Goal: Task Accomplishment & Management: Use online tool/utility

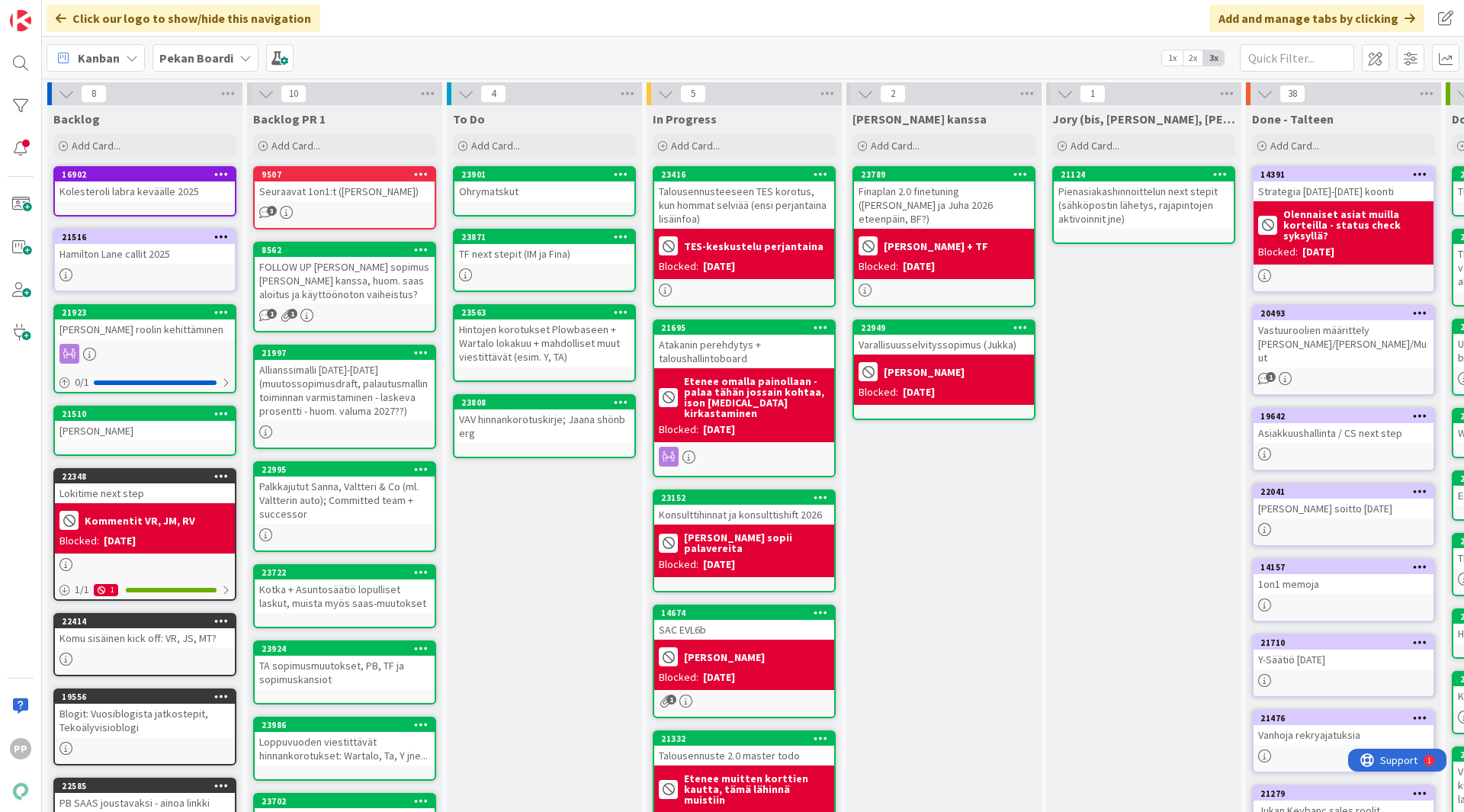
click at [574, 601] on div "To Do Add Card... 23901 Ohrymatskut 23871 TF next stepit (IM ja Fina) 23563 Hin…" at bounding box center [544, 576] width 195 height 943
click at [526, 545] on div "To Do Add Card... 23901 Ohrymatskut 23871 TF next stepit (IM ja Fina) 23563 Hin…" at bounding box center [544, 576] width 195 height 943
click at [498, 194] on div "Ohrymatskut" at bounding box center [545, 192] width 180 height 19
click at [523, 192] on div "Ohrymatskut" at bounding box center [545, 192] width 180 height 19
click at [531, 252] on div "TF next stepit (IM ja Fina)" at bounding box center [545, 253] width 180 height 19
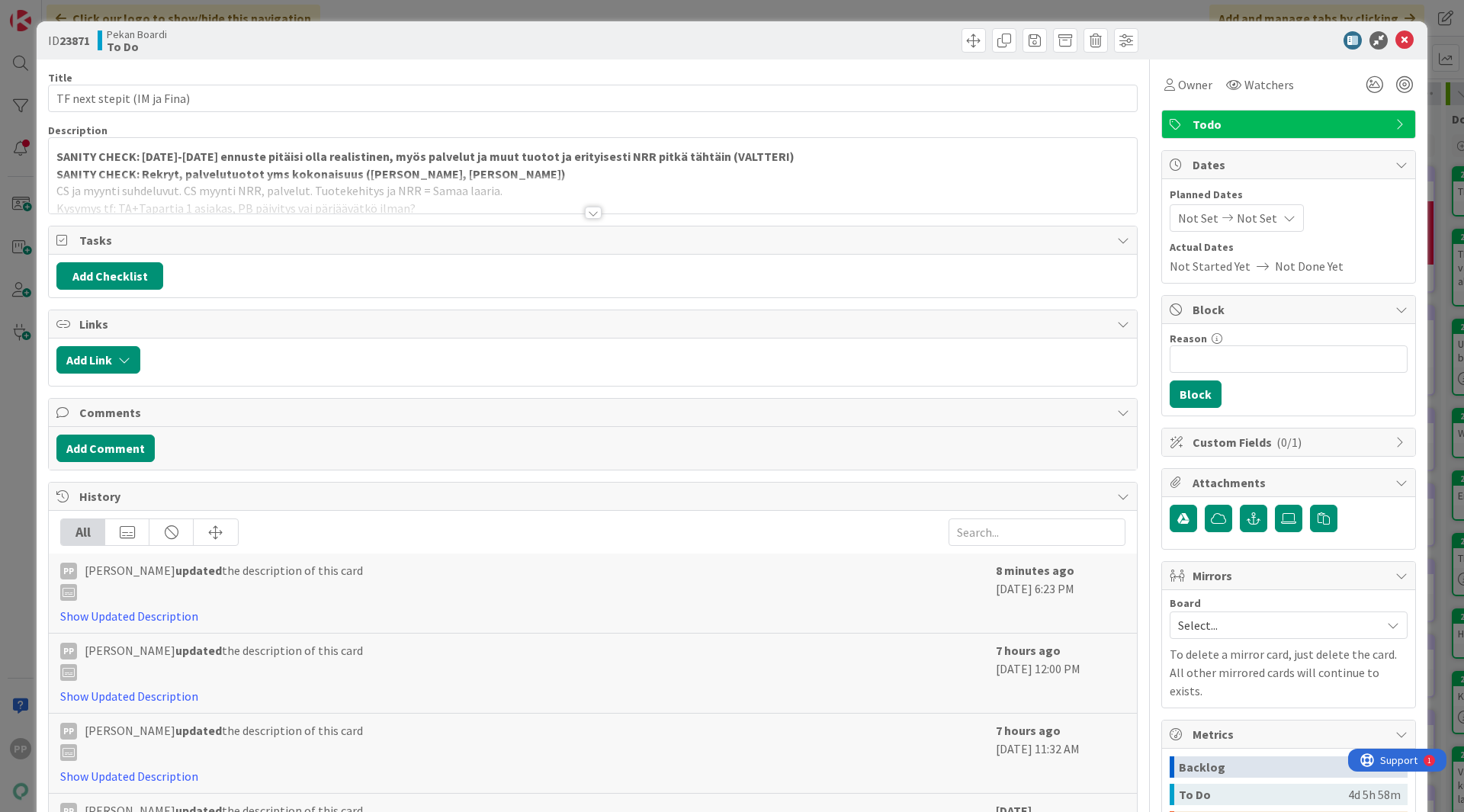
click at [168, 174] on strong "SANITY CHECK: Rekryt, palvelutuotot yms kokonaisuus (JUKKA, JOONAS)" at bounding box center [311, 173] width 509 height 15
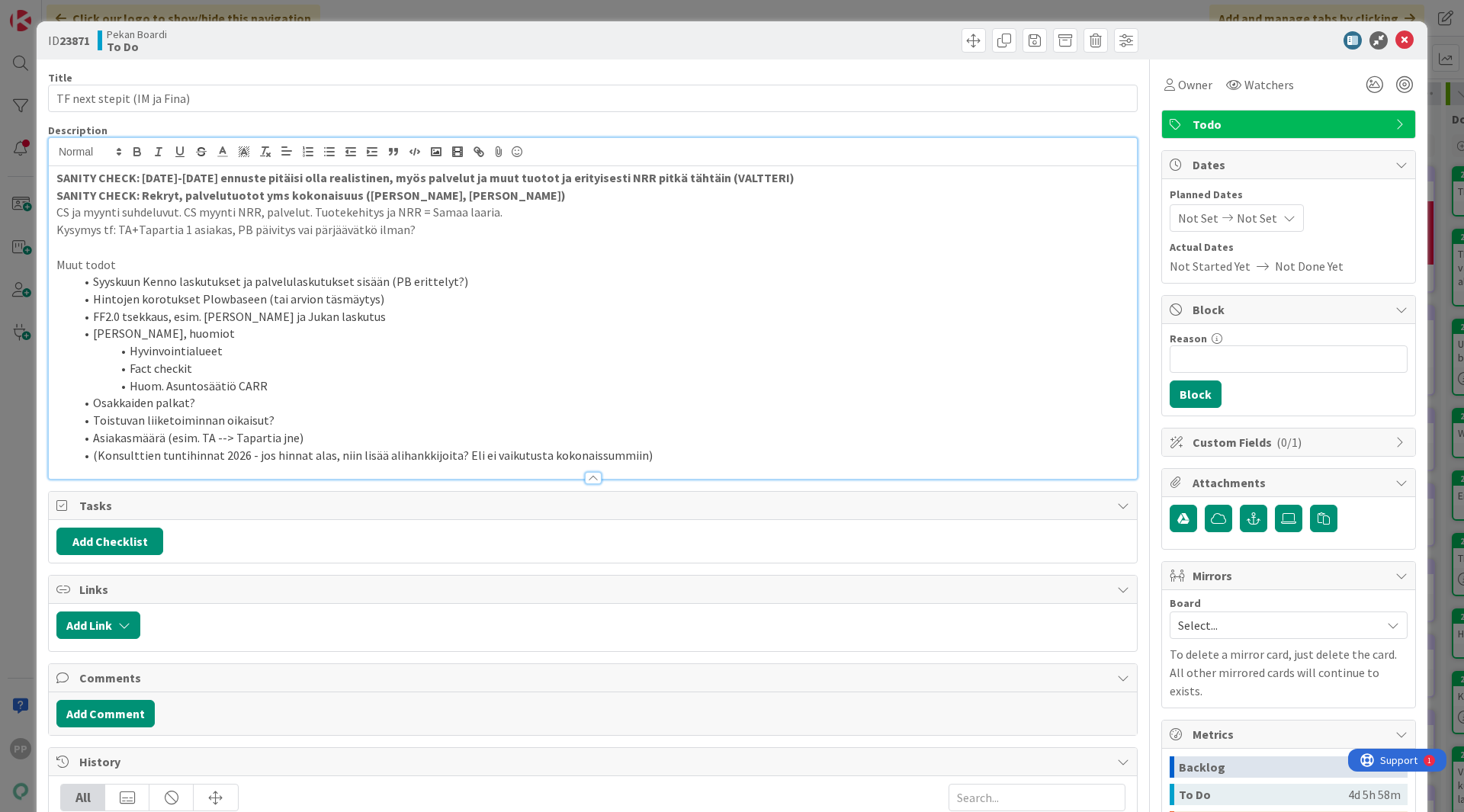
click at [464, 233] on p "Kysymys tf: TA+Tapartia 1 asiakas, PB päivitys vai pärjäävätkö ilman?" at bounding box center [592, 229] width 1073 height 18
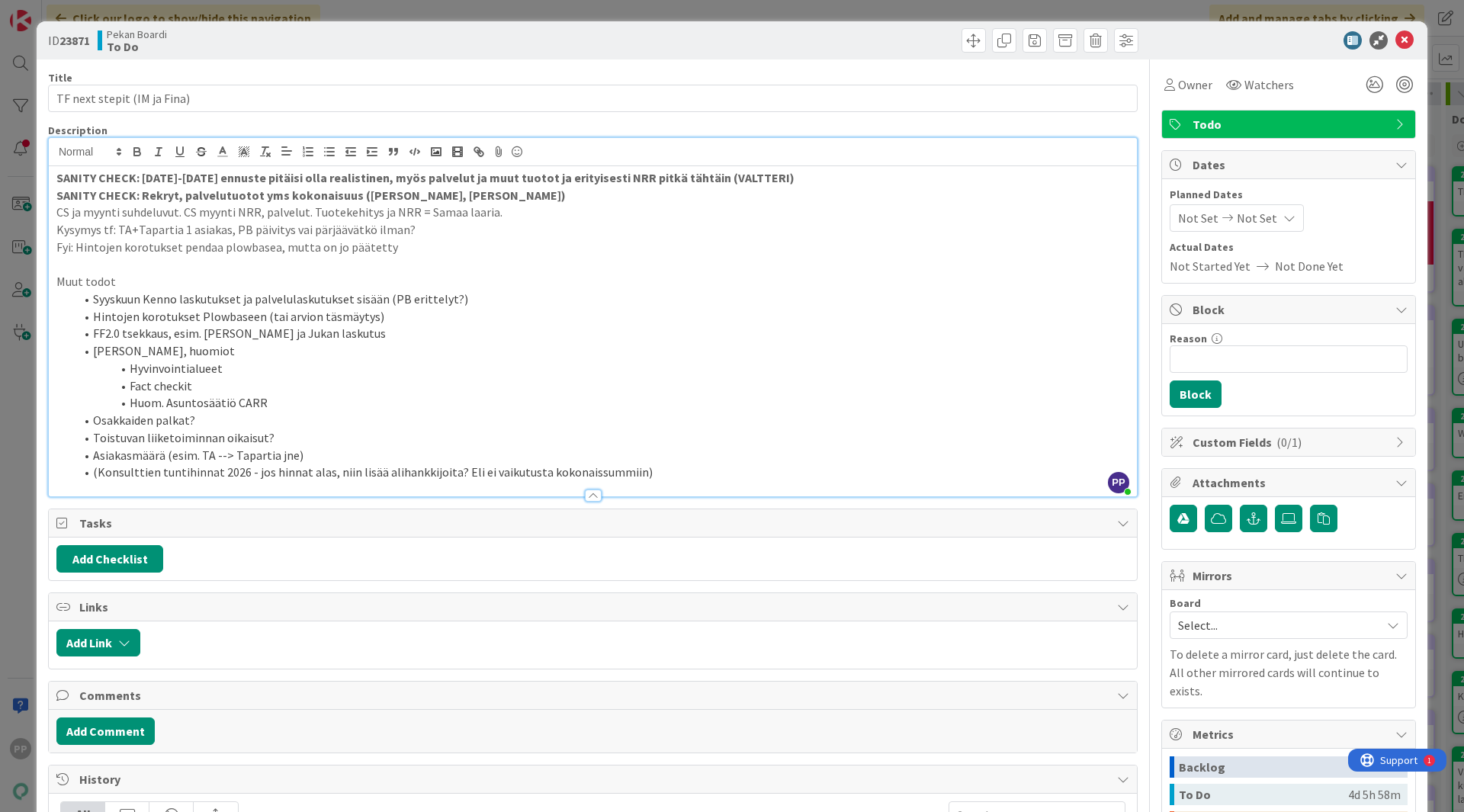
click at [494, 72] on div "Title 27 / 128" at bounding box center [592, 78] width 1090 height 14
click at [497, 18] on div "ID 23871 Pekan Boardi To Do Title 27 / 128 TF next stepit (IM ja Fina) Descript…" at bounding box center [732, 406] width 1464 height 812
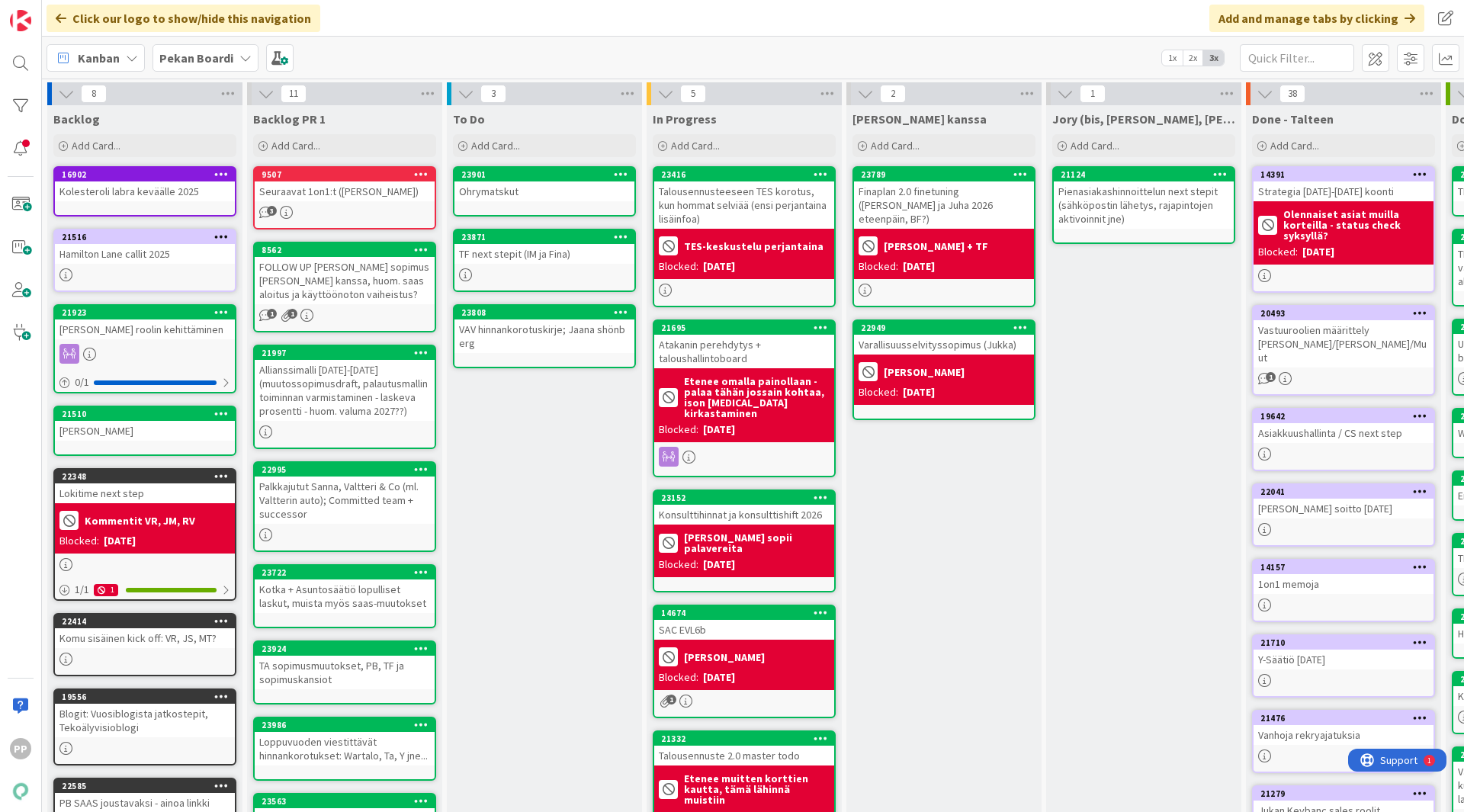
click at [558, 422] on div "To Do Add Card... 23901 Ohrymatskut 23871 TF next stepit (IM ja Fina) 23808 VAV…" at bounding box center [544, 595] width 195 height 980
click at [526, 415] on div "To Do Add Card... 23901 Ohrymatskut 23871 TF next stepit (IM ja Fina) 23808 VAV…" at bounding box center [544, 595] width 195 height 980
click at [534, 455] on div "To Do Add Card... 23901 Ohrymatskut 23871 TF next stepit (IM ja Fina) 23808 VAV…" at bounding box center [544, 595] width 195 height 980
click at [546, 420] on div "To Do Add Card... 23901 Ohrymatskut 23871 TF next stepit (IM ja Fina) 23808 VAV…" at bounding box center [544, 595] width 195 height 980
click at [549, 409] on div "To Do Add Card... 23901 Ohrymatskut 23871 TF next stepit (IM ja Fina) 23808 VAV…" at bounding box center [544, 595] width 195 height 980
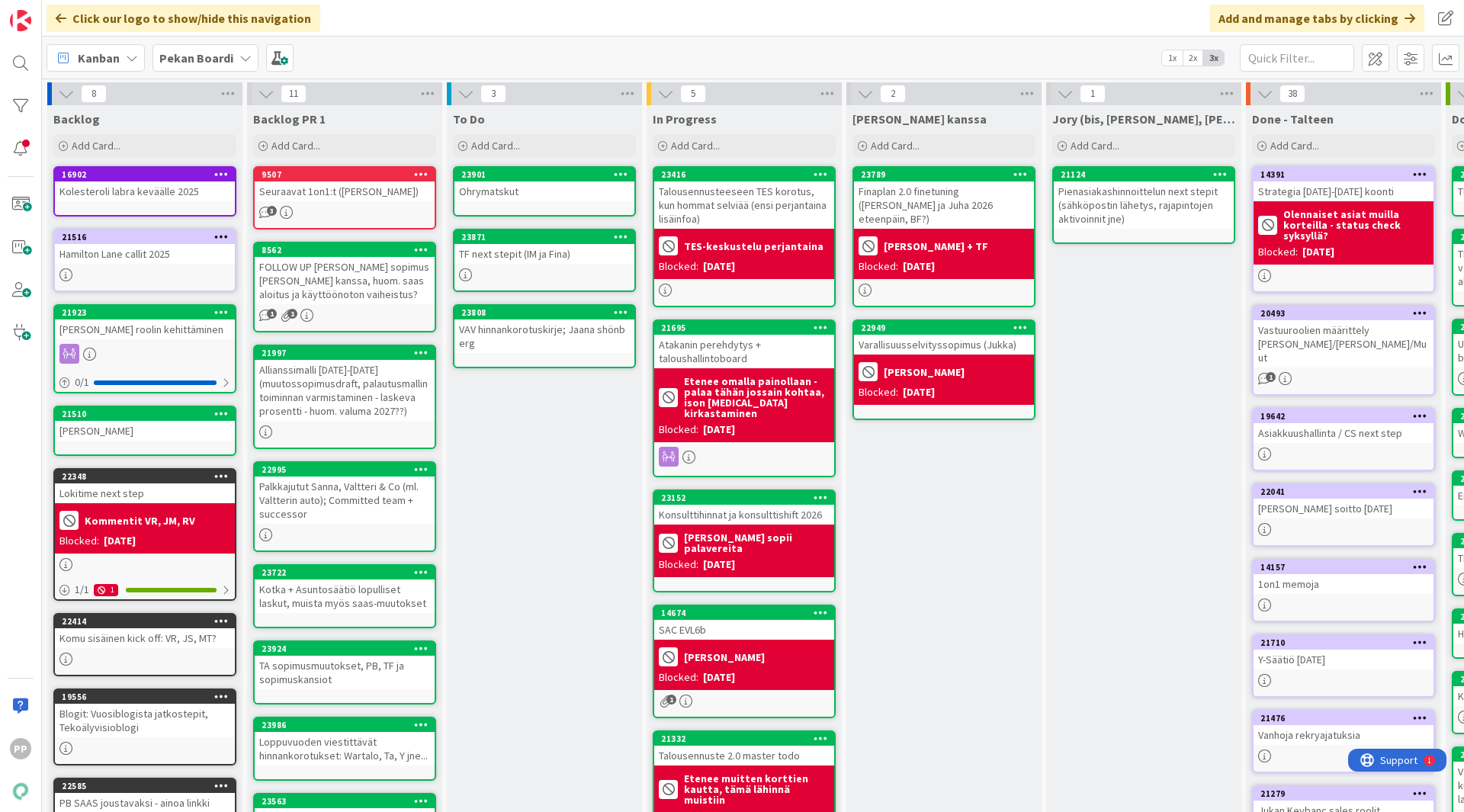
click at [549, 409] on div "To Do Add Card... 23901 Ohrymatskut 23871 TF next stepit (IM ja Fina) 23808 VAV…" at bounding box center [544, 595] width 195 height 980
click at [549, 414] on div "To Do Add Card... 23901 Ohrymatskut 23871 TF next stepit (IM ja Fina) 23808 VAV…" at bounding box center [544, 595] width 195 height 980
click at [548, 411] on div "To Do Add Card... 23901 Ohrymatskut 23871 TF next stepit (IM ja Fina) 23808 VAV…" at bounding box center [544, 595] width 195 height 980
click at [553, 432] on div "To Do Add Card... 23901 Ohrymatskut 23871 TF next stepit (IM ja Fina) 23808 VAV…" at bounding box center [544, 595] width 195 height 980
click at [542, 429] on div "To Do Add Card... 23901 Ohrymatskut 23871 TF next stepit (IM ja Fina) 23808 VAV…" at bounding box center [544, 595] width 195 height 980
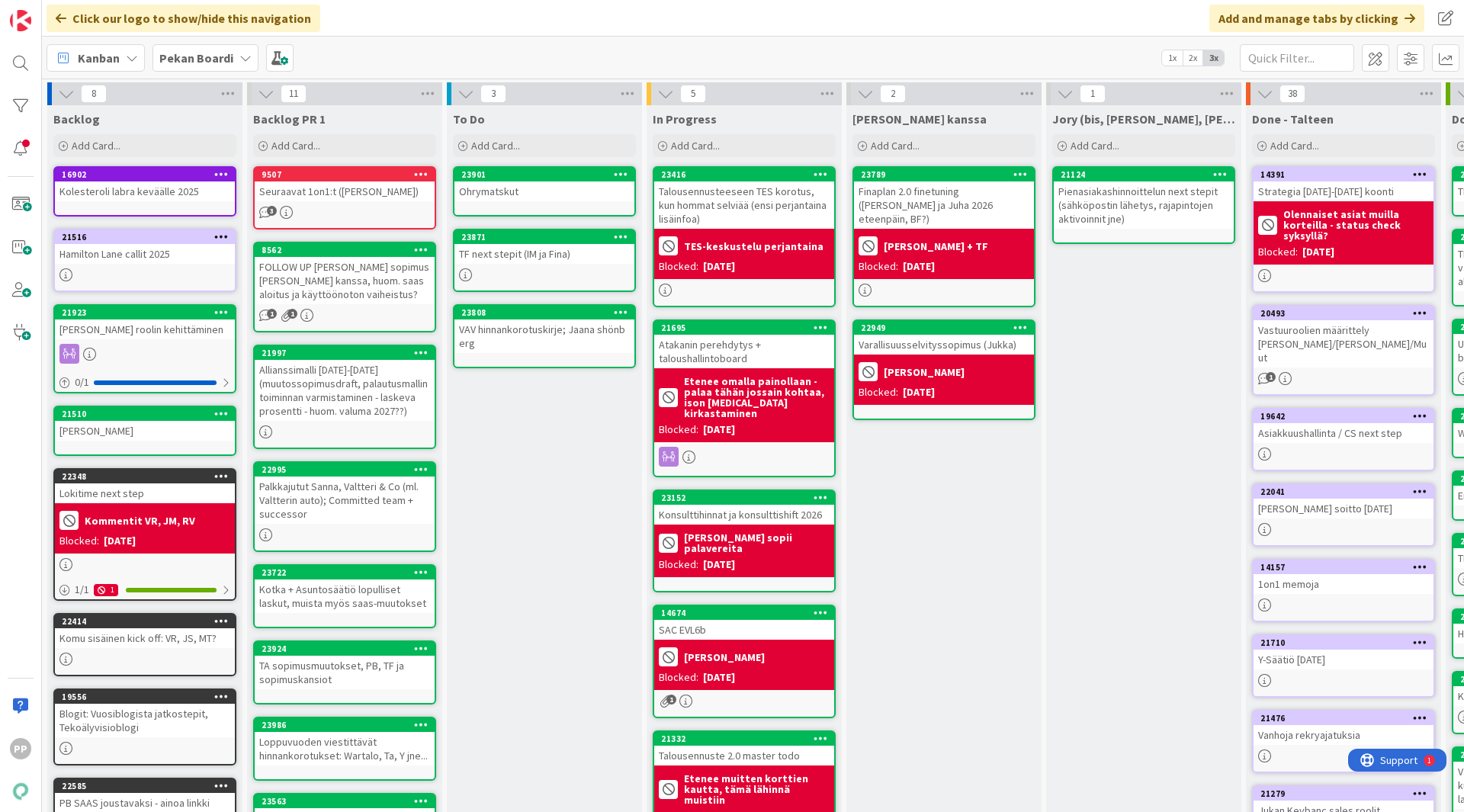
click at [539, 441] on div "To Do Add Card... 23901 Ohrymatskut 23871 TF next stepit (IM ja Fina) 23808 VAV…" at bounding box center [544, 595] width 195 height 980
click at [546, 477] on div "To Do Add Card... 23901 Ohrymatskut 23871 TF next stepit (IM ja Fina) 23808 VAV…" at bounding box center [544, 595] width 195 height 980
click at [537, 438] on div "To Do Add Card... 23901 Ohrymatskut 23871 TF next stepit (IM ja Fina) 23808 VAV…" at bounding box center [544, 595] width 195 height 980
click at [918, 613] on div "Jukan kanssa Add Card... 23789 Finaplan 2.0 finetuning (Jukka ja Juha 2026 etee…" at bounding box center [944, 595] width 195 height 980
click at [526, 422] on div "To Do Add Card... 23901 Ohrymatskut 23871 TF next stepit (IM ja Fina) 23808 VAV…" at bounding box center [544, 595] width 195 height 980
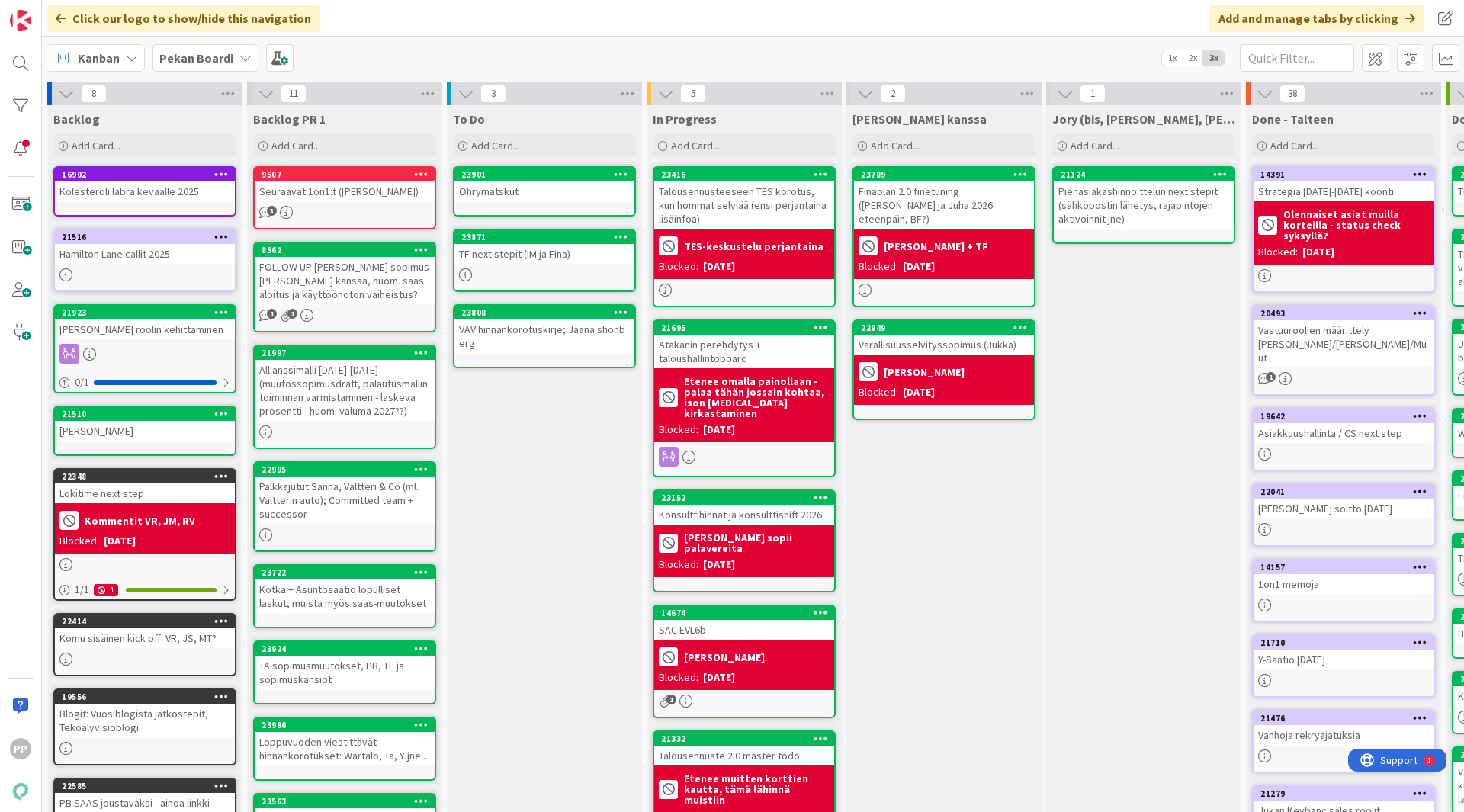
click at [561, 462] on div "To Do Add Card... 23901 Ohrymatskut 23871 TF next stepit (IM ja Fina) 23808 VAV…" at bounding box center [544, 595] width 195 height 980
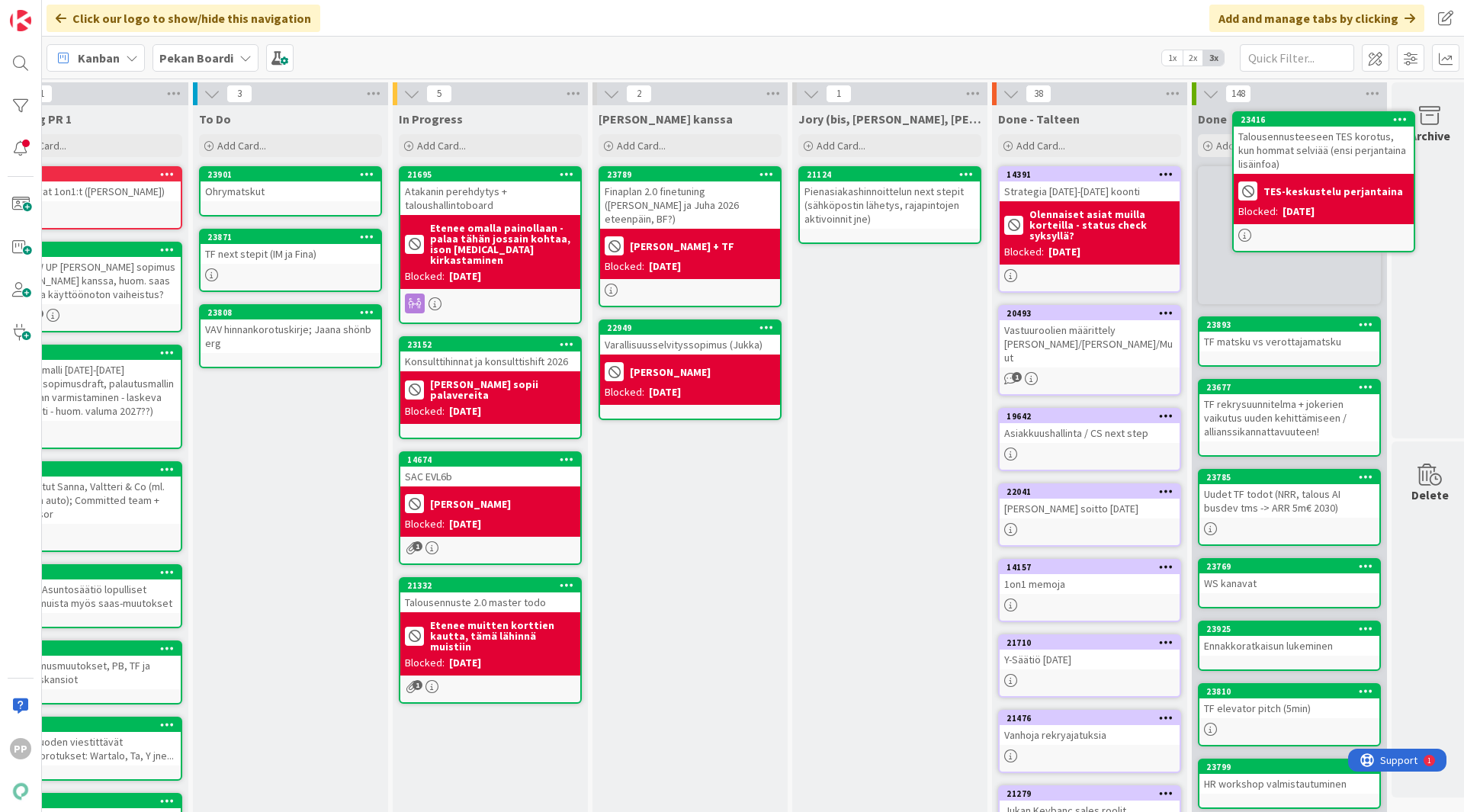
scroll to position [0, 275]
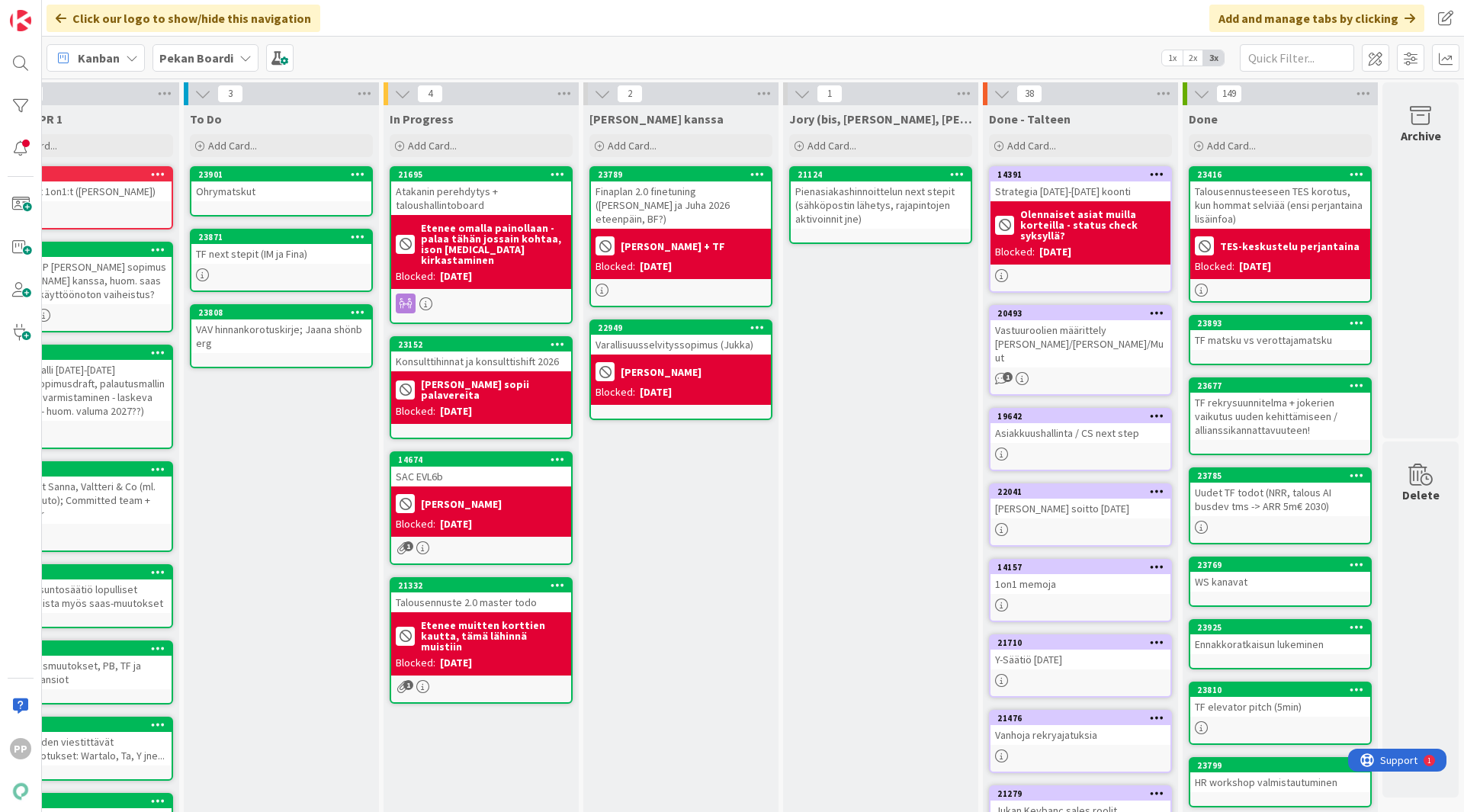
click at [675, 524] on div "Jukan kanssa Add Card... 23789 Finaplan 2.0 finetuning (Jukka ja Juha 2026 etee…" at bounding box center [681, 595] width 195 height 980
click at [653, 483] on div "Jukan kanssa Add Card... 23789 Finaplan 2.0 finetuning (Jukka ja Juha 2026 etee…" at bounding box center [681, 595] width 195 height 980
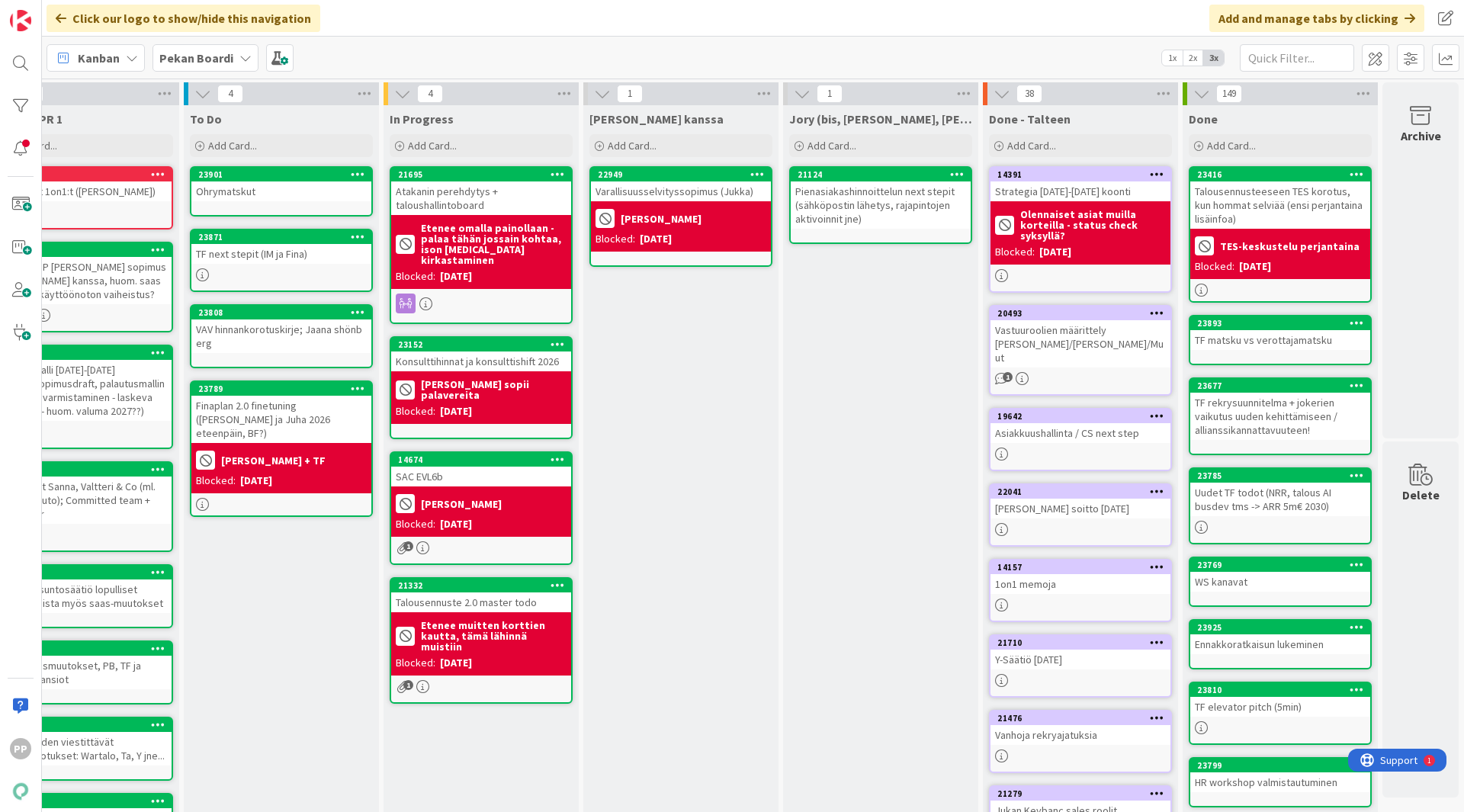
scroll to position [0, 262]
click at [684, 327] on div "Jukan kanssa Add Card... 22949 Varallisuusselvityssopimus (Jukka) Jukka Blocked…" at bounding box center [682, 595] width 195 height 980
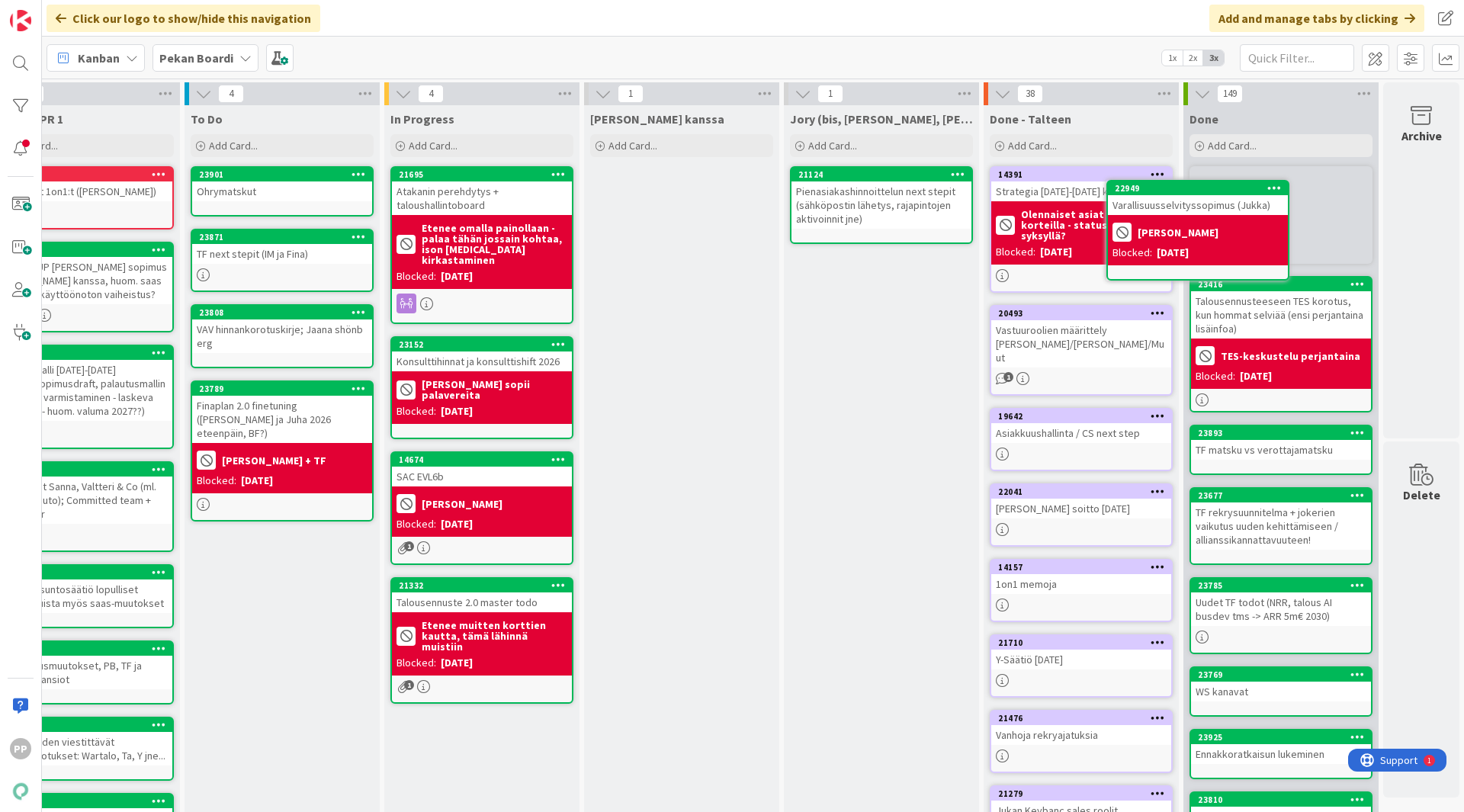
scroll to position [0, 275]
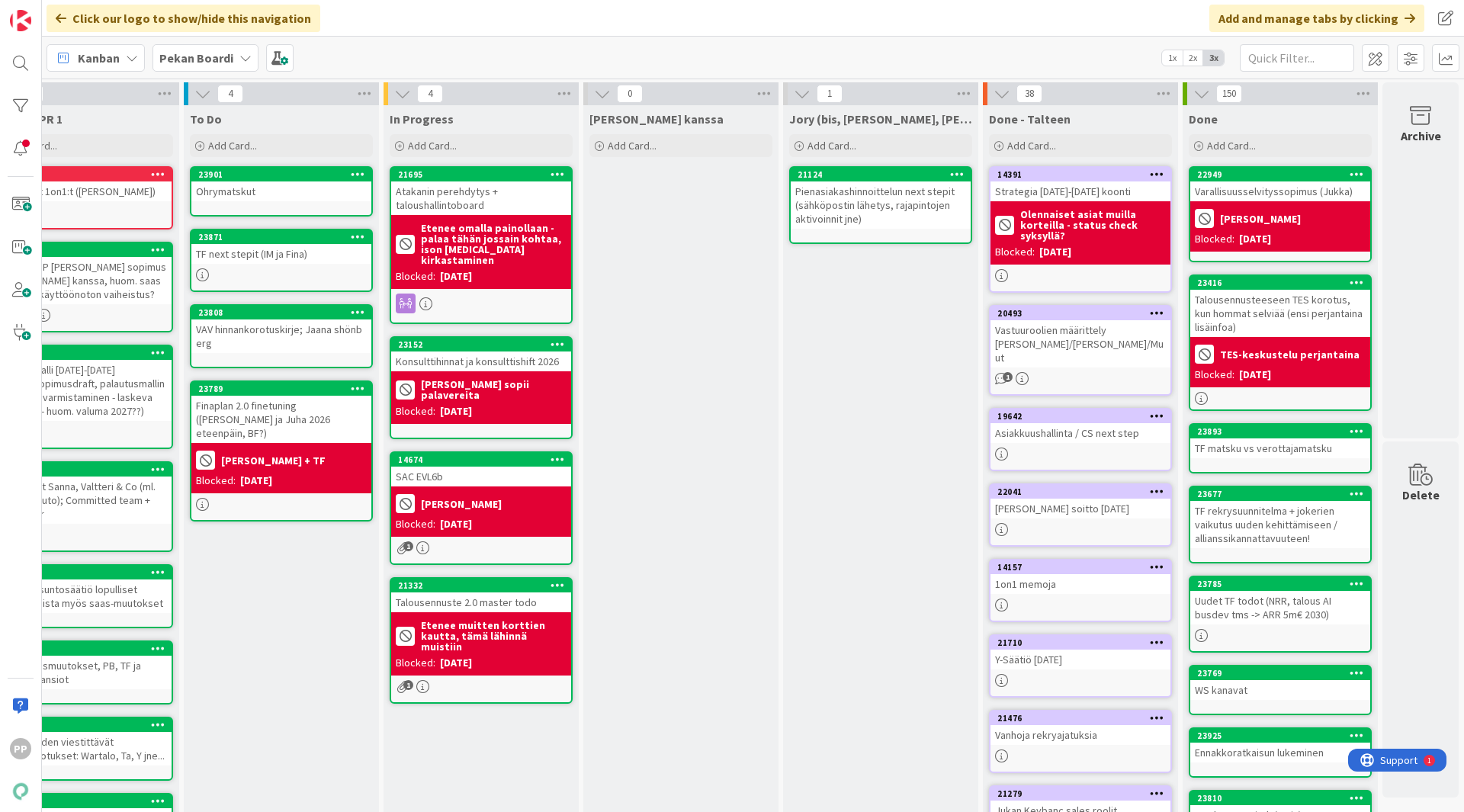
click at [868, 402] on div "Jory (bis, kenno, bohr) Add Card... 21124 Pienasiakashinnoittelun next stepit (…" at bounding box center [880, 595] width 195 height 980
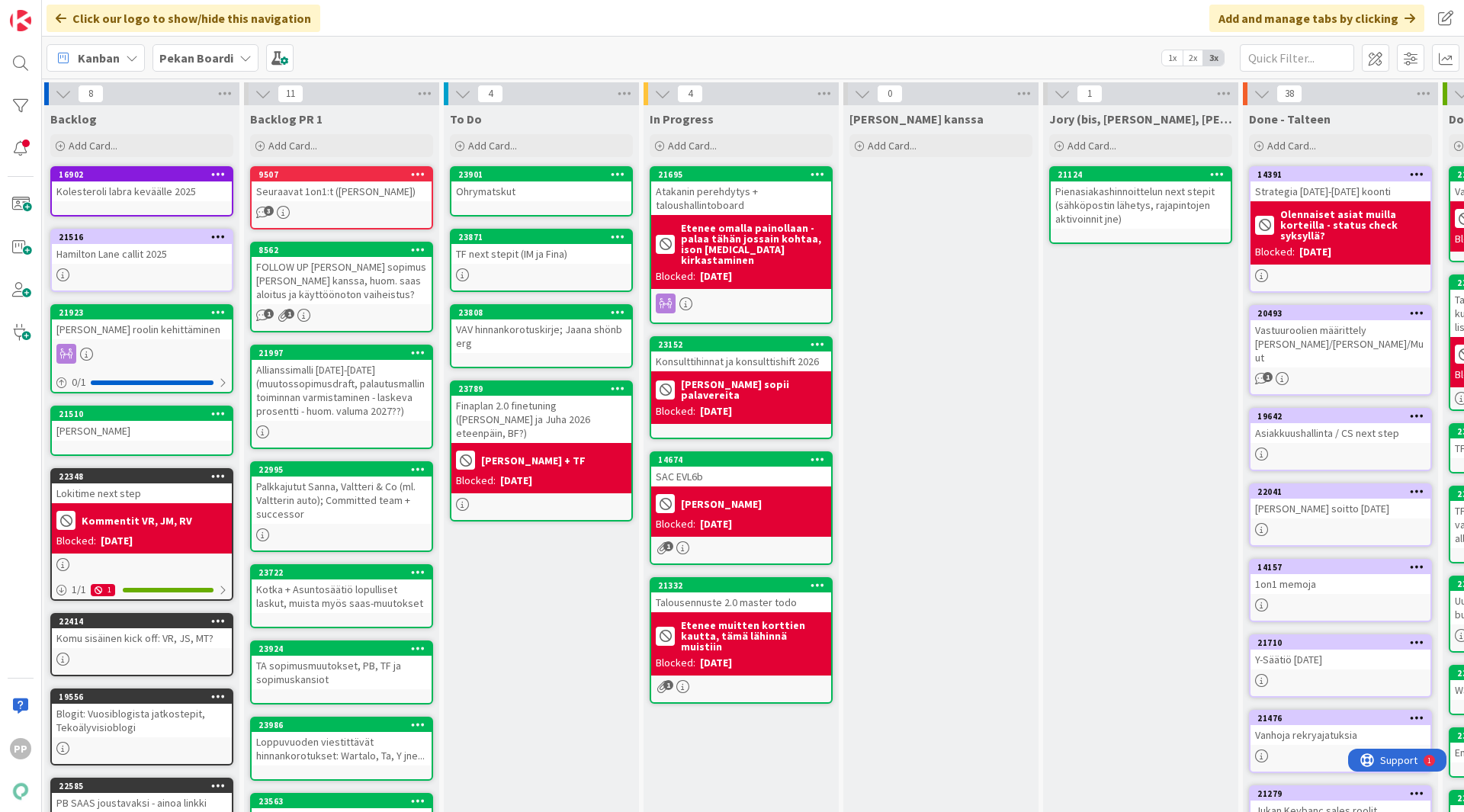
scroll to position [0, 0]
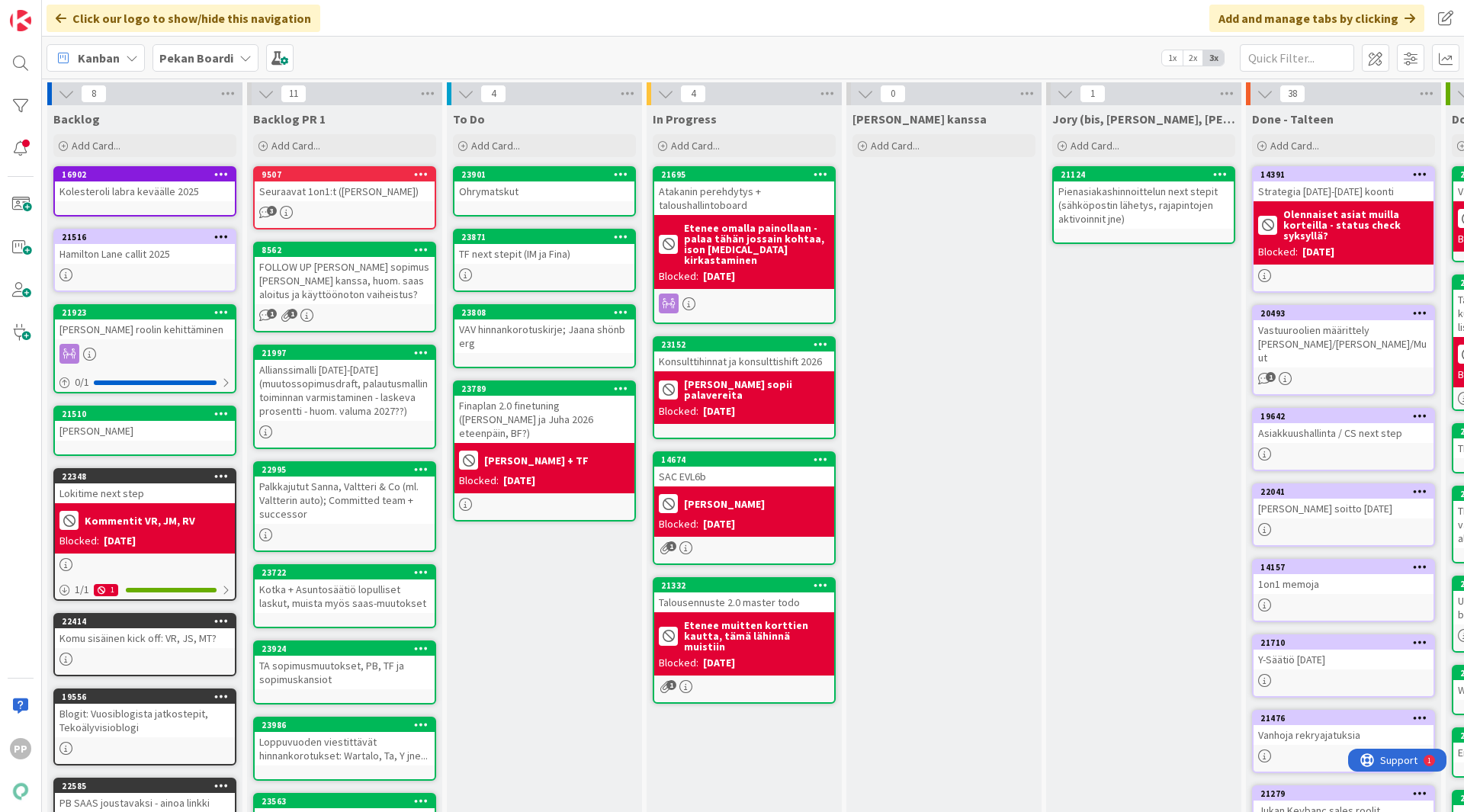
click at [925, 332] on div "Jukan kanssa Add Card..." at bounding box center [944, 595] width 195 height 980
click at [755, 467] on div "SAC EVL6b" at bounding box center [744, 477] width 180 height 19
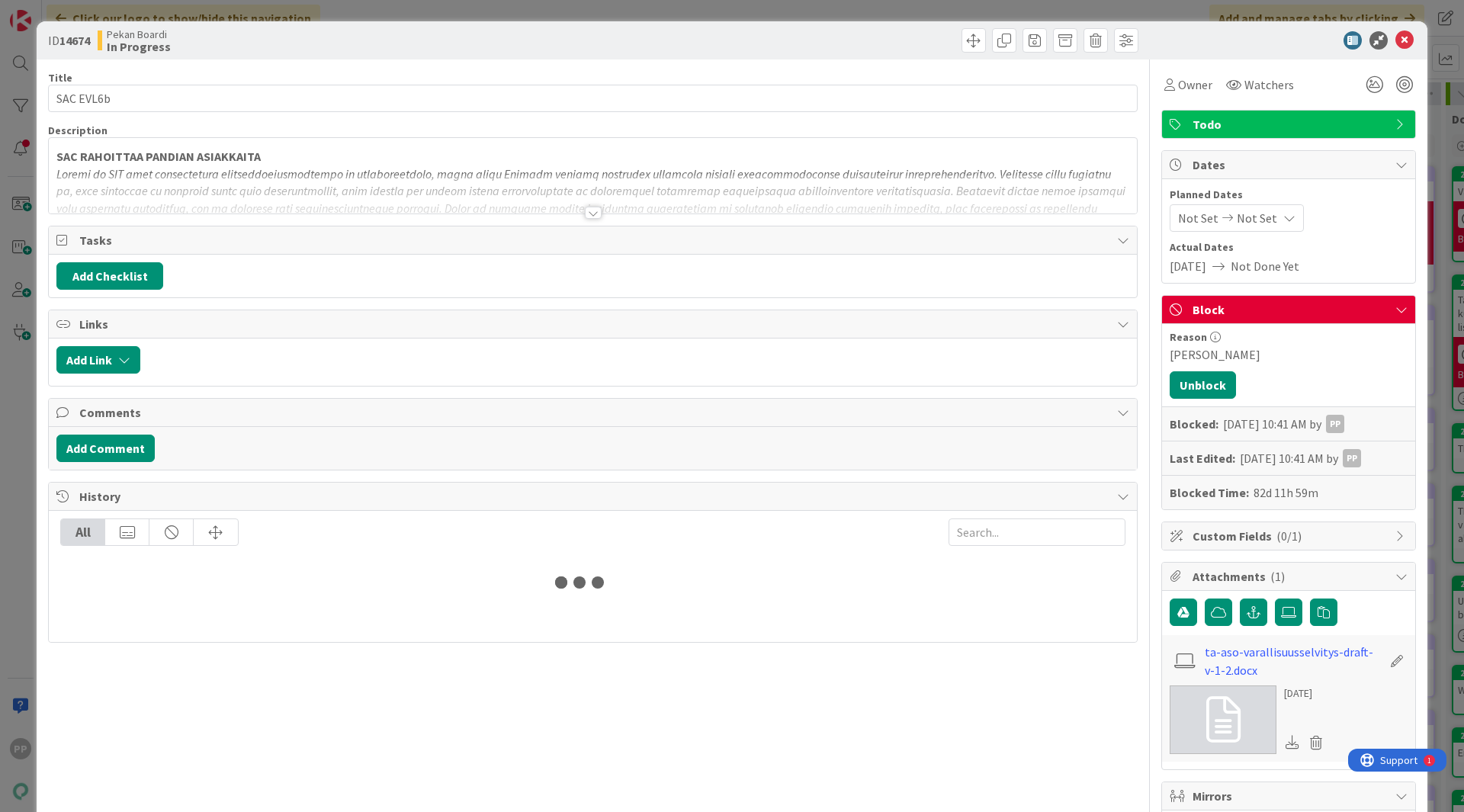
click at [482, 180] on div at bounding box center [592, 194] width 1089 height 39
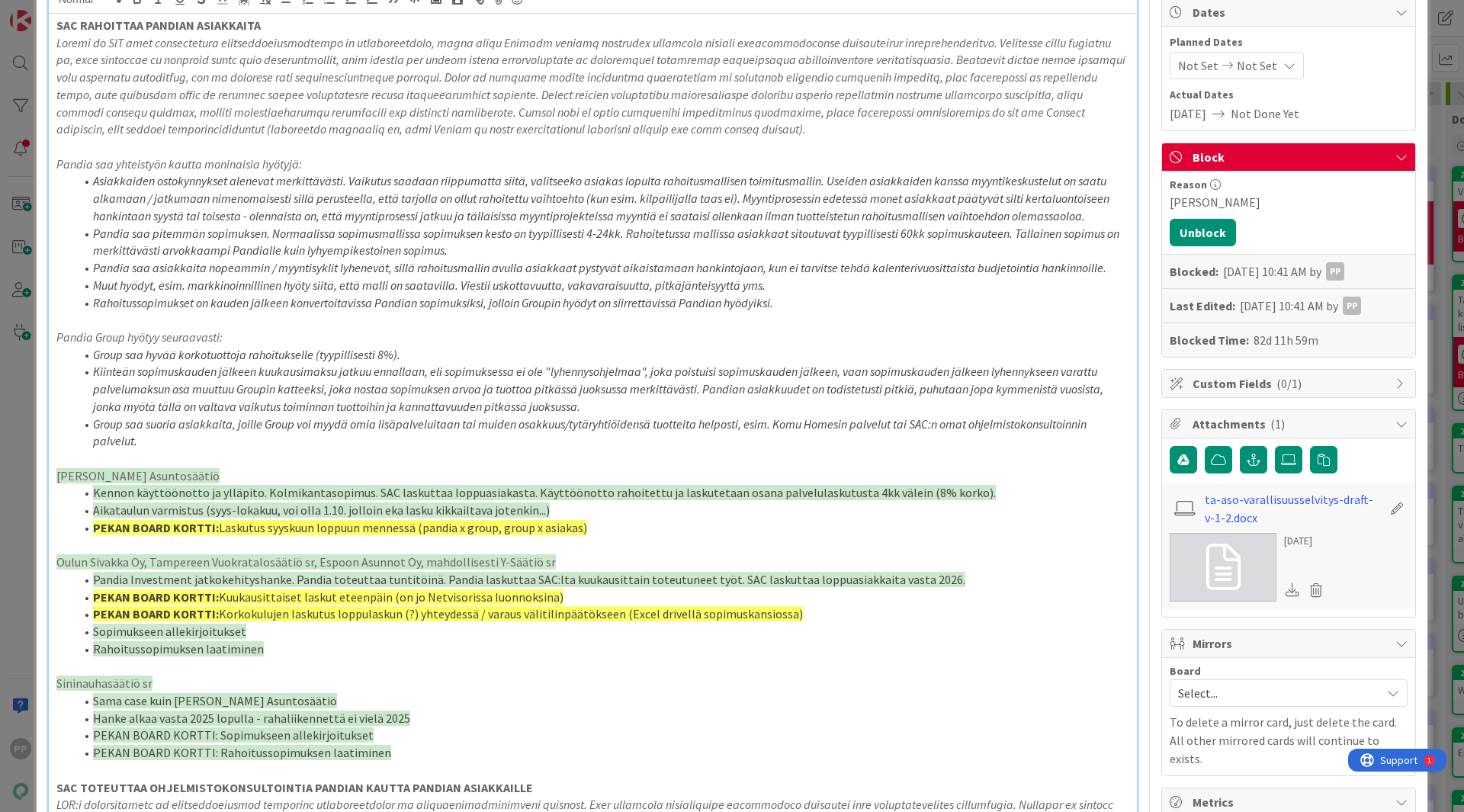
scroll to position [229, 0]
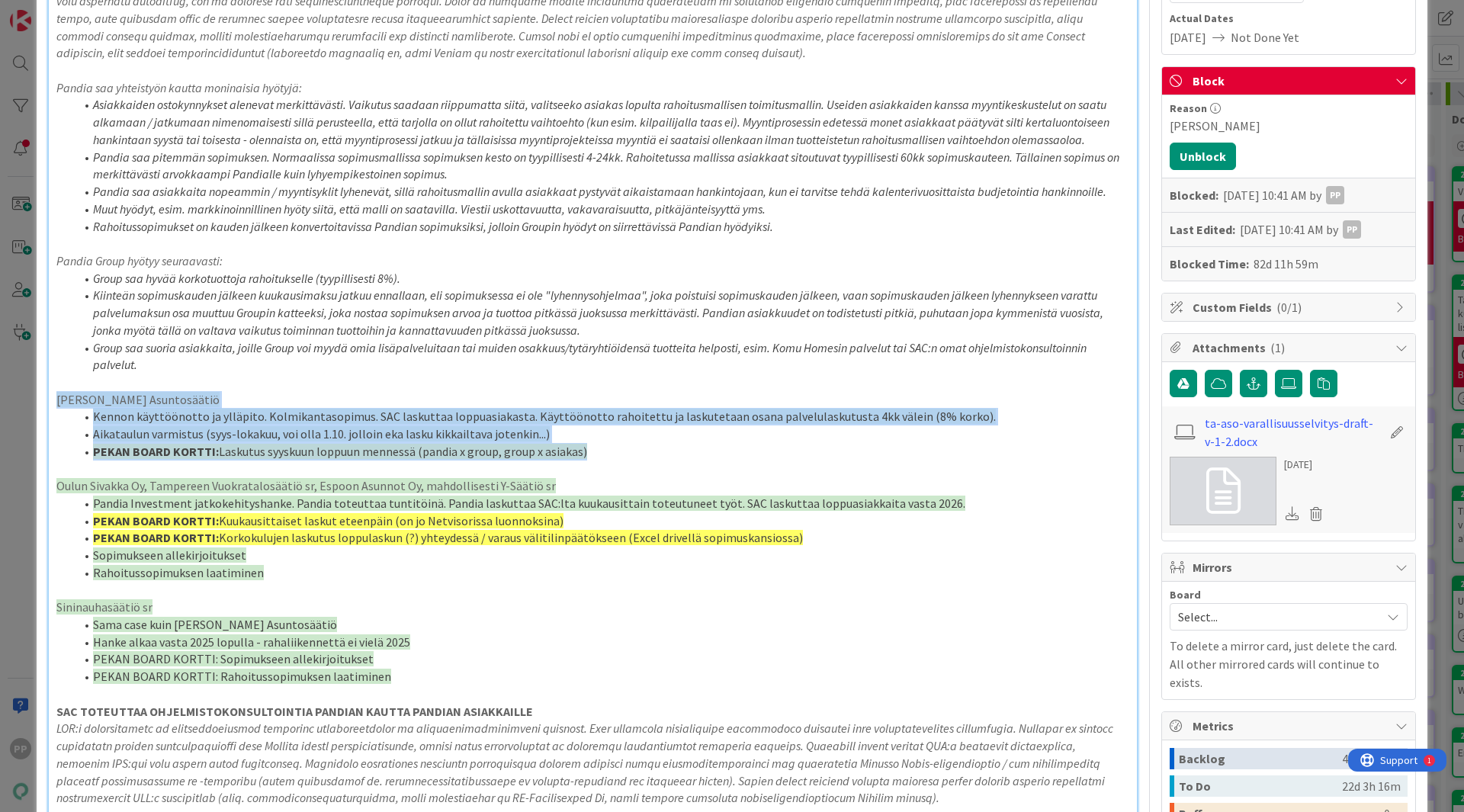
drag, startPoint x: 613, startPoint y: 460, endPoint x: 50, endPoint y: 395, distance: 566.7
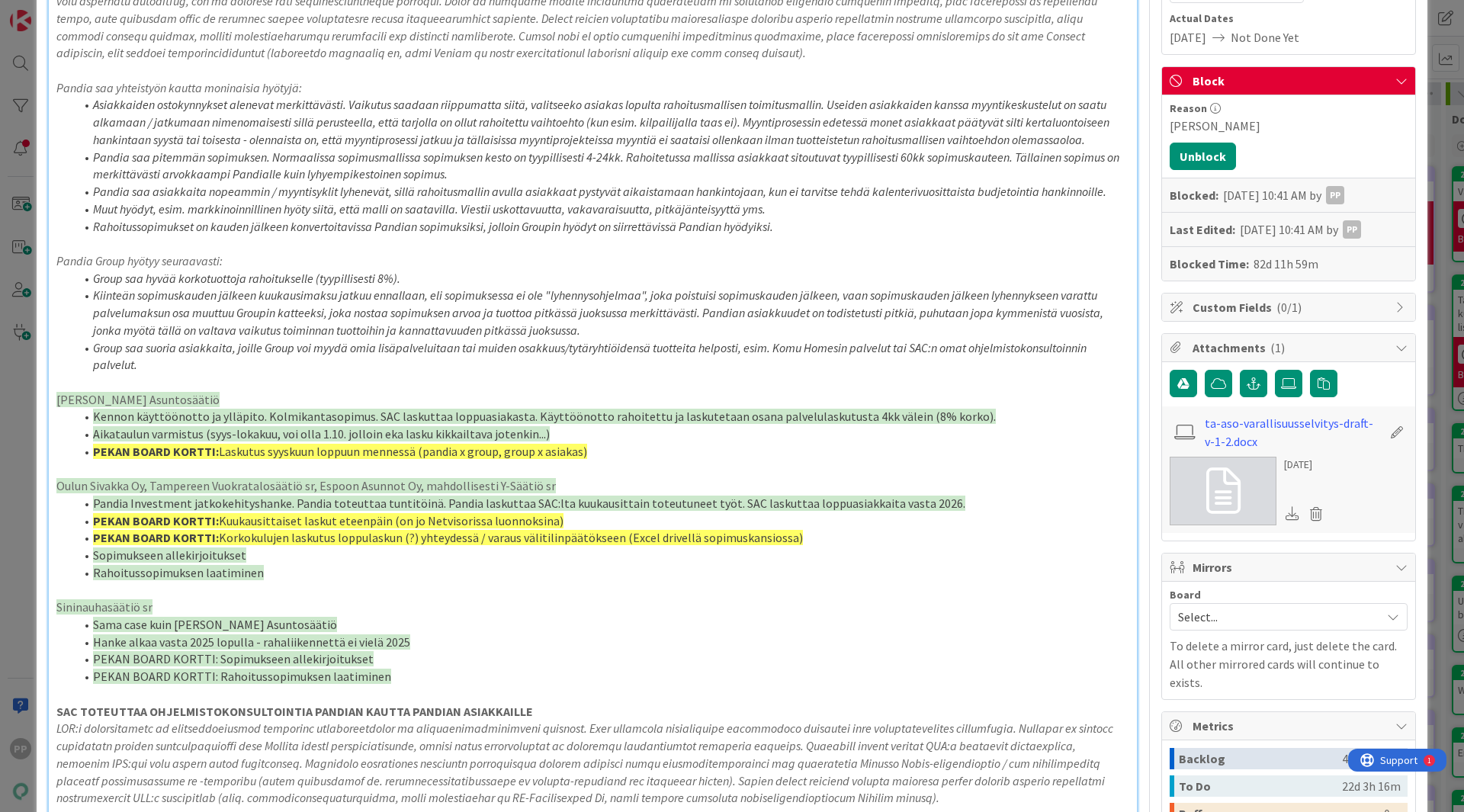
click at [127, 487] on span "Oulun Sivakka Oy, Tampereen Vuokratalosäätiö sr, Espoon Asunnot Oy, mahdollises…" at bounding box center [306, 485] width 500 height 15
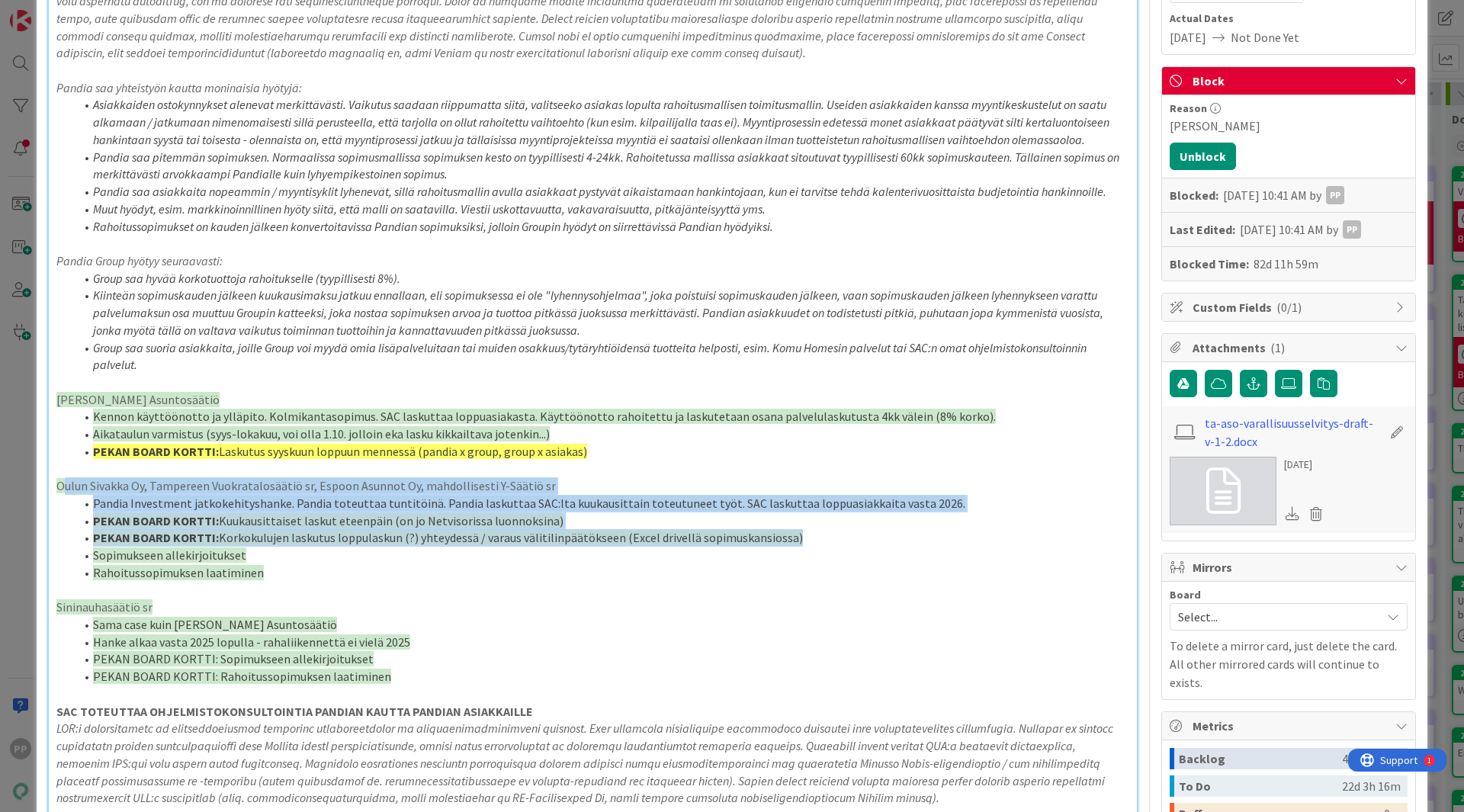
drag, startPoint x: 67, startPoint y: 486, endPoint x: 802, endPoint y: 541, distance: 737.1
click at [802, 541] on li "PEKAN BOARD KORTTI: Korkokulujen laskutus loppulaskun (?) yhteydessä / varaus v…" at bounding box center [602, 538] width 1055 height 18
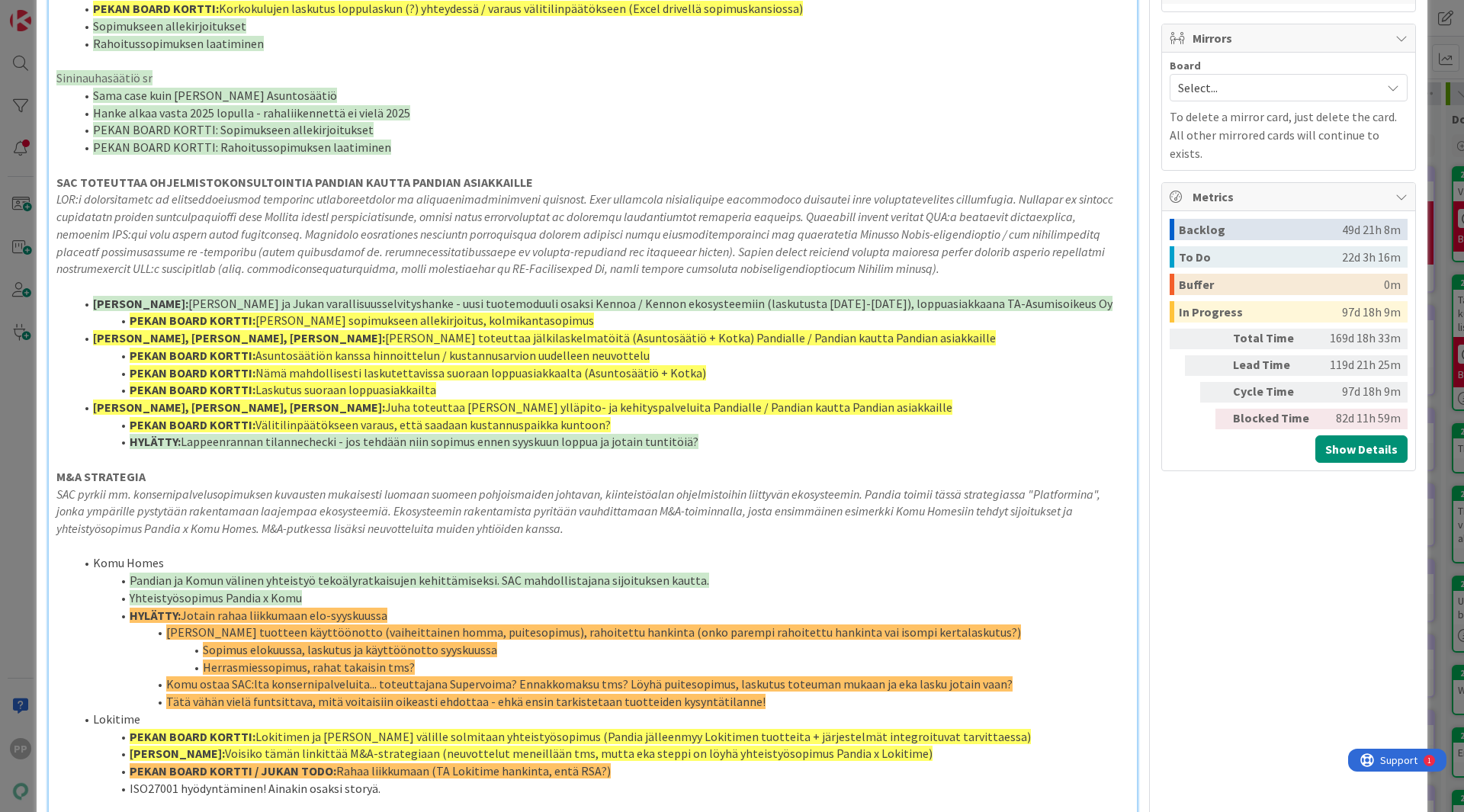
scroll to position [763, 0]
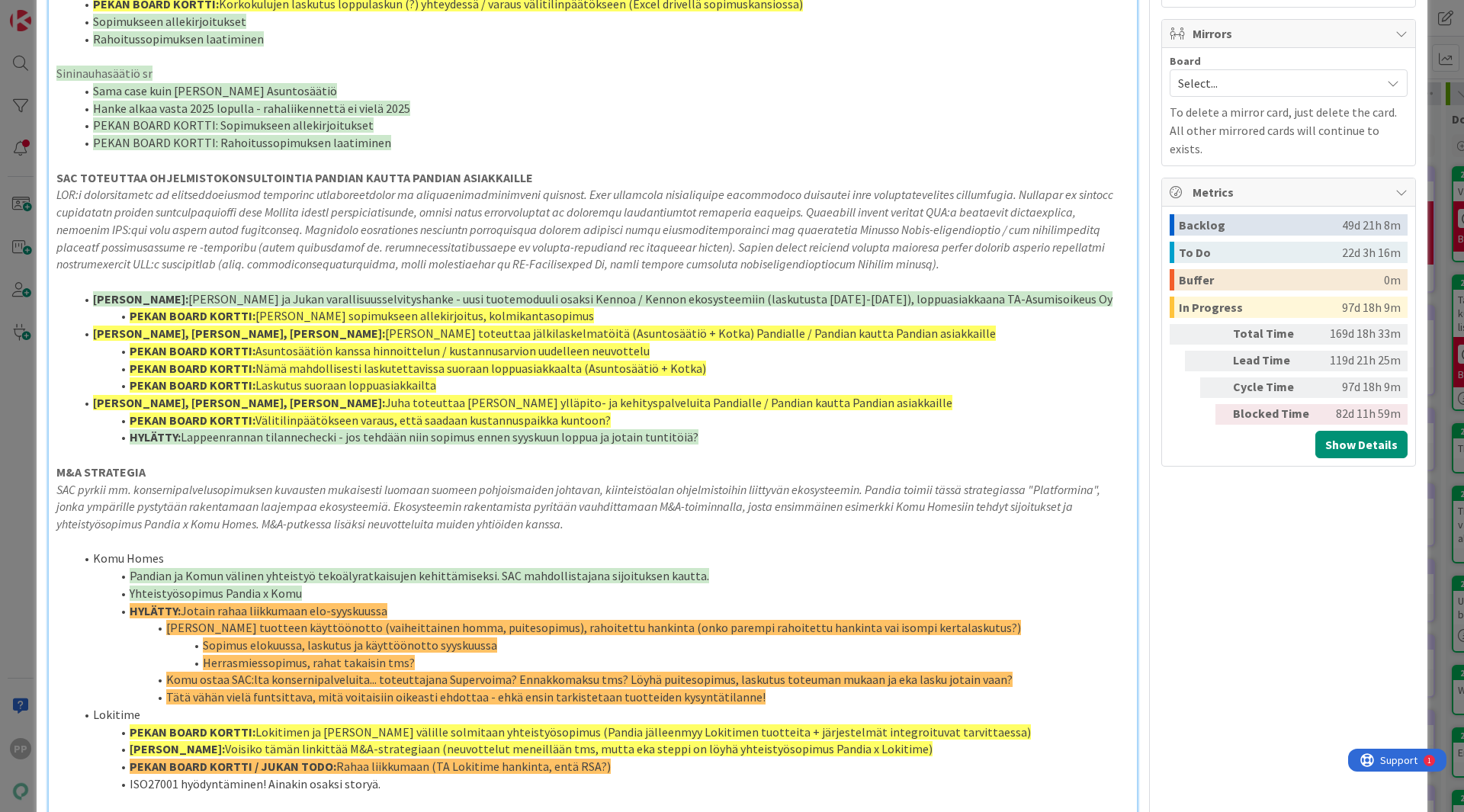
click at [19, 302] on div "ID 14674 Pekan Boardi In Progress Title 9 / 128 SAC EVL6b Description 23,171 / …" at bounding box center [732, 406] width 1464 height 812
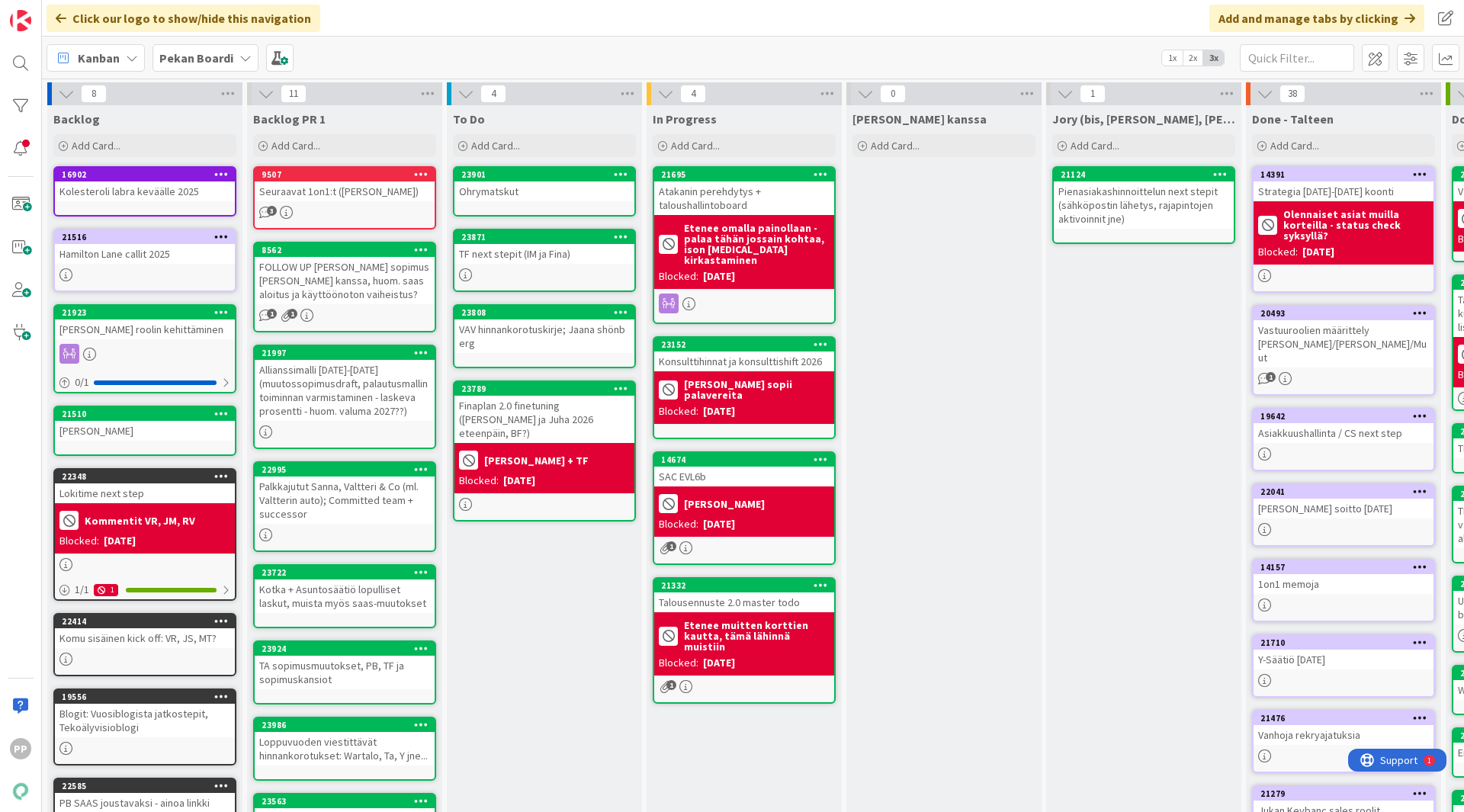
click at [751, 467] on div "SAC EVL6b" at bounding box center [744, 477] width 180 height 19
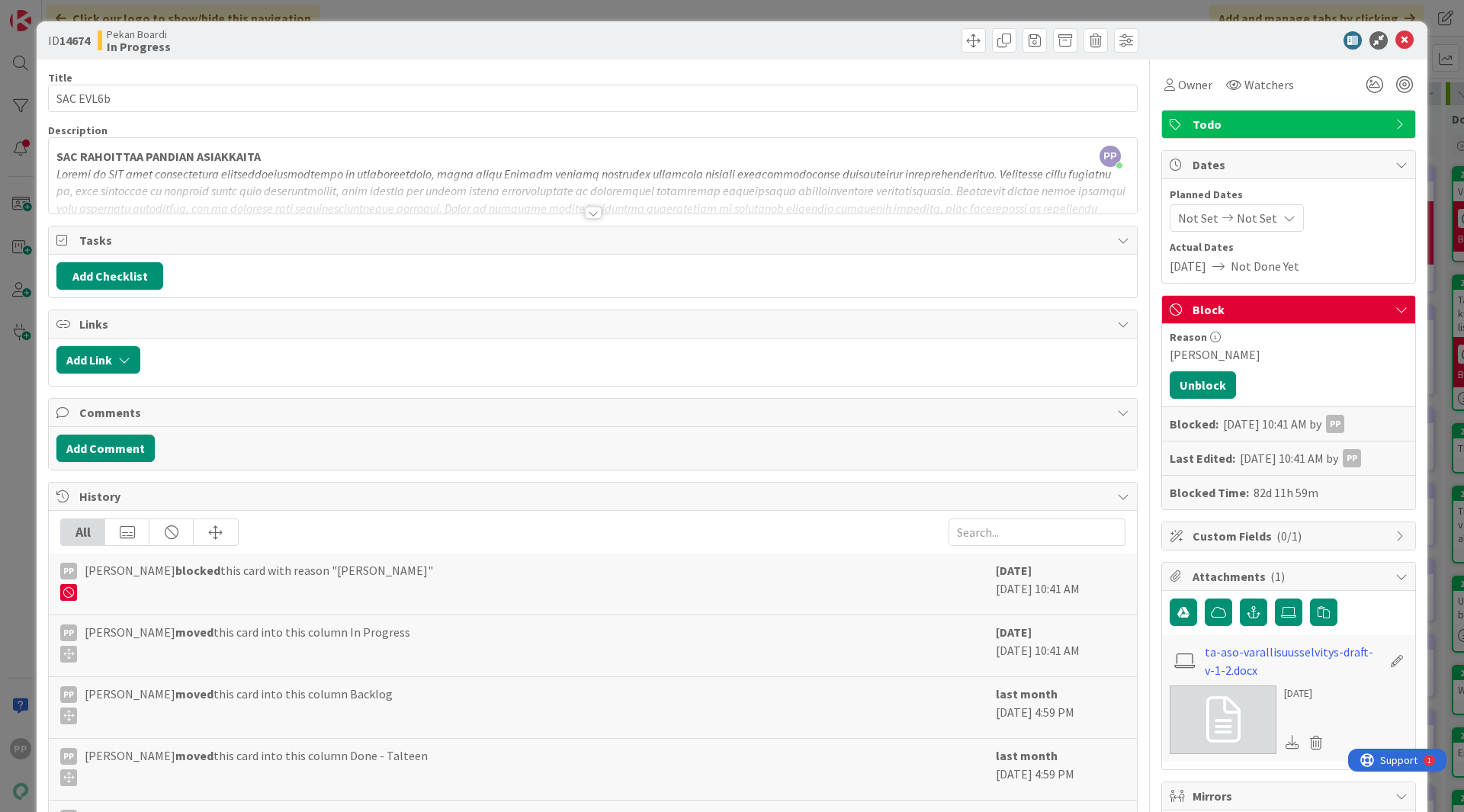
click at [775, 15] on div "ID 14674 Pekan Boardi In Progress Title 9 / 128 SAC EVL6b Description 23,171 / …" at bounding box center [732, 406] width 1464 height 812
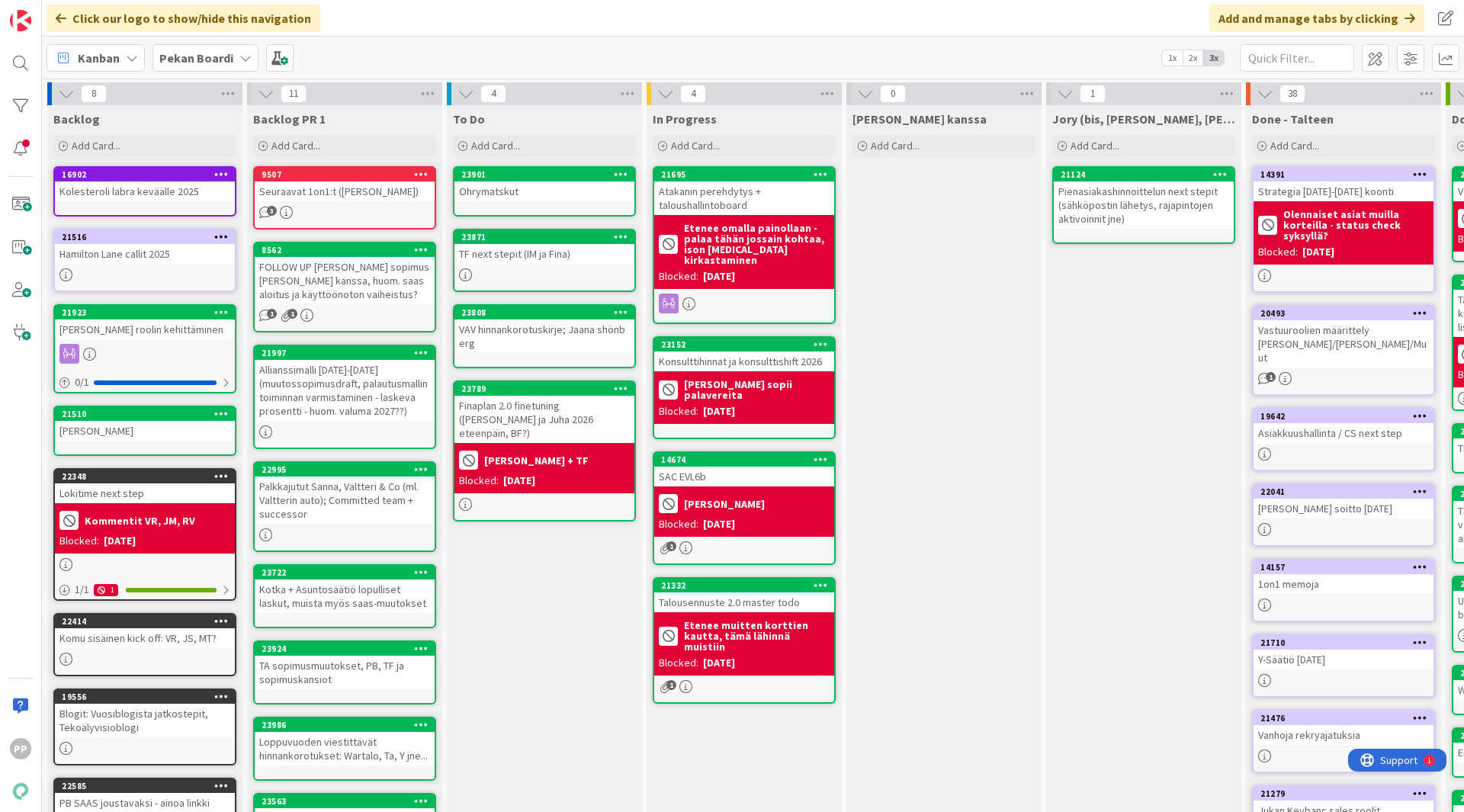
click at [926, 388] on div "Jukan kanssa Add Card..." at bounding box center [944, 595] width 195 height 980
click at [958, 354] on div "Jukan kanssa Add Card..." at bounding box center [944, 595] width 195 height 980
click at [958, 353] on div "Jukan kanssa Add Card..." at bounding box center [944, 595] width 195 height 980
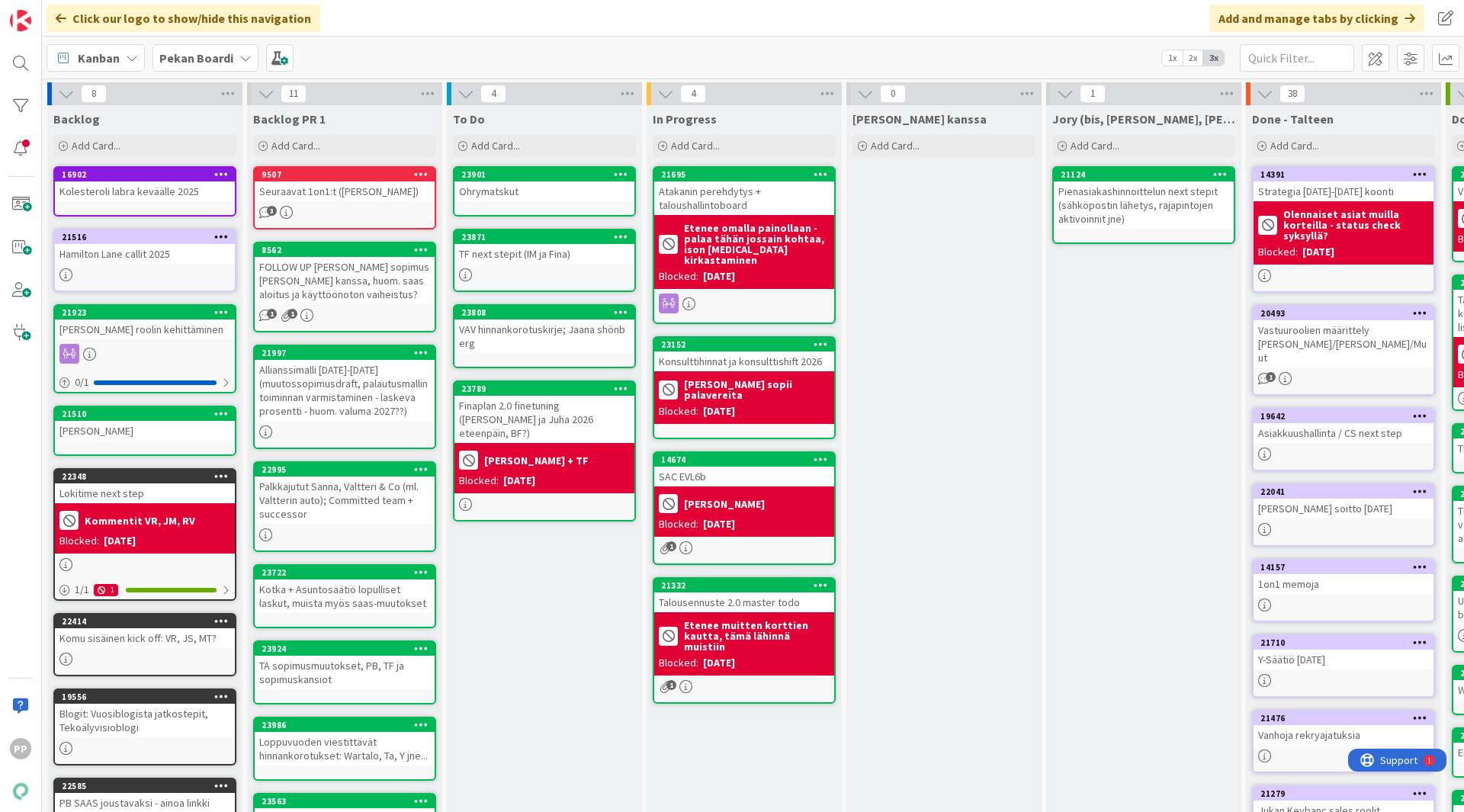
click at [958, 353] on div "Jukan kanssa Add Card..." at bounding box center [944, 595] width 195 height 980
click at [959, 350] on div "Jukan kanssa Add Card..." at bounding box center [944, 595] width 195 height 980
click at [953, 312] on div "Jukan kanssa Add Card..." at bounding box center [944, 595] width 195 height 980
click at [943, 278] on div "Jukan kanssa Add Card..." at bounding box center [944, 595] width 195 height 980
click at [528, 410] on div "Finaplan 2.0 finetuning (Jukka ja Juha 2026 eteenpäin, BF?)" at bounding box center [545, 419] width 180 height 48
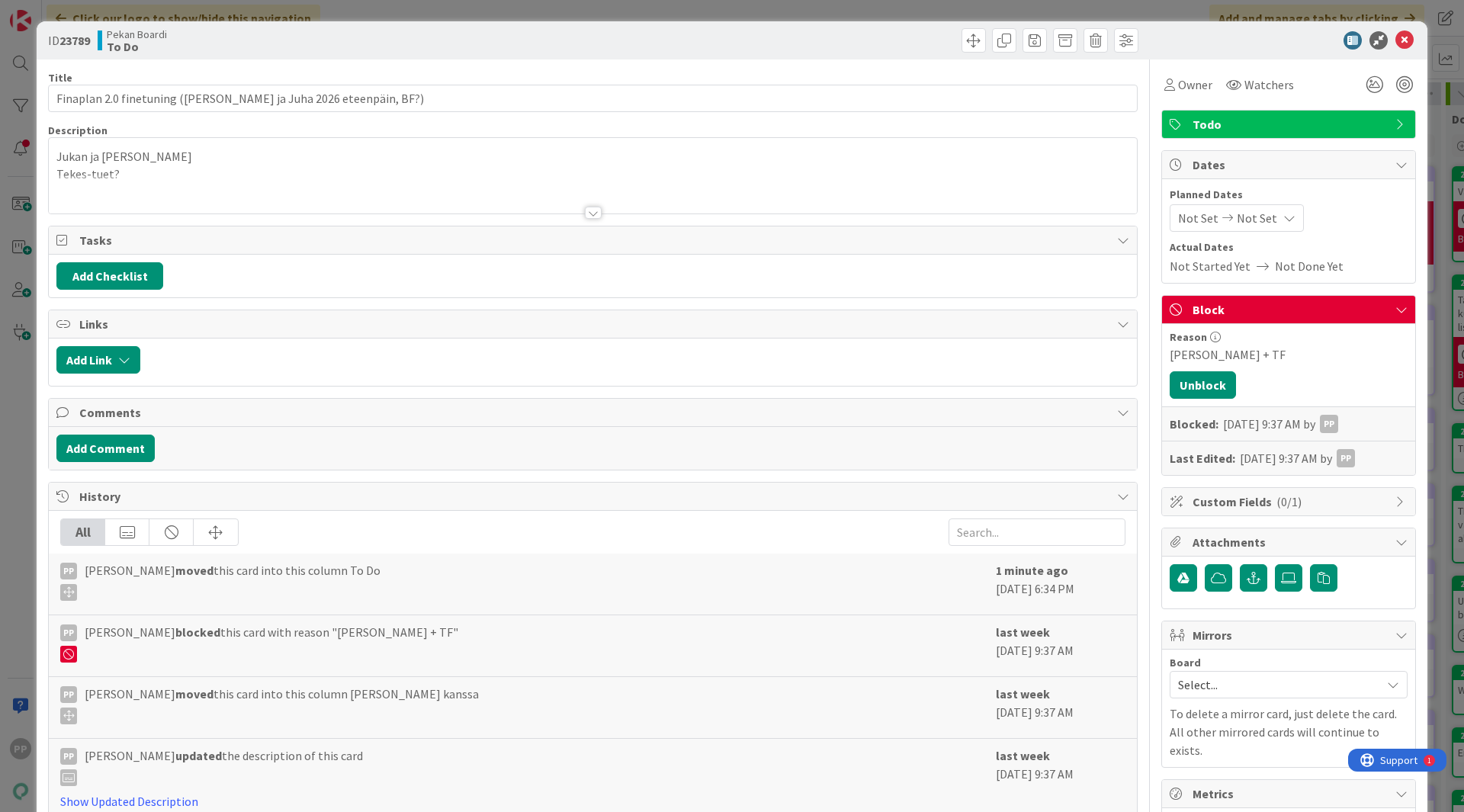
click at [371, 178] on div at bounding box center [592, 194] width 1089 height 39
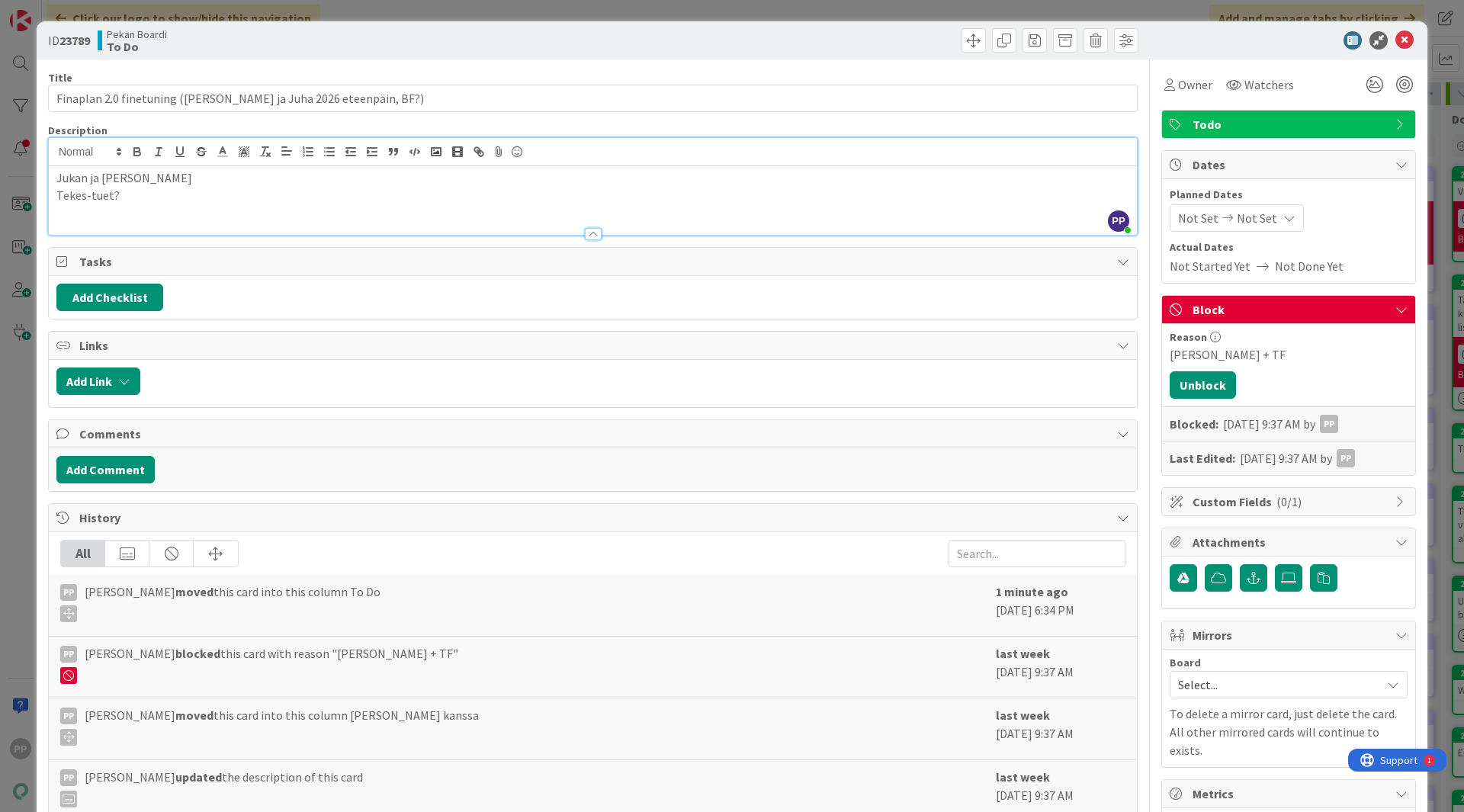
click at [41, 173] on div "ID 23789 Pekan Boardi To Do Title 59 / 128 Finaplan 2.0 finetuning (Jukka ja Ju…" at bounding box center [731, 550] width 1391 height 1058
click at [41, 124] on div "ID 23789 Pekan Boardi To Do Title 59 / 128 Finaplan 2.0 finetuning (Jukka ja Ju…" at bounding box center [731, 550] width 1391 height 1058
drag, startPoint x: 47, startPoint y: 134, endPoint x: 104, endPoint y: 132, distance: 57.0
click at [104, 132] on div "ID 23789 Pekan Boardi To Do Title 59 / 128 Finaplan 2.0 finetuning (Jukka ja Ju…" at bounding box center [731, 550] width 1391 height 1058
click at [104, 132] on div "Description" at bounding box center [592, 131] width 1090 height 14
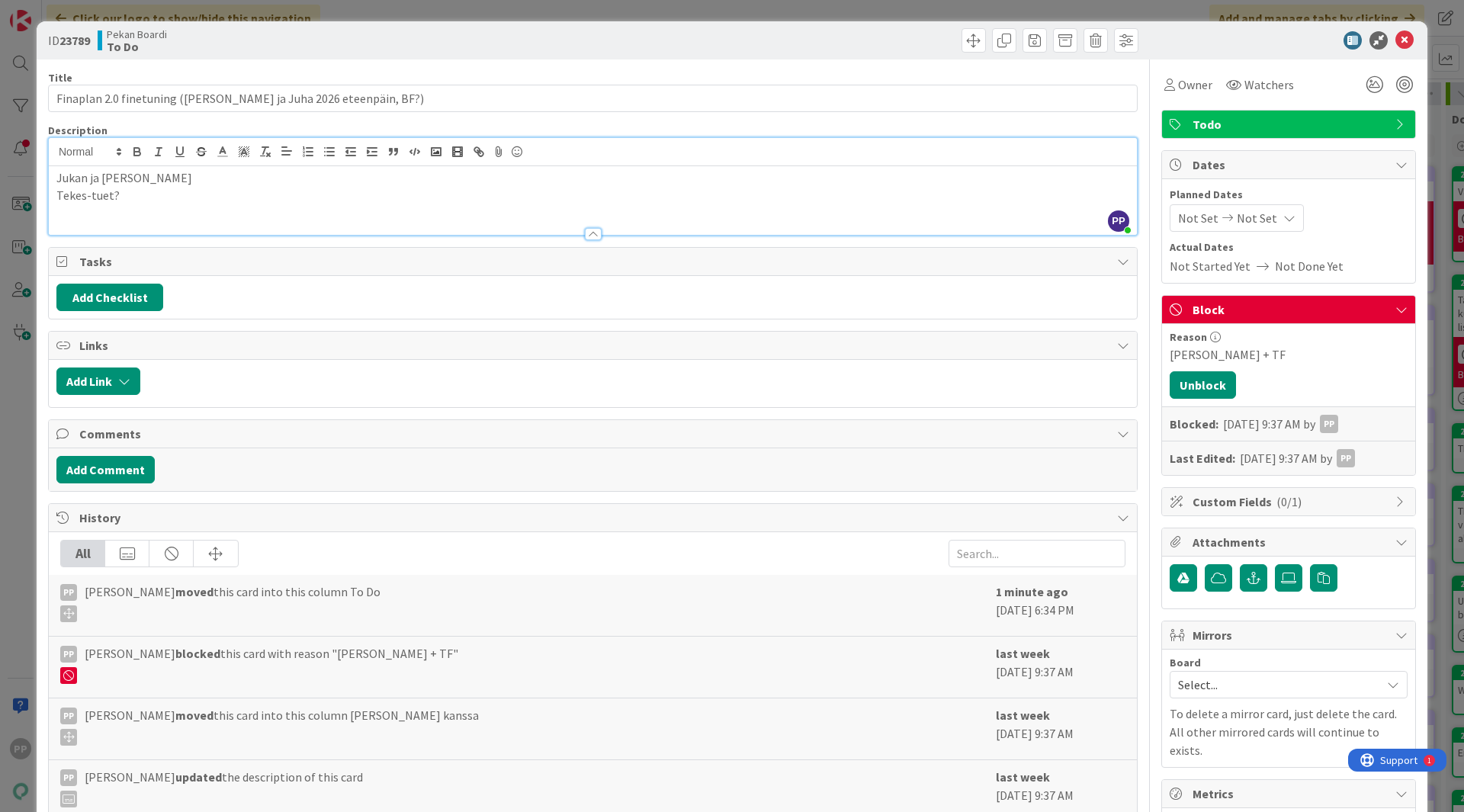
click at [105, 132] on div "Description" at bounding box center [592, 131] width 1090 height 14
drag, startPoint x: 189, startPoint y: 198, endPoint x: 41, endPoint y: 205, distance: 148.2
click at [41, 205] on div "ID 23789 Pekan Boardi To Do Title 59 / 128 Finaplan 2.0 finetuning (Jukka ja Ju…" at bounding box center [731, 550] width 1391 height 1058
click at [21, 192] on div "ID 23789 Pekan Boardi To Do Title 59 / 128 Finaplan 2.0 finetuning (Jukka ja Ju…" at bounding box center [732, 406] width 1464 height 812
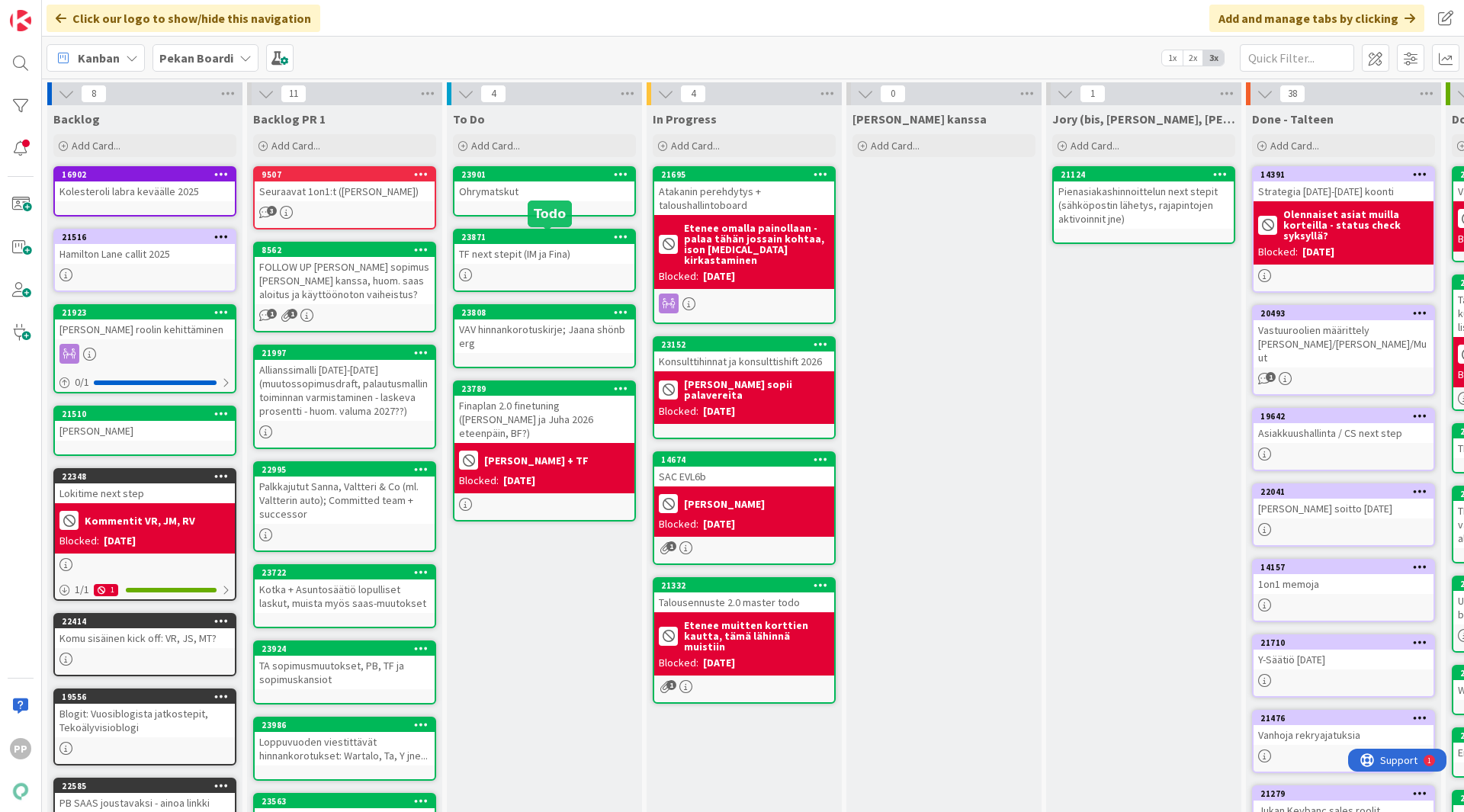
click at [530, 250] on div "TF next stepit (IM ja Fina)" at bounding box center [545, 253] width 180 height 19
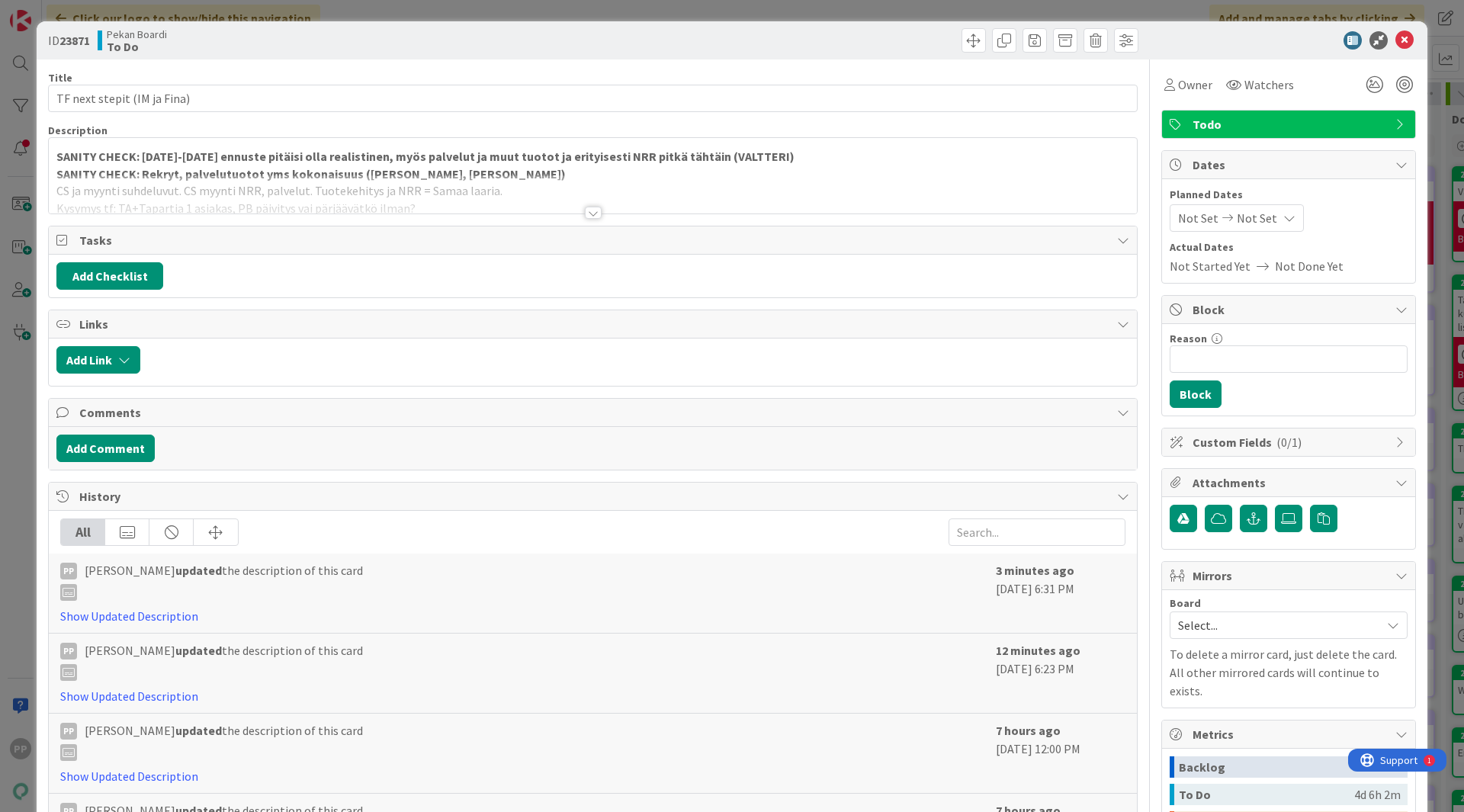
click at [337, 182] on div at bounding box center [592, 194] width 1089 height 39
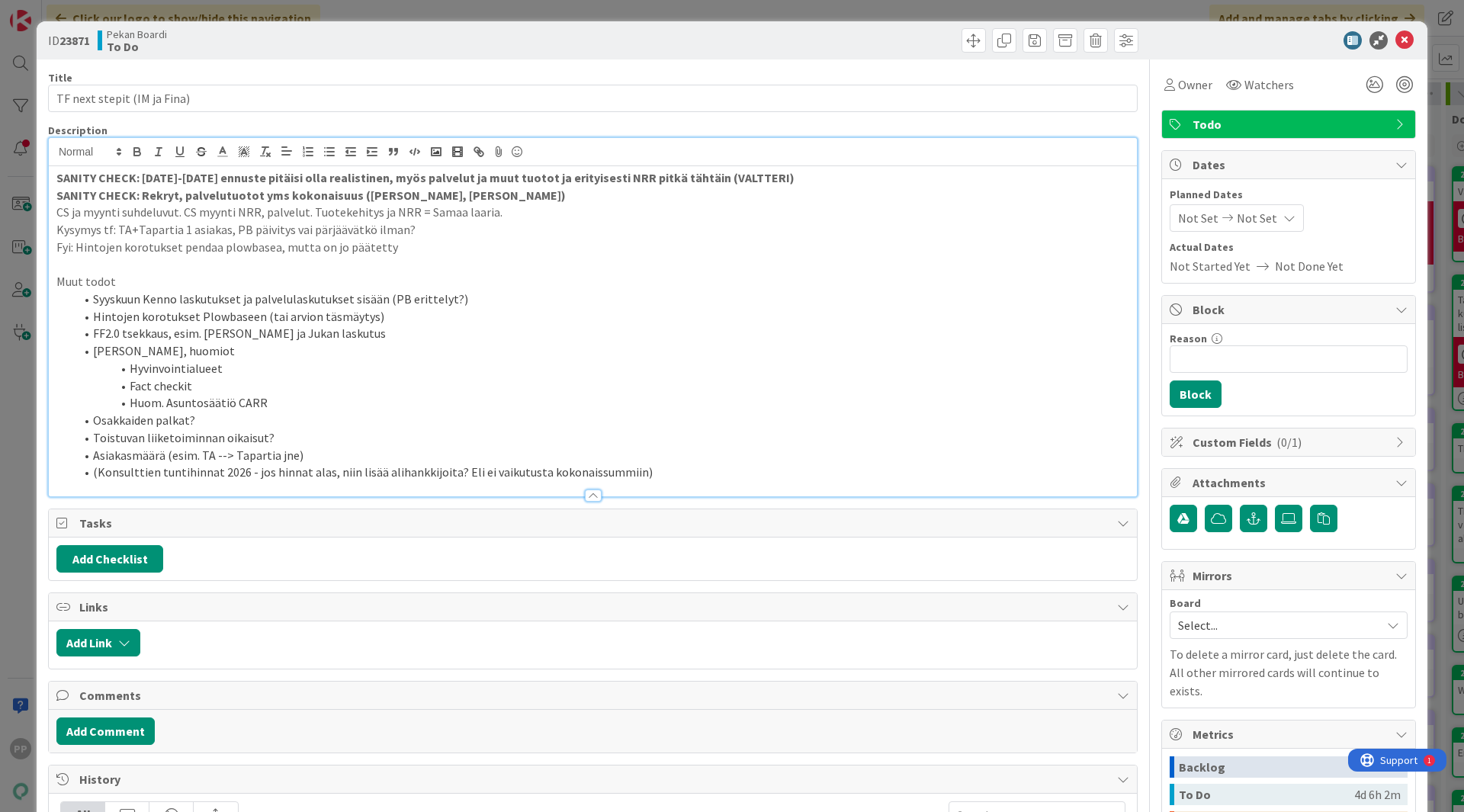
click at [496, 242] on p "Fyi: Hintojen korotukset pendaa plowbasea, mutta on jo päätetty" at bounding box center [592, 247] width 1073 height 18
click at [501, 232] on p "Kysymys tf: TA+Tapartia 1 asiakas, PB päivitys vai pärjäävätkö ilman?" at bounding box center [592, 229] width 1073 height 18
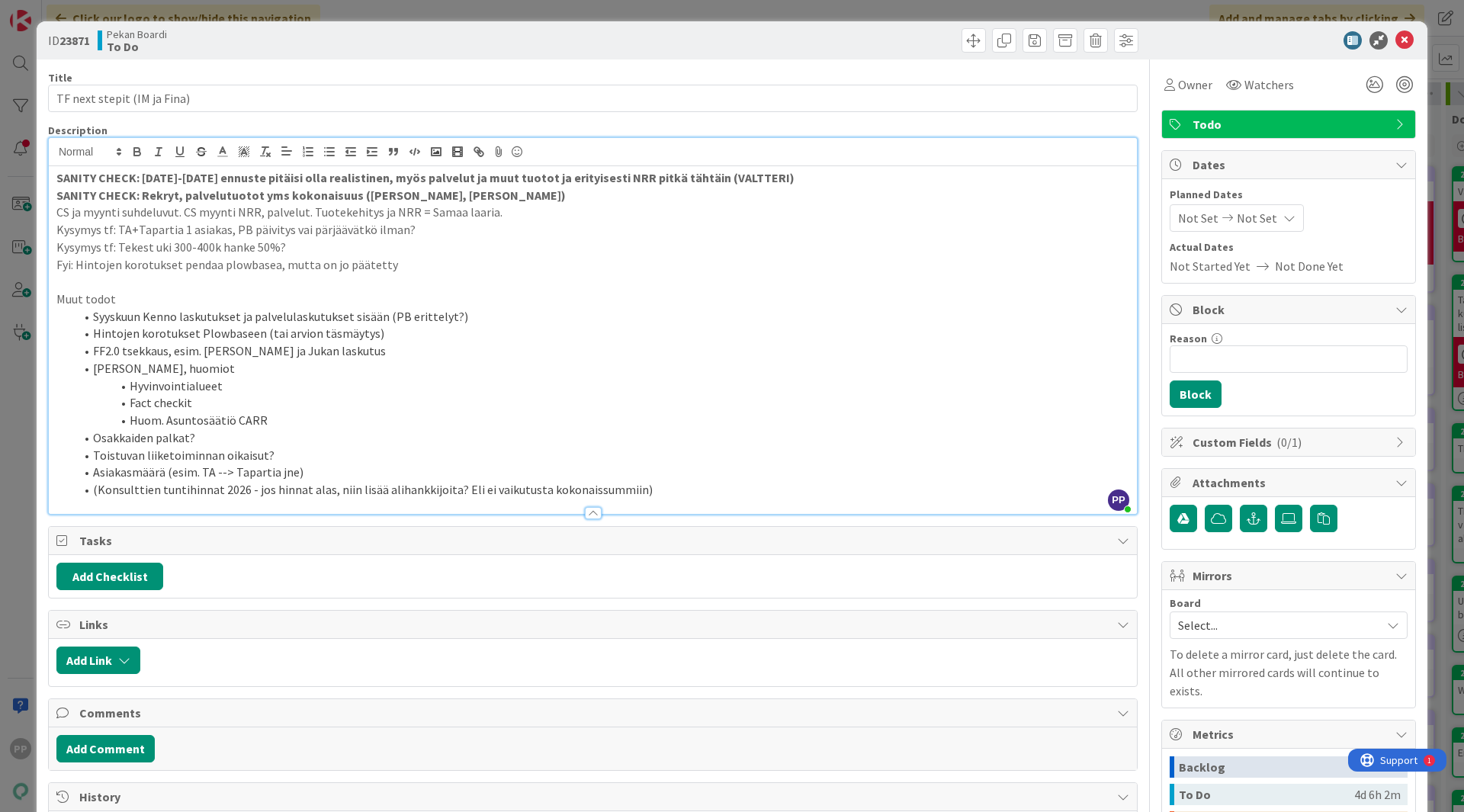
click at [146, 250] on p "Kysymys tf: Tekest uki 300-400k hanke 50%?" at bounding box center [592, 247] width 1073 height 18
click at [372, 316] on li "Syyskuun Kenno laskutukset ja palvelulaskutukset sisään (PB erittelyt?)" at bounding box center [602, 317] width 1055 height 18
click at [398, 276] on p at bounding box center [592, 282] width 1073 height 18
drag, startPoint x: 514, startPoint y: 210, endPoint x: 37, endPoint y: 220, distance: 477.1
click at [37, 220] on div "ID 23871 Pekan Boardi To Do Title 27 / 128 TF next stepit (IM ja Fina) Descript…" at bounding box center [731, 660] width 1391 height 1278
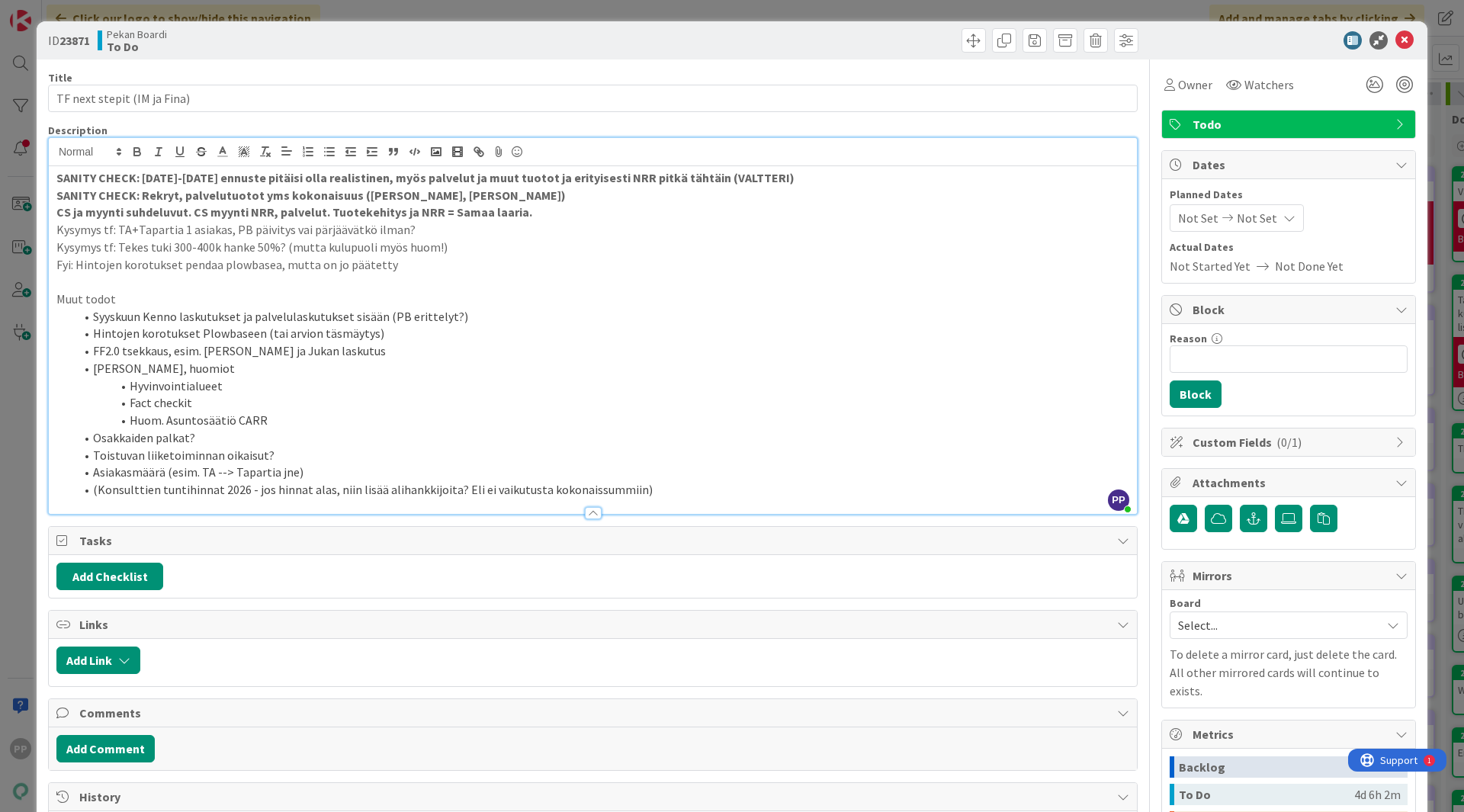
click at [131, 204] on p "CS ja myynti suhdeluvut. CS myynti NRR, palvelut. Tuotekehitys ja NRR = Samaa l…" at bounding box center [592, 213] width 1073 height 18
click at [62, 210] on strong "CS ja myynti suhdeluvut. CS myynti NRR, palvelut. Tuotekehitys ja NRR = Samaa l…" at bounding box center [294, 211] width 476 height 15
click at [273, 256] on p "Fyi: Hintojen korotukset pendaa plowbasea, mutta on jo päätetty" at bounding box center [592, 265] width 1073 height 18
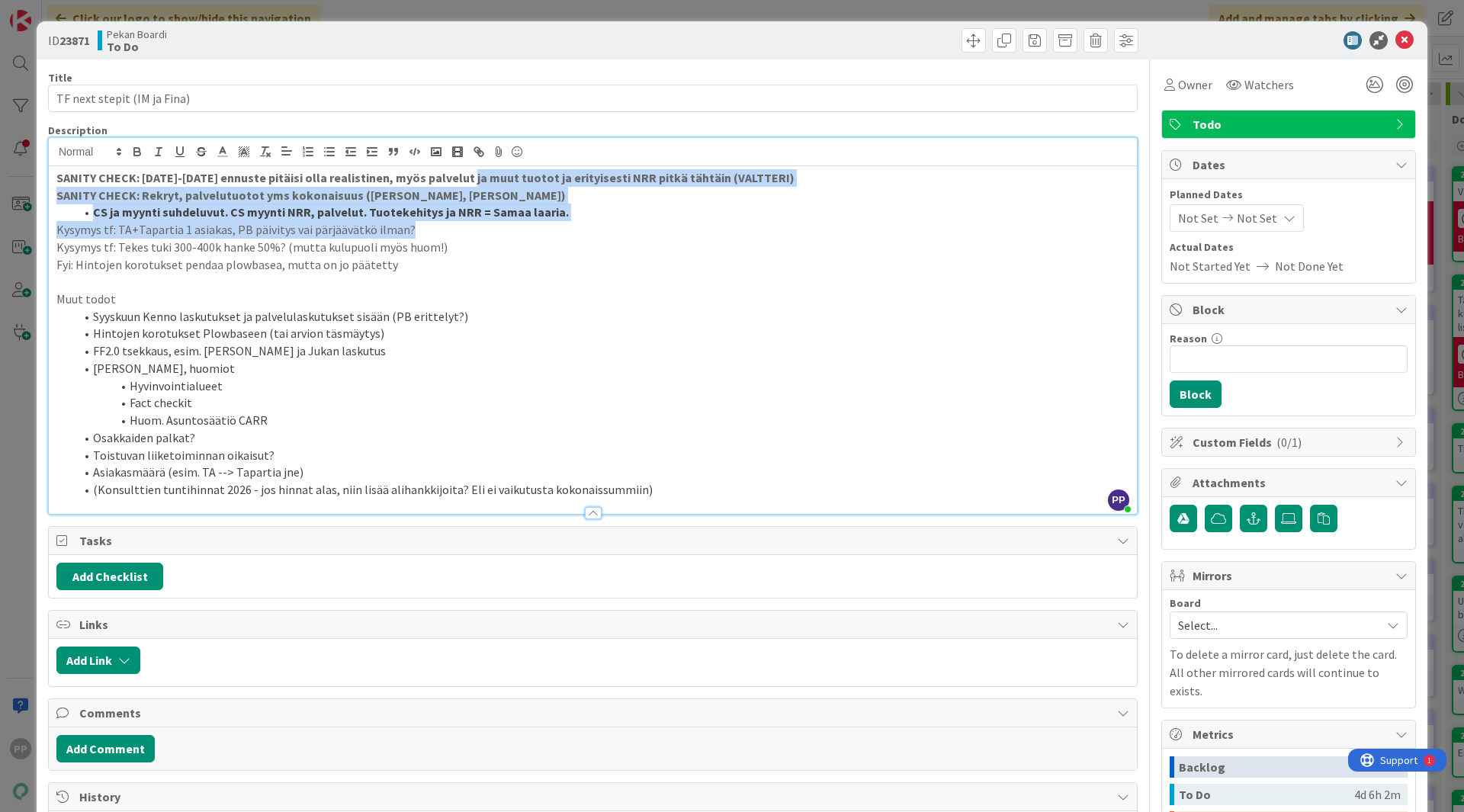
drag, startPoint x: 467, startPoint y: 184, endPoint x: 552, endPoint y: 227, distance: 95.3
click at [552, 227] on div "SANITY CHECK: 2026-2027 ennuste pitäisi olla realistinen, myös palvelut ja muut…" at bounding box center [592, 340] width 1089 height 348
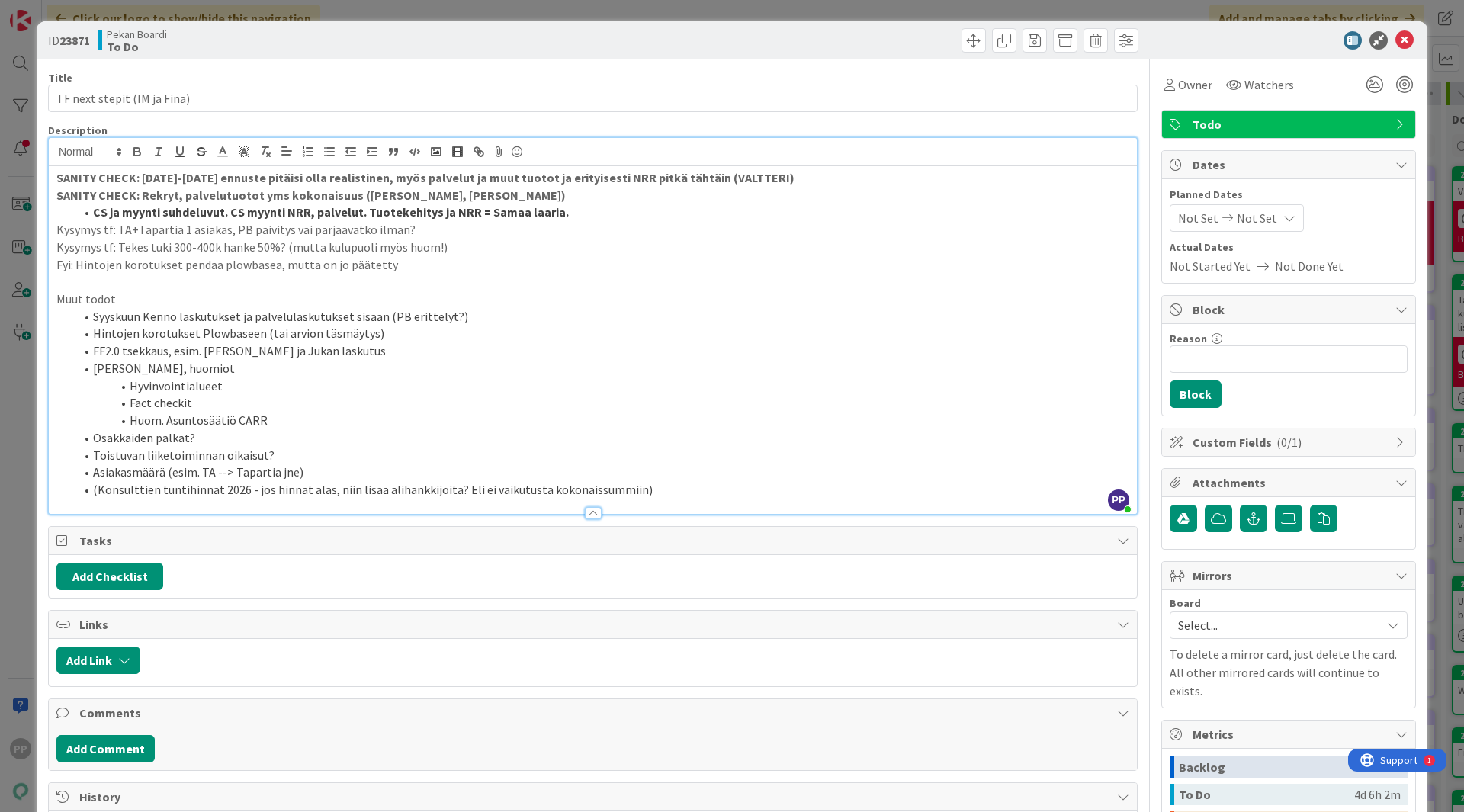
click at [553, 282] on p at bounding box center [592, 282] width 1073 height 18
click at [620, 122] on div "Title 27 / 128 TF next stepit (IM ja Fina) Description PP Pekka Paaskunta just …" at bounding box center [592, 673] width 1090 height 1228
click at [612, 77] on div "Title 27 / 128" at bounding box center [592, 78] width 1090 height 14
click at [612, 54] on div "ID 23871 Pekan Boardi To Do" at bounding box center [731, 40] width 1391 height 38
click at [613, 17] on div "ID 23871 Pekan Boardi To Do Title 27 / 128 TF next stepit (IM ja Fina) Descript…" at bounding box center [732, 406] width 1464 height 812
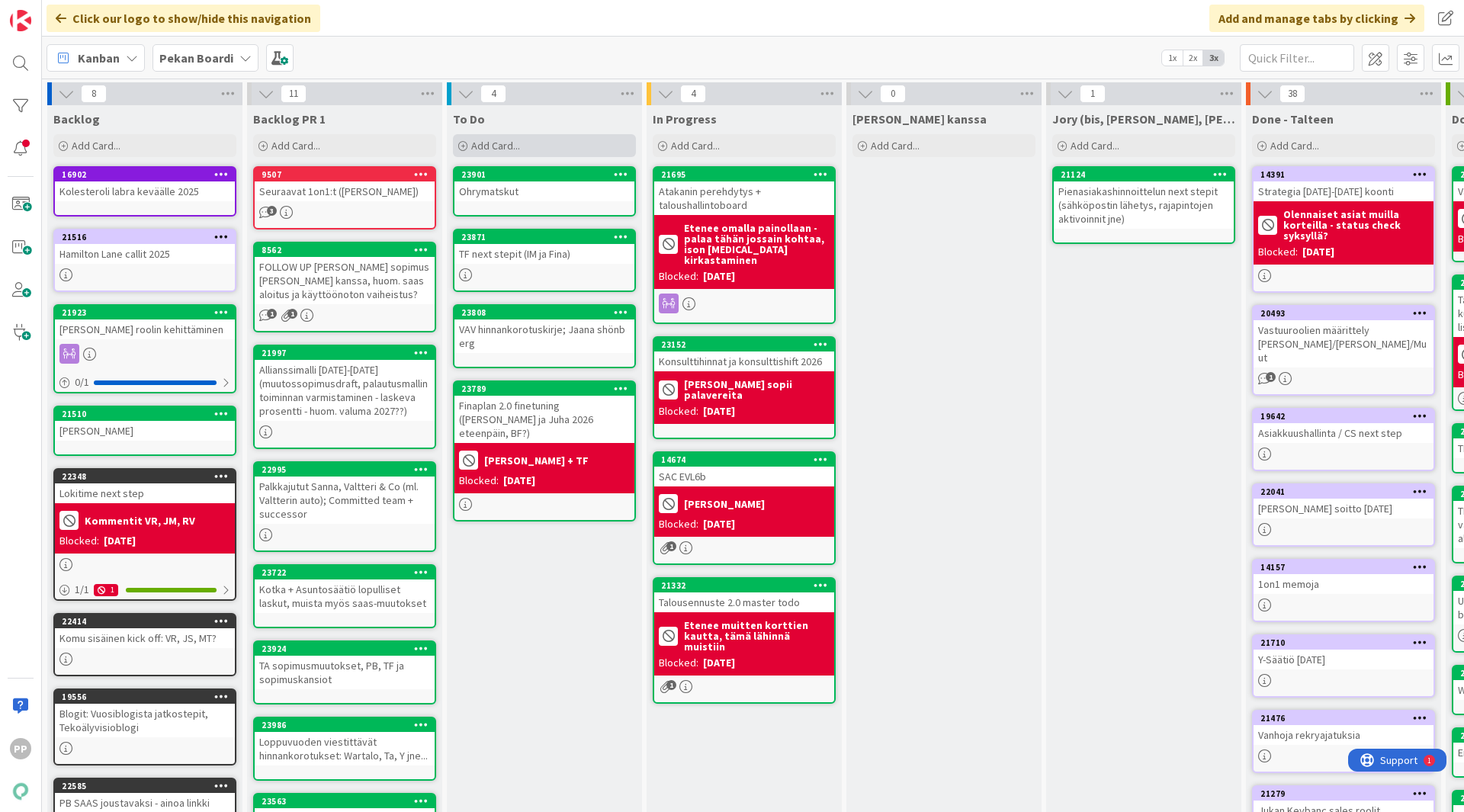
click at [498, 143] on span "Add Card..." at bounding box center [495, 146] width 49 height 14
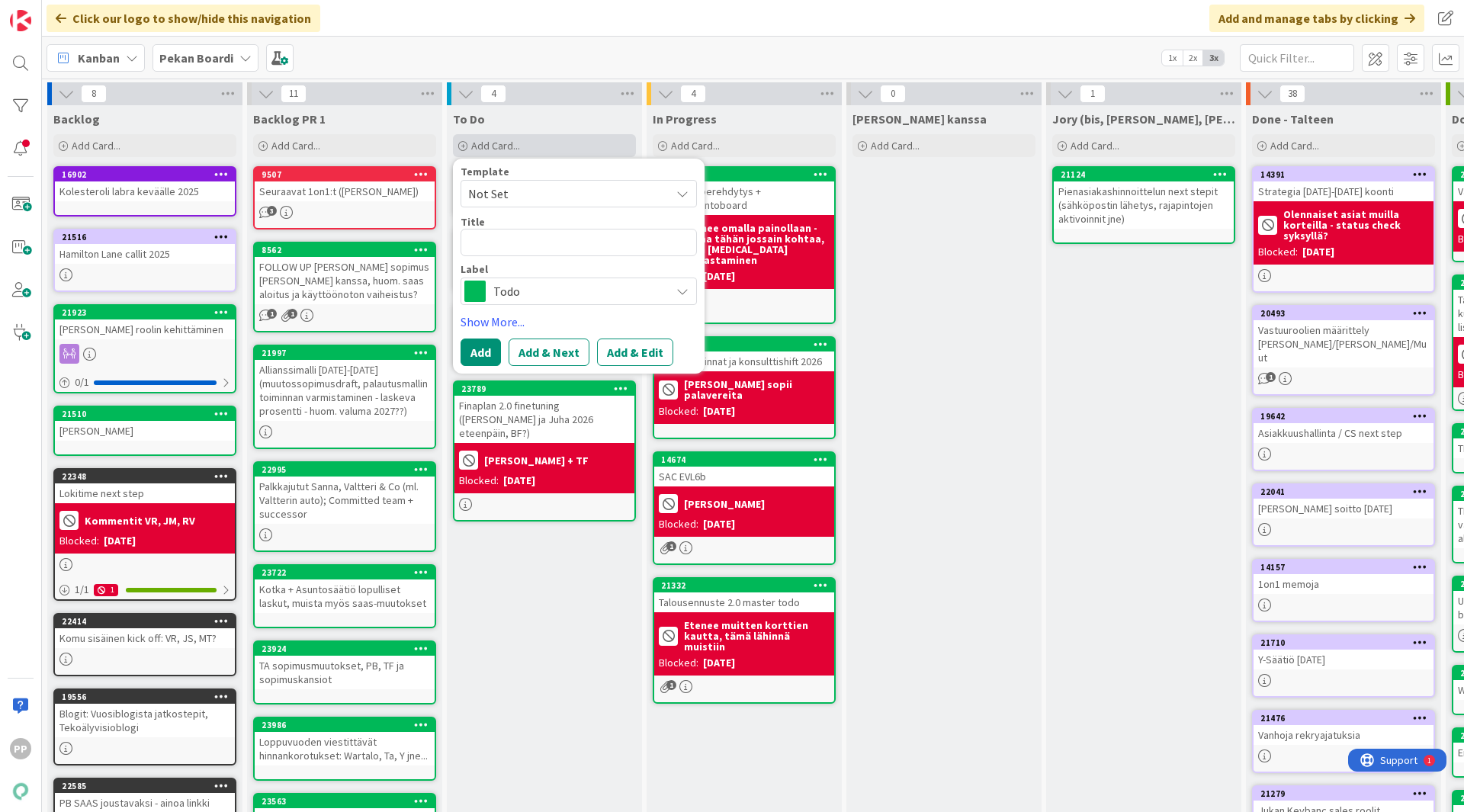
type textarea "x"
type textarea "J"
type textarea "x"
type textarea "Jo"
type textarea "x"
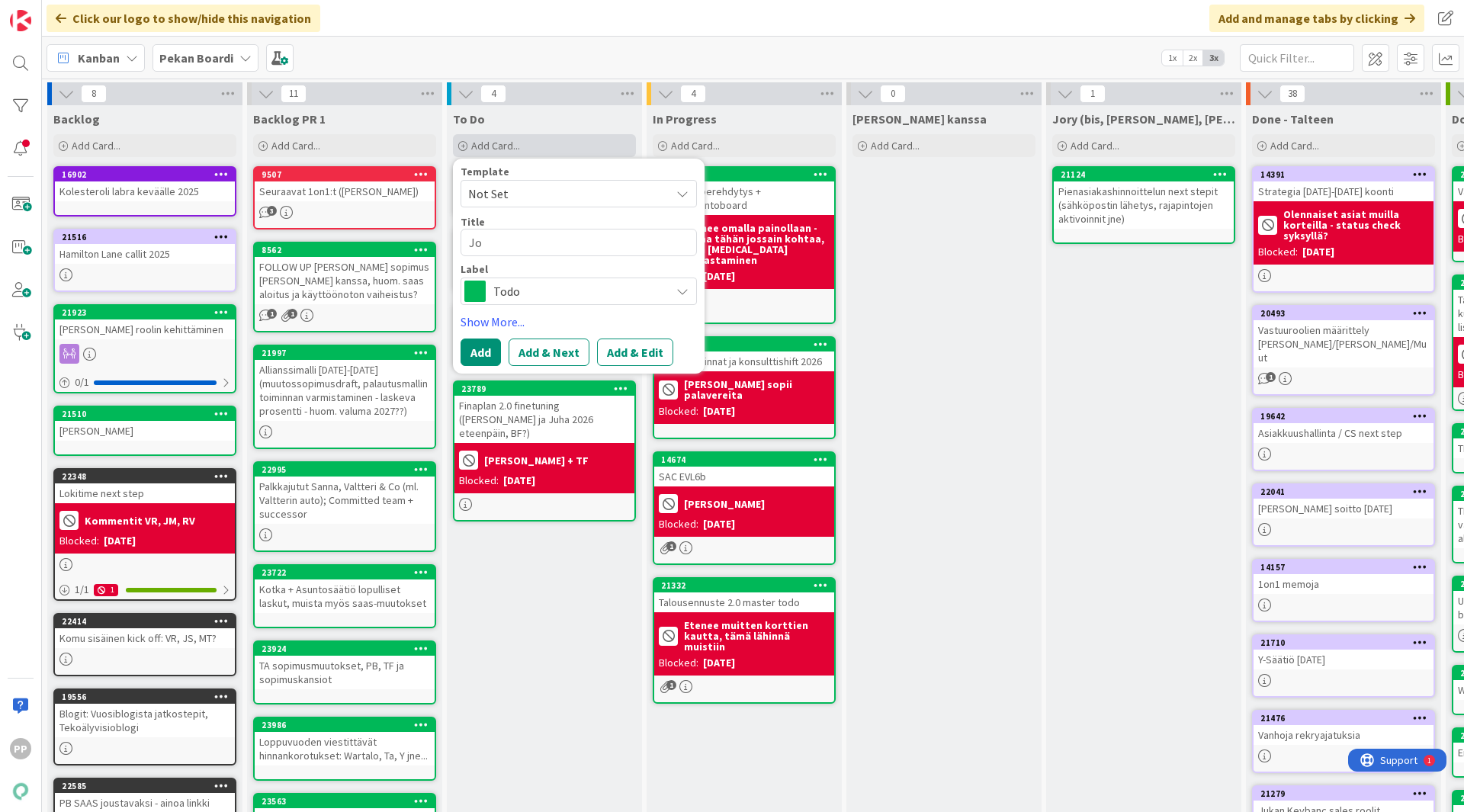
type textarea "Joo"
type textarea "x"
type textarea "Joo"
type textarea "x"
type textarea "Joo k"
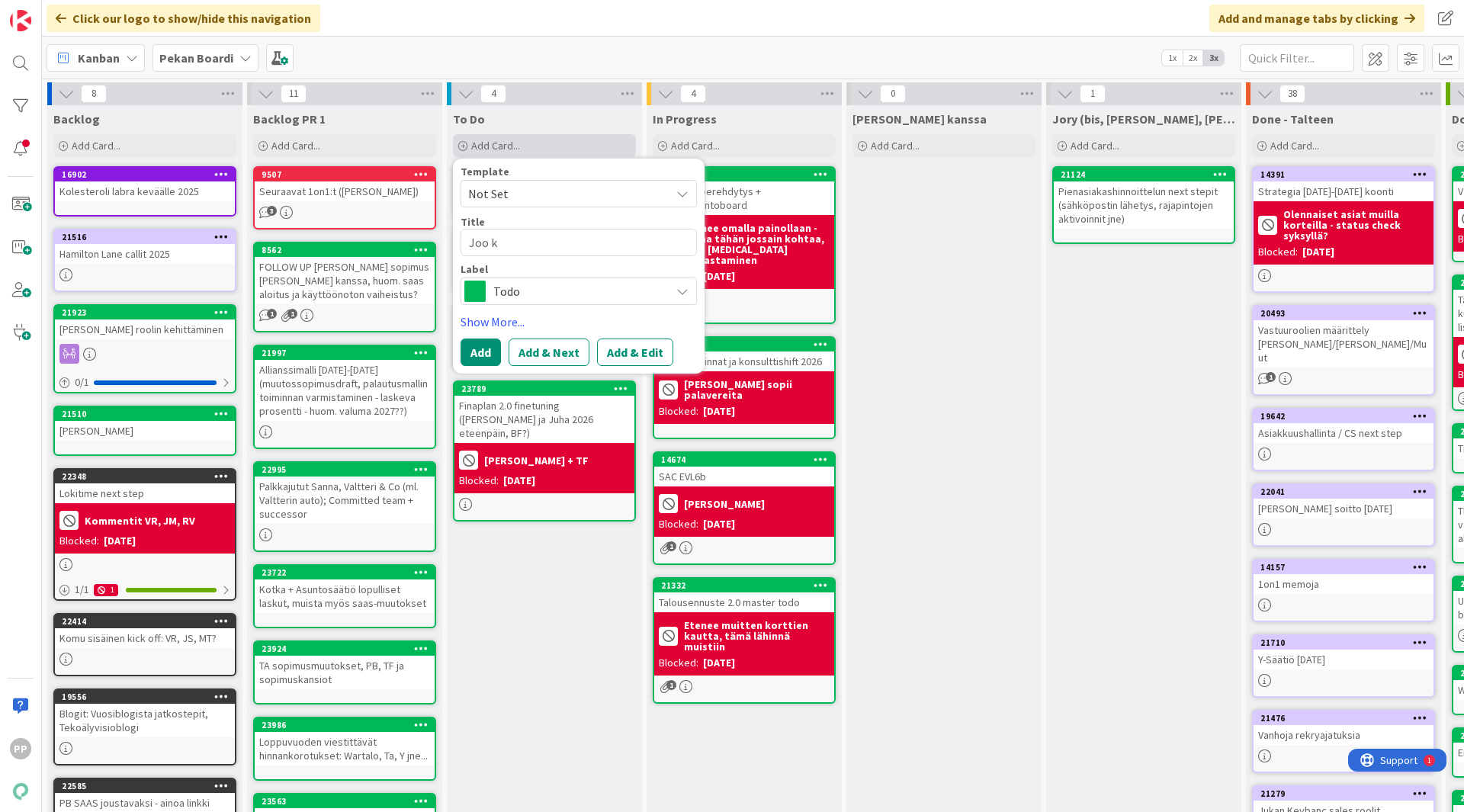
type textarea "x"
type textarea "Joo ka"
type textarea "x"
type textarea "Joo kat"
type textarea "x"
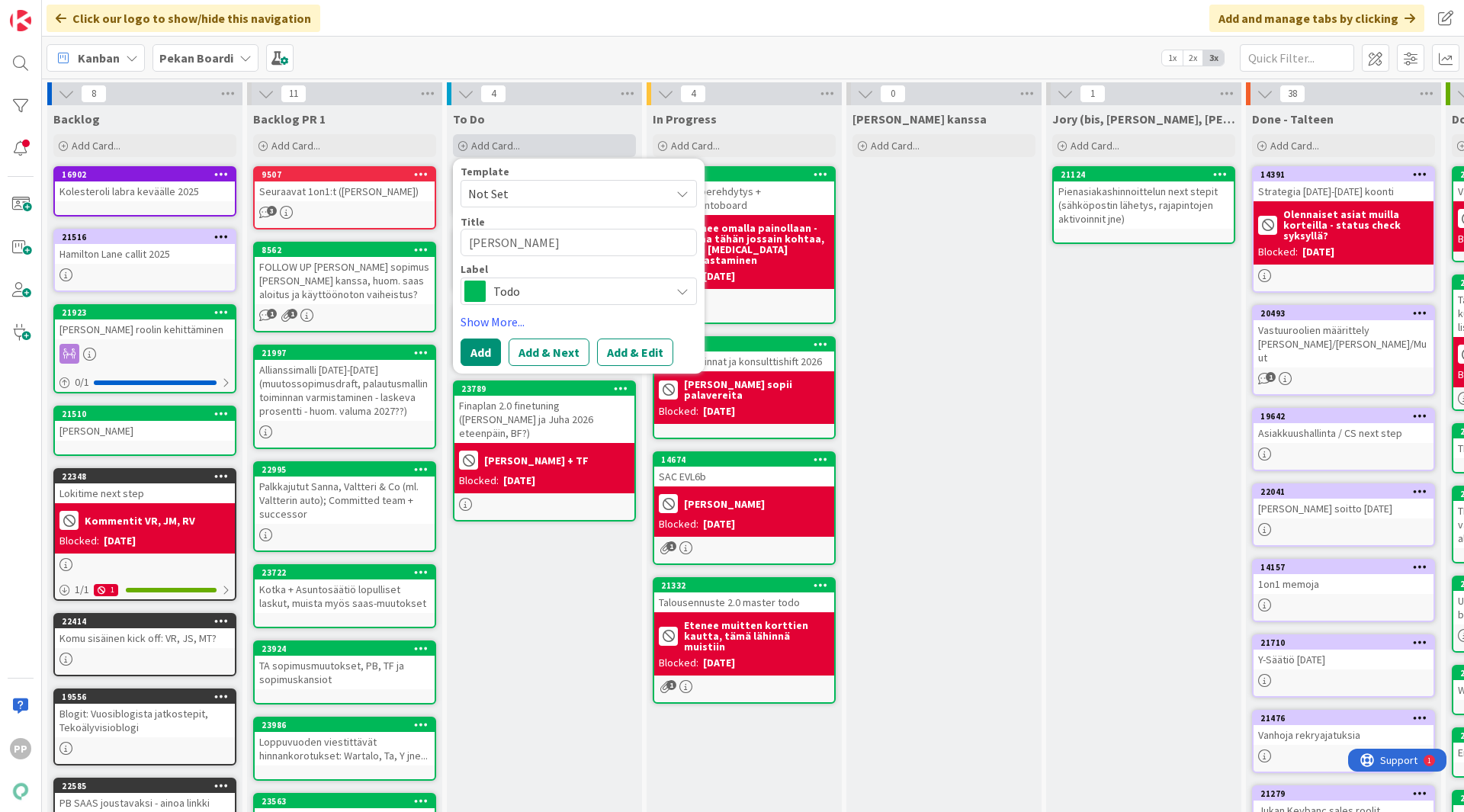
type textarea "Joo kato"
type textarea "x"
type textarea "Joo katon"
type textarea "x"
type textarea "Joo katon t"
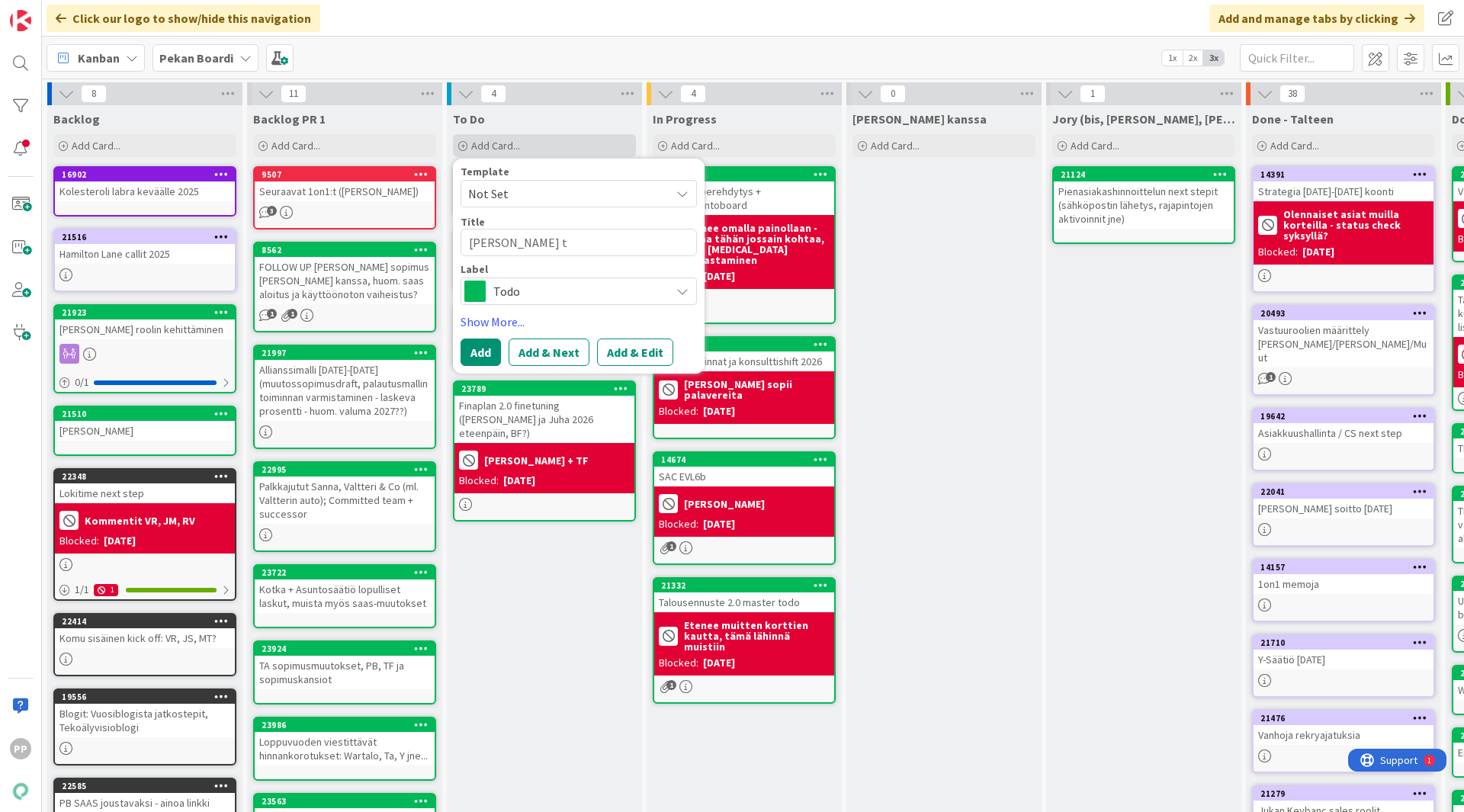
type textarea "x"
type textarea "Joo katon ts"
type textarea "x"
type textarea "Joo katon tse"
type textarea "x"
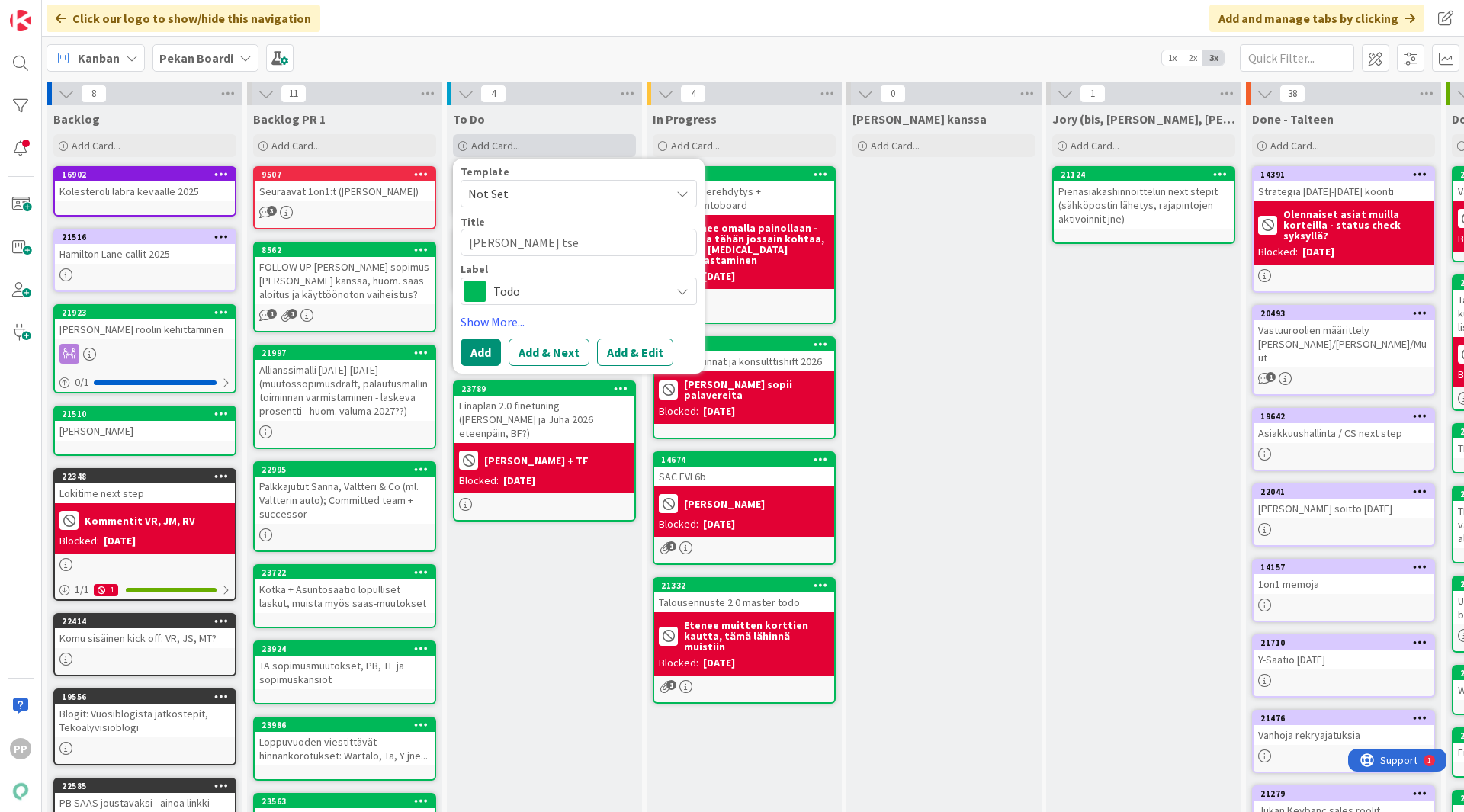
type textarea "Joo katon tsek"
type textarea "x"
type textarea "Joo katon tsekk"
type textarea "x"
type textarea "Joo katon tsekka"
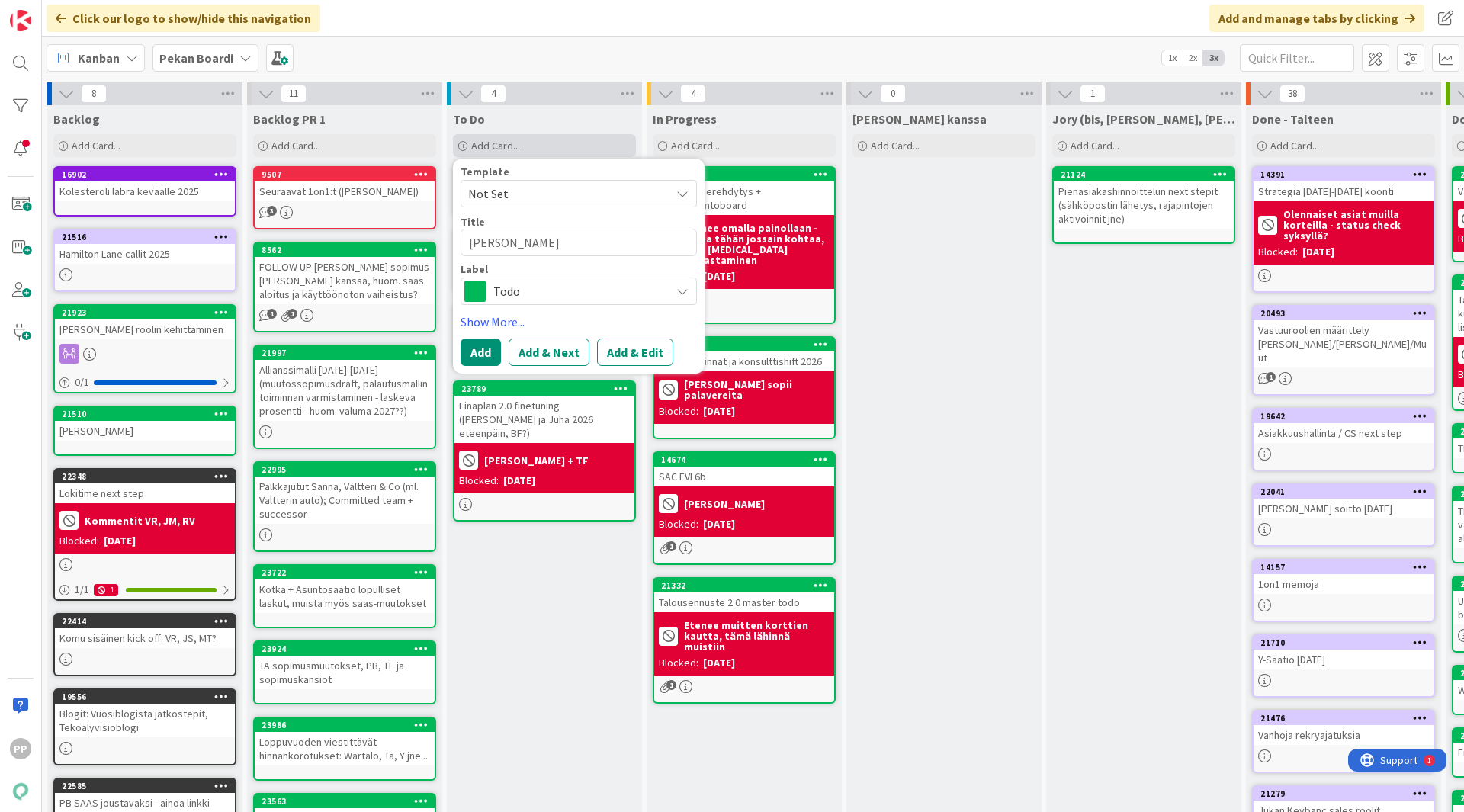
type textarea "x"
type textarea "Joo katon tsekkau"
type textarea "x"
type textarea "Joo katon tsekkaus"
type textarea "x"
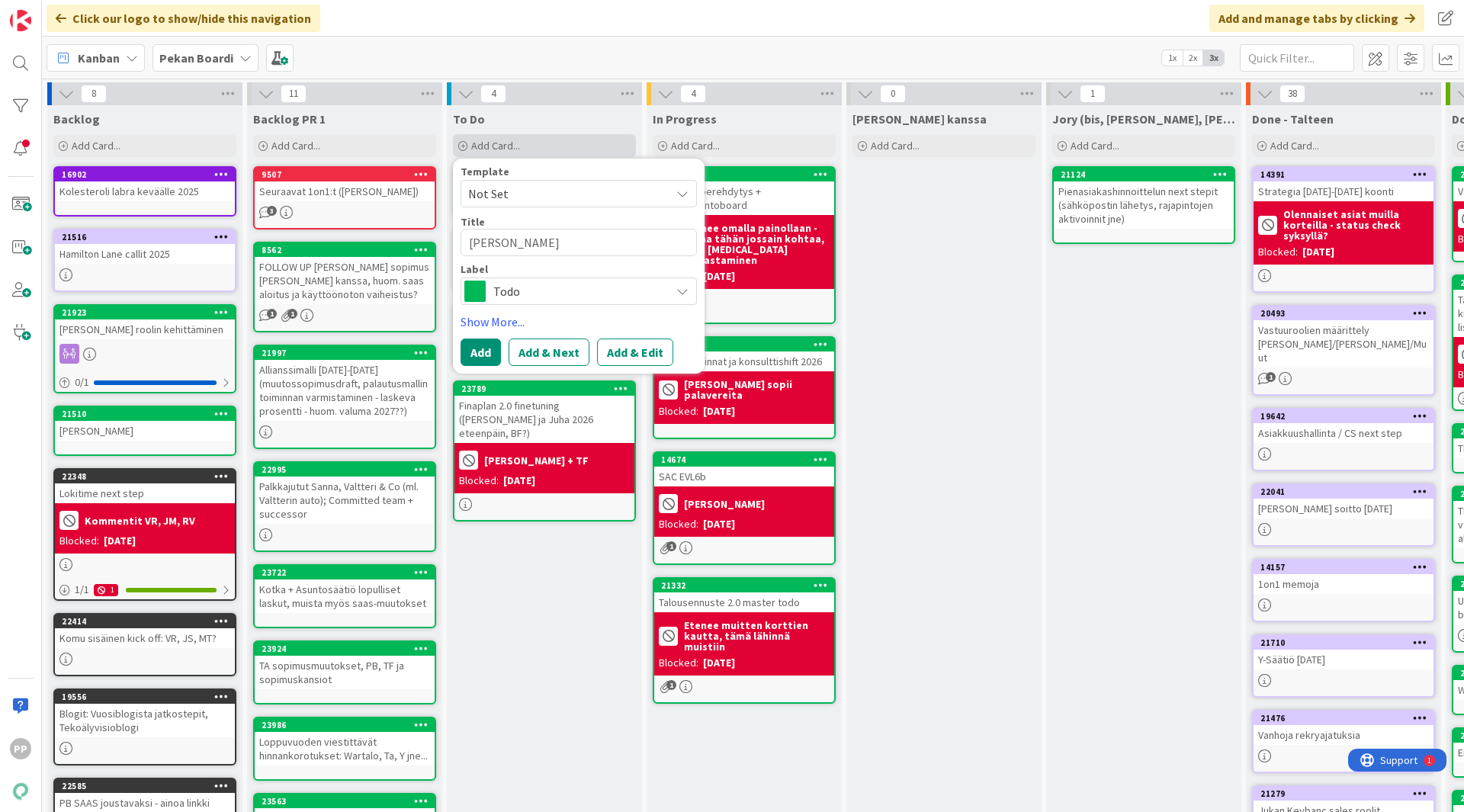
type textarea "Joo katon tsekkaus:"
type textarea "x"
type textarea "Joo katon tsekkaus:"
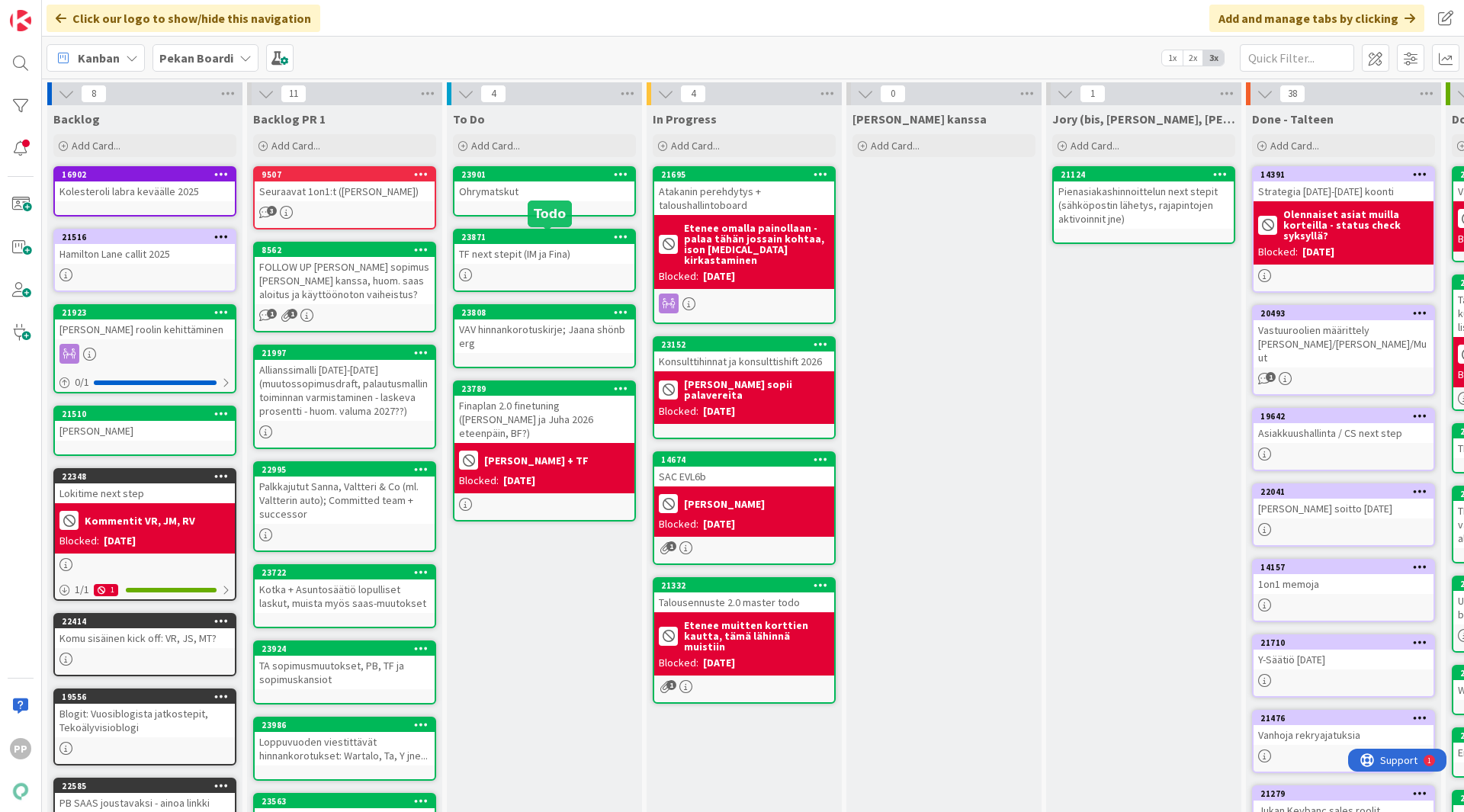
click at [557, 246] on div "TF next stepit (IM ja Fina)" at bounding box center [545, 253] width 180 height 19
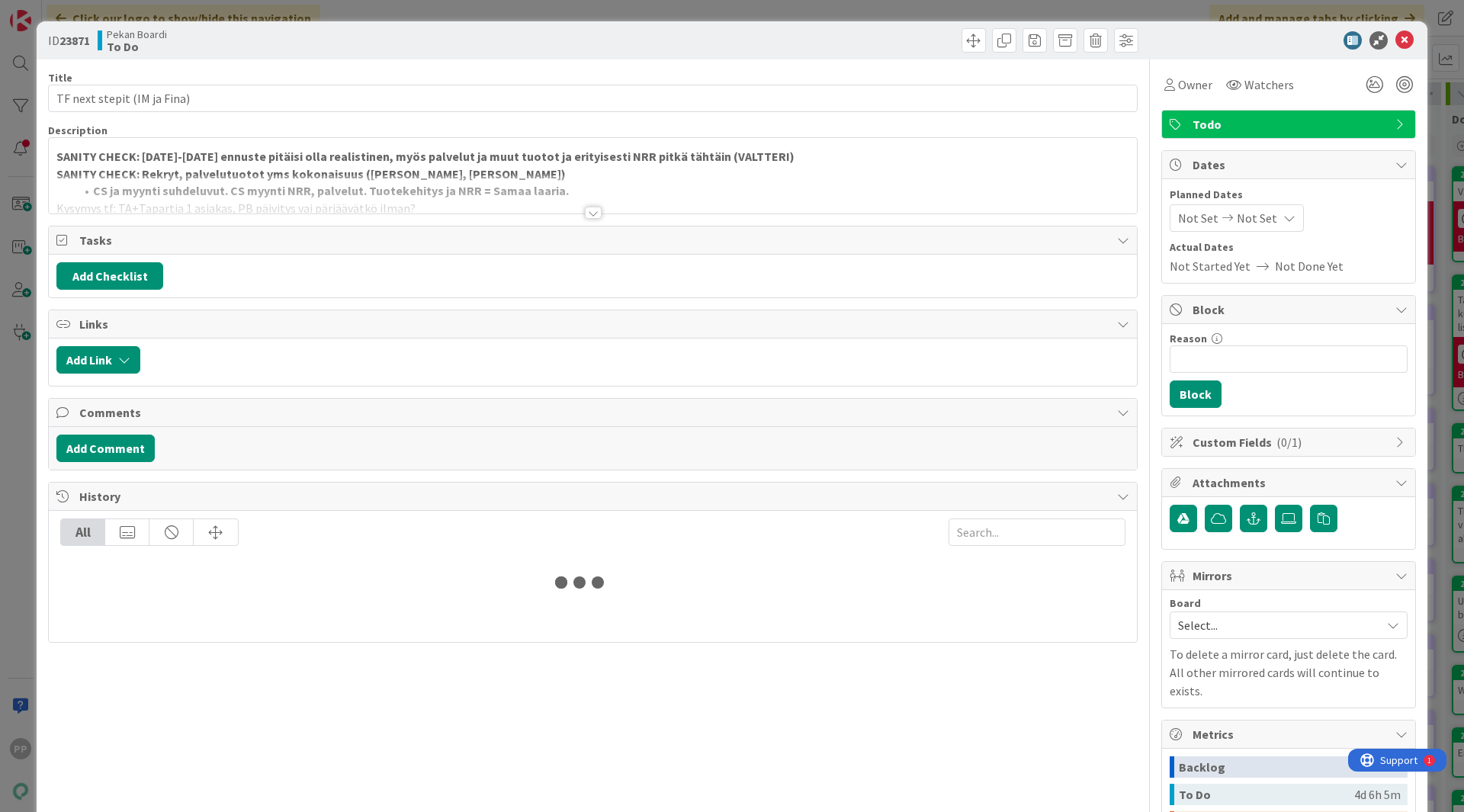
type textarea "x"
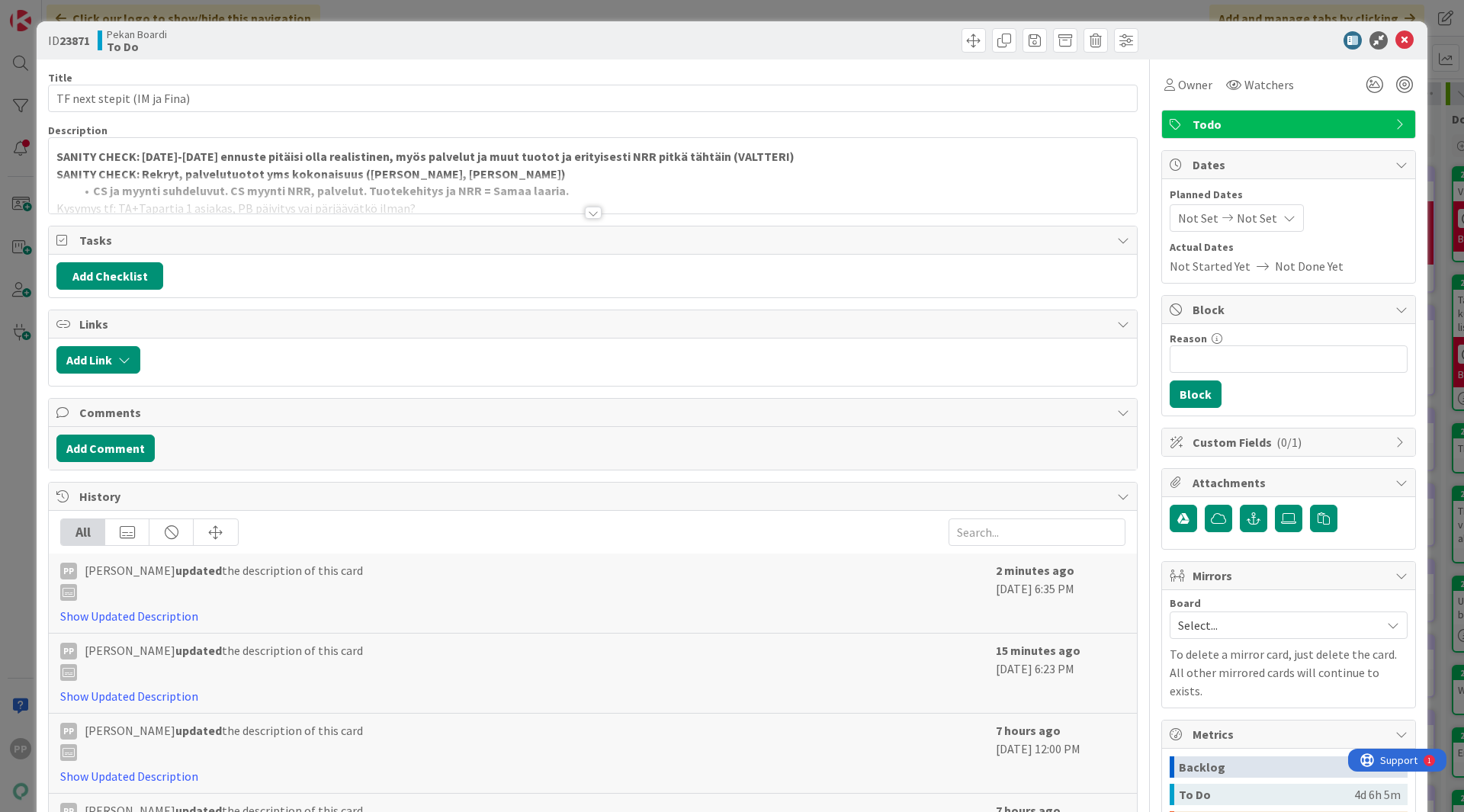
click at [398, 160] on strong "SANITY CHECK: 2026-2027 ennuste pitäisi olla realistinen, myös palvelut ja muut…" at bounding box center [426, 155] width 738 height 15
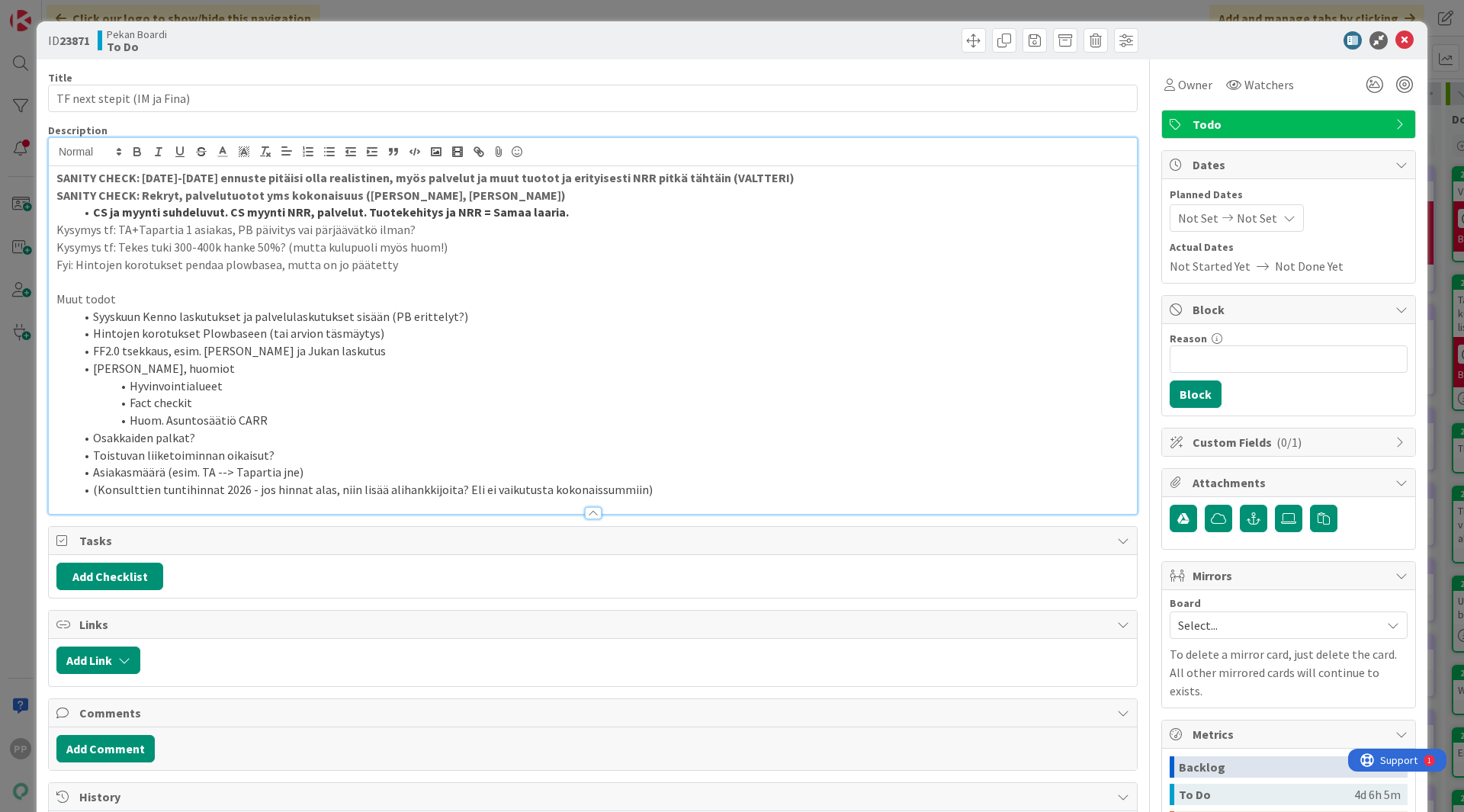
click at [351, 317] on li "Syyskuun Kenno laskutukset ja palvelulaskutukset sisään (PB erittelyt?)" at bounding box center [602, 317] width 1055 height 18
click at [353, 306] on p "Muut todot" at bounding box center [592, 299] width 1073 height 18
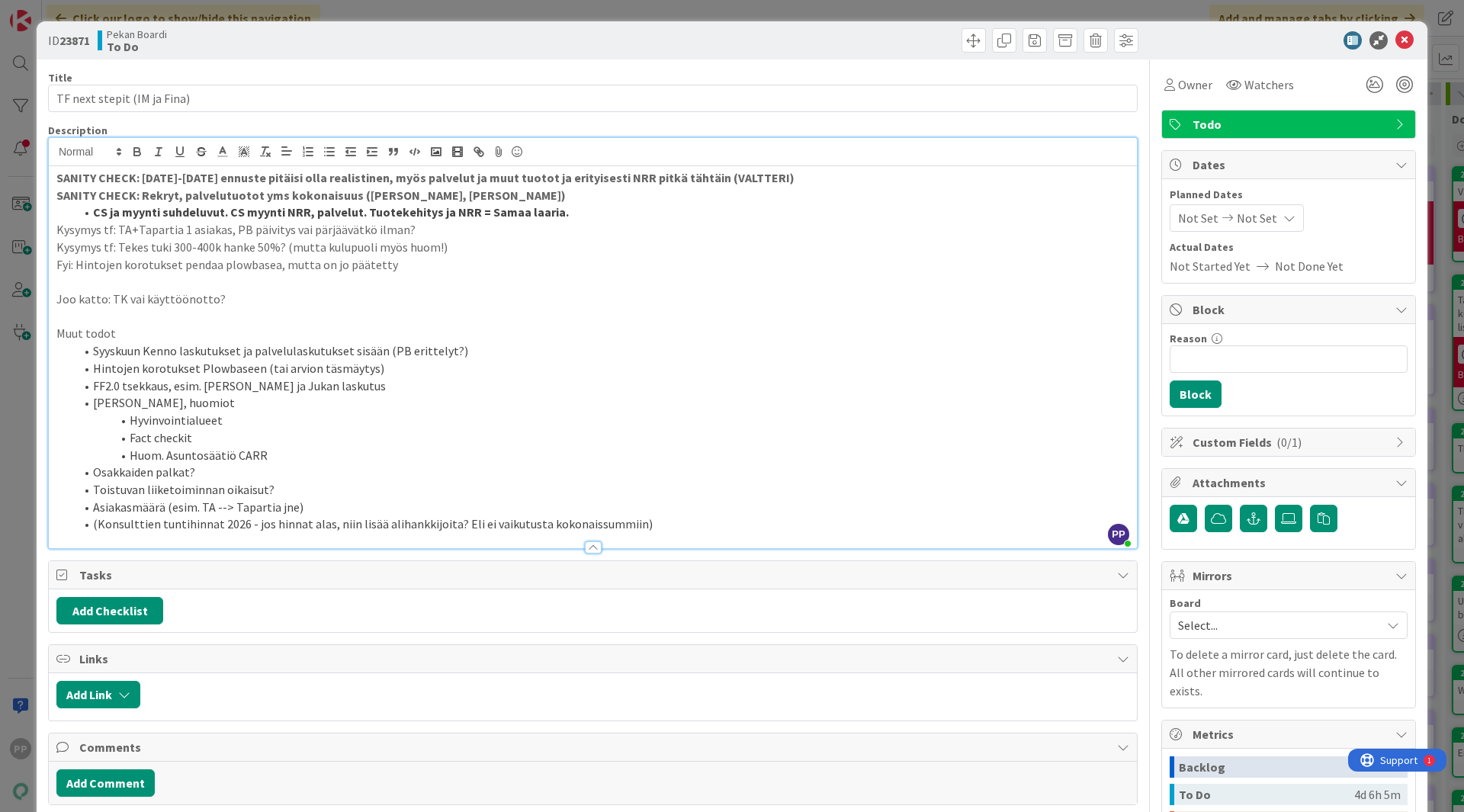
click at [549, 214] on strong "CS ja myynti suhdeluvut. CS myynti NRR, palvelut. Tuotekehitys ja NRR = Samaa l…" at bounding box center [330, 211] width 476 height 15
click at [660, 120] on div "Title 27 / 128 TF next stepit (IM ja Fina) Description PP Pekka Paaskunta just …" at bounding box center [592, 690] width 1090 height 1262
click at [661, 73] on div "Title 27 / 128" at bounding box center [592, 78] width 1090 height 14
click at [668, 60] on div "Title 27 / 128 TF next stepit (IM ja Fina) Description PP Pekka Paaskunta just …" at bounding box center [592, 690] width 1090 height 1262
click at [337, 310] on p at bounding box center [592, 317] width 1073 height 18
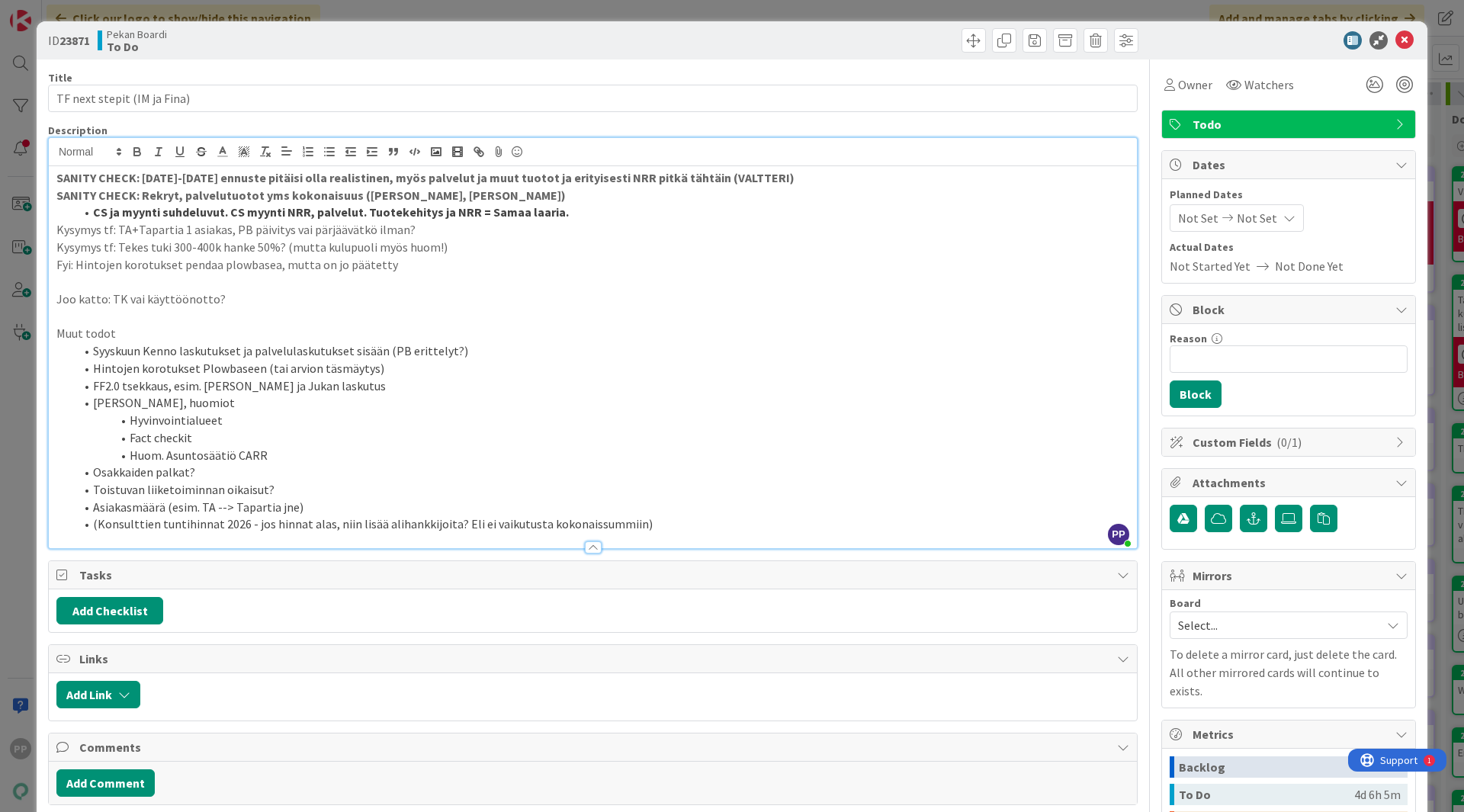
click at [346, 304] on p "Joo katto: TK vai käyttöönotto?" at bounding box center [592, 299] width 1073 height 18
click at [433, 119] on div "Title 27 / 128 TF next stepit (IM ja Fina) Description PP Pekka Paaskunta just …" at bounding box center [592, 690] width 1090 height 1262
click at [438, 76] on div "Title 27 / 128" at bounding box center [592, 78] width 1090 height 14
click at [439, 20] on div "ID 23871 Pekan Boardi To Do Title 27 / 128 TF next stepit (IM ja Fina) Descript…" at bounding box center [732, 406] width 1464 height 812
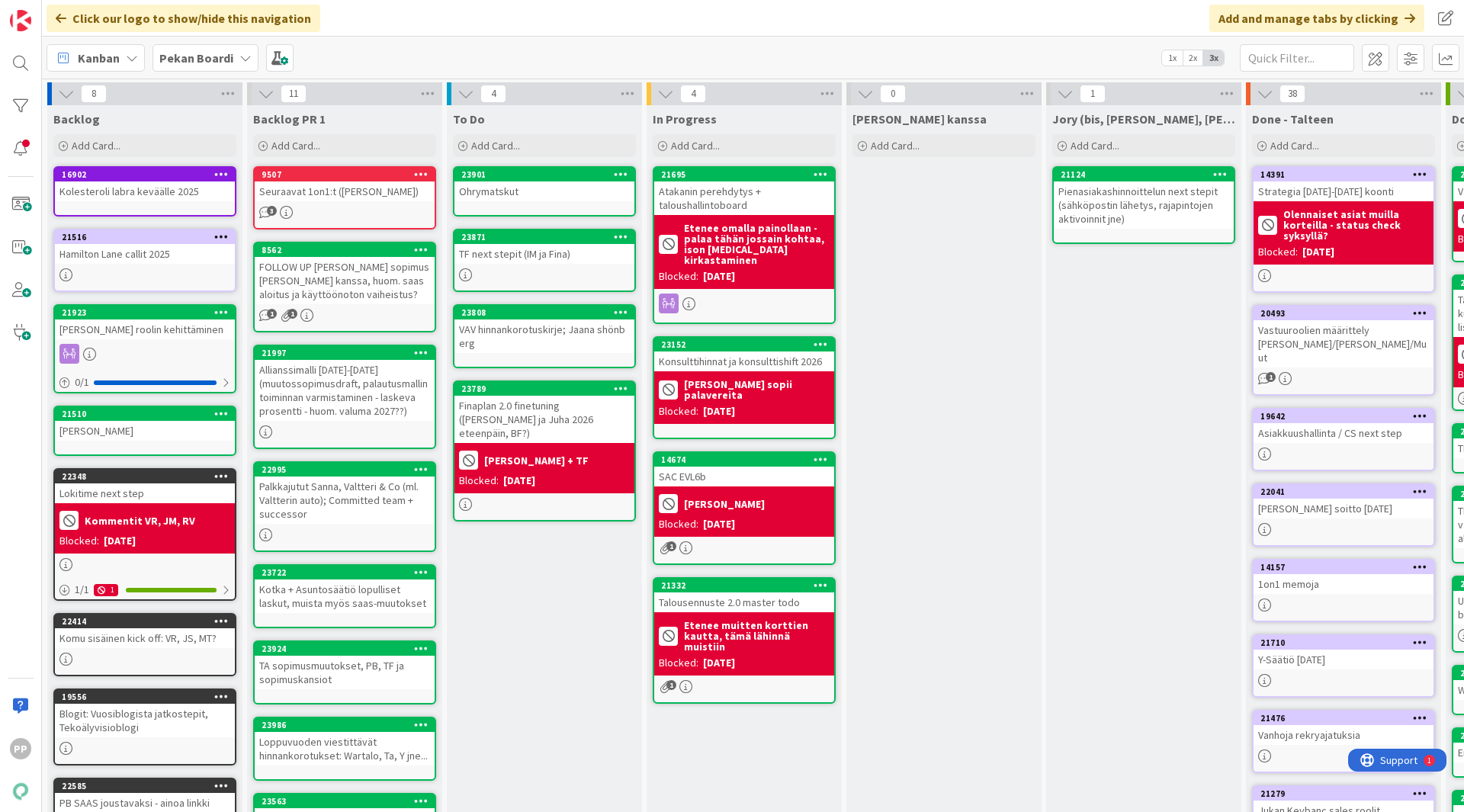
click at [555, 616] on div "To Do Add Card... Template Not Set Title 20 / 128 Joo katon tsekkaus: Label Tod…" at bounding box center [544, 595] width 195 height 980
click at [533, 252] on div "TF next stepit (IM ja Fina)" at bounding box center [545, 253] width 180 height 19
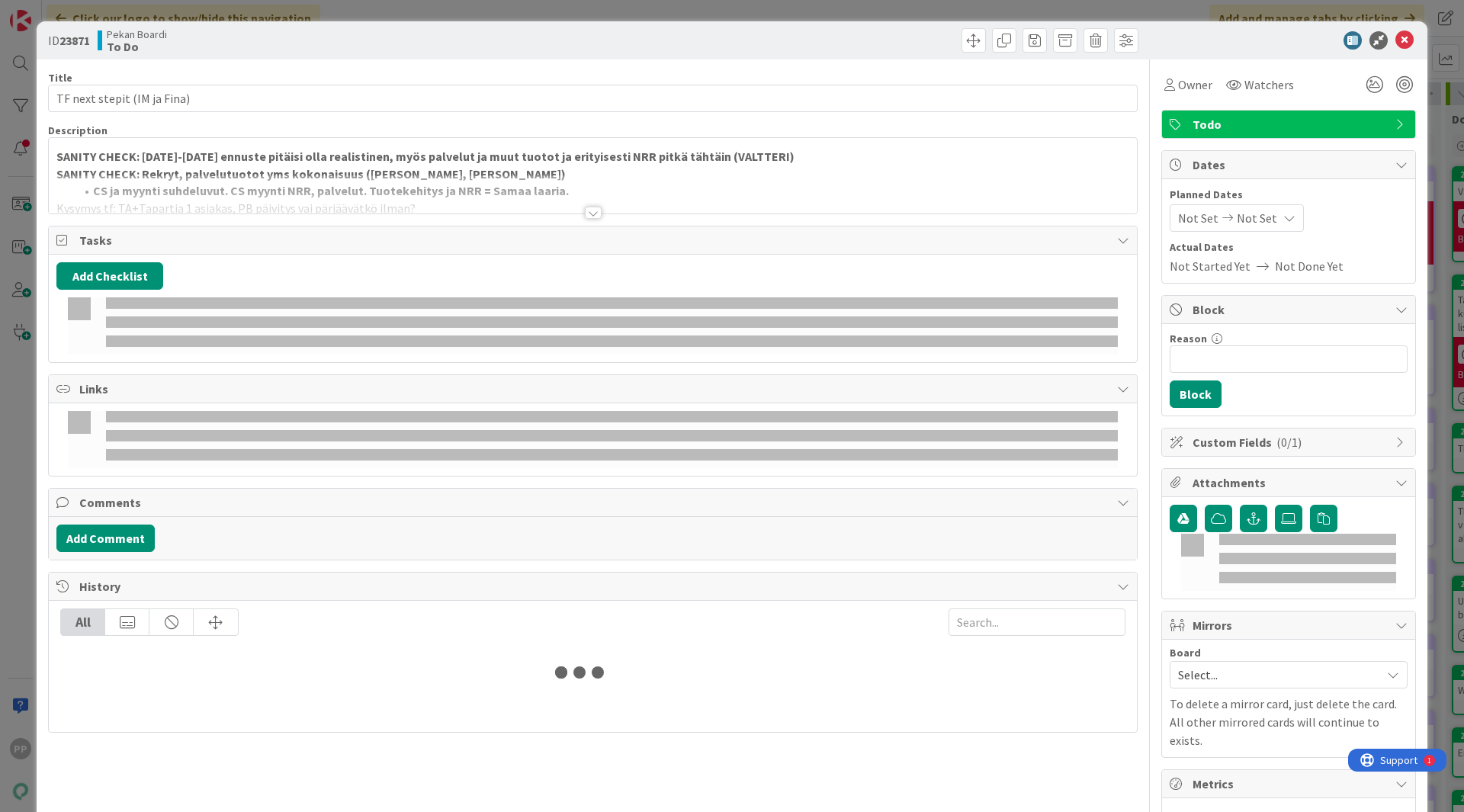
type textarea "x"
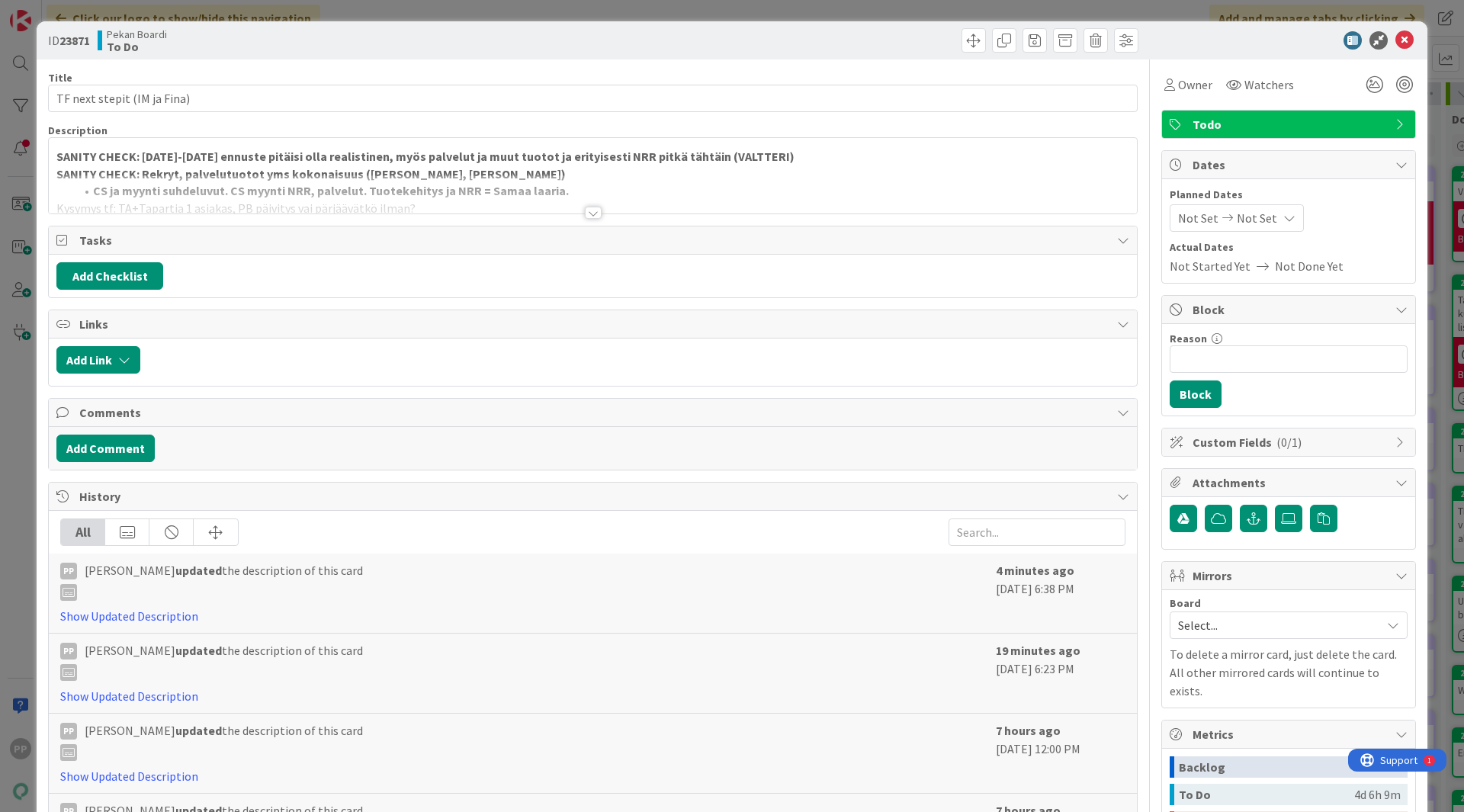
click at [436, 202] on div at bounding box center [592, 194] width 1089 height 39
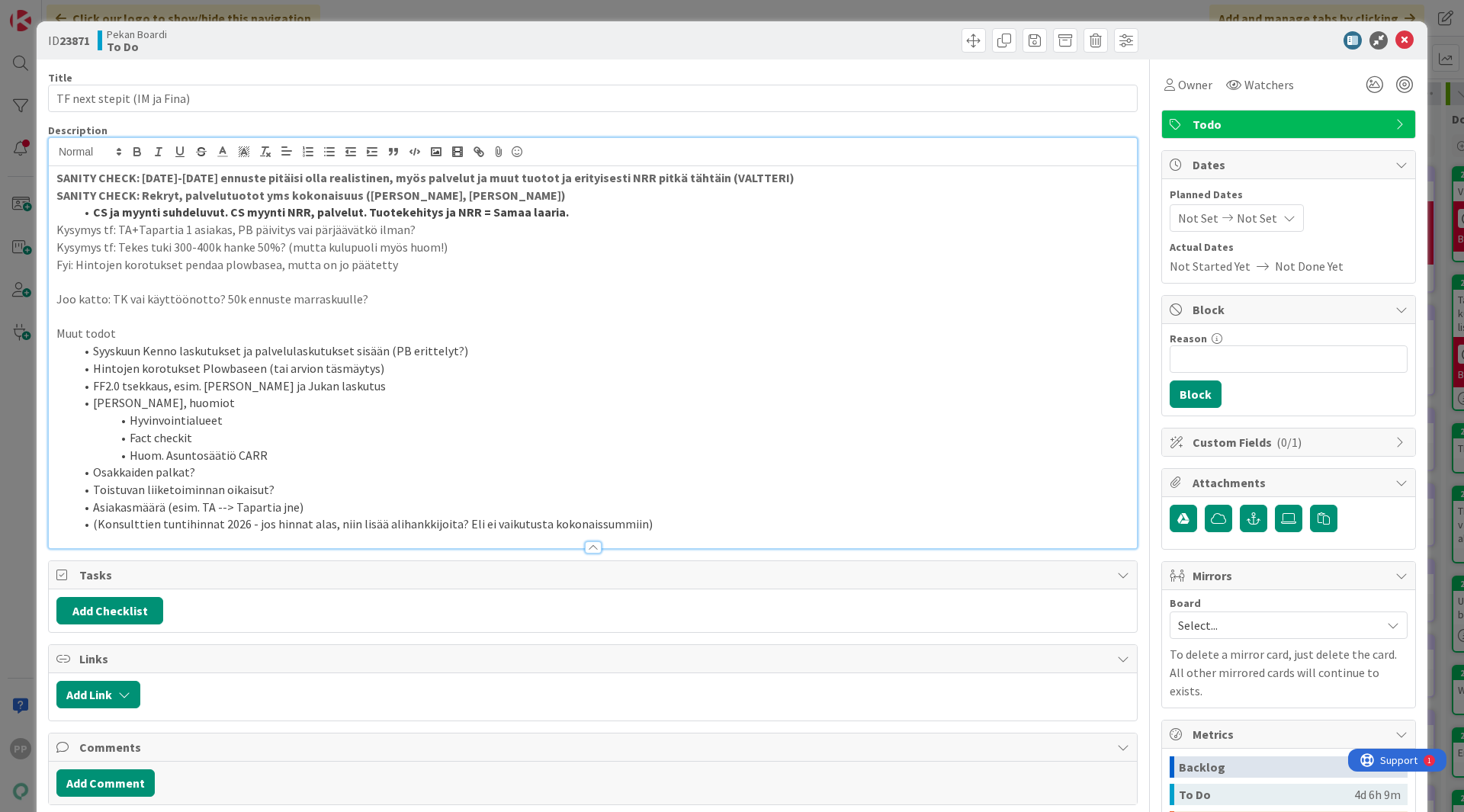
click at [386, 233] on p "Kysymys tf: TA+Tapartia 1 asiakas, PB päivitys vai pärjäävätkö ilman?" at bounding box center [592, 229] width 1073 height 18
click at [419, 238] on p "Kysymys tf: Tekes tuki 300-400k hanke 50%? (mutta kulupuoli myös huom!)" at bounding box center [592, 247] width 1073 height 18
click at [428, 277] on p at bounding box center [592, 282] width 1073 height 18
click at [434, 268] on p "Fyi: Hintojen korotukset pendaa plowbasea, mutta on jo päätetty" at bounding box center [592, 265] width 1073 height 18
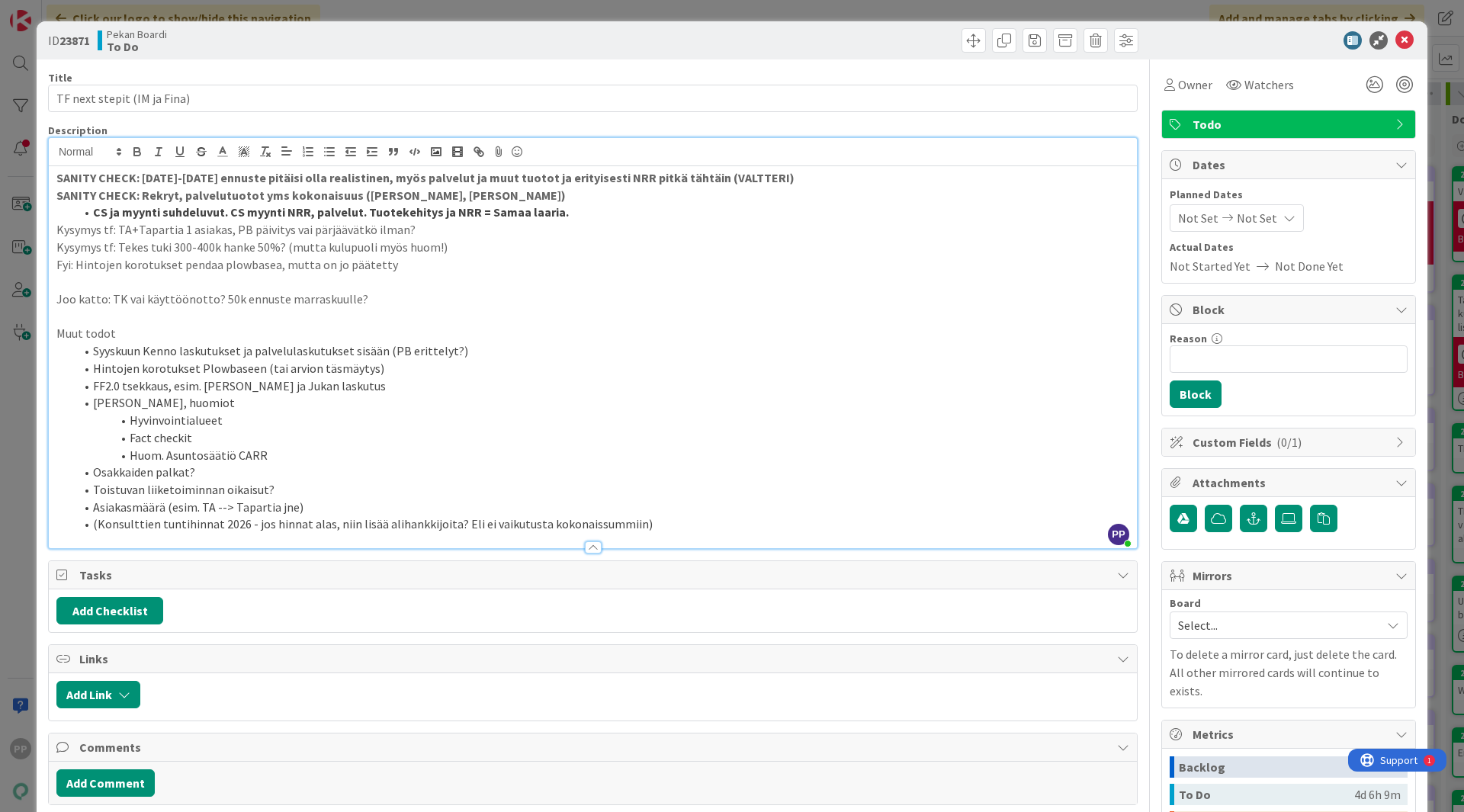
click at [440, 296] on p "Joo katto: TK vai käyttöönotto? 50k ennuste marraskuulle?" at bounding box center [592, 299] width 1073 height 18
click at [547, 60] on div "Title 27 / 128 TF next stepit (IM ja Fina) Description PP Pekka Paaskunta just …" at bounding box center [592, 690] width 1090 height 1262
